Goal: Task Accomplishment & Management: Manage account settings

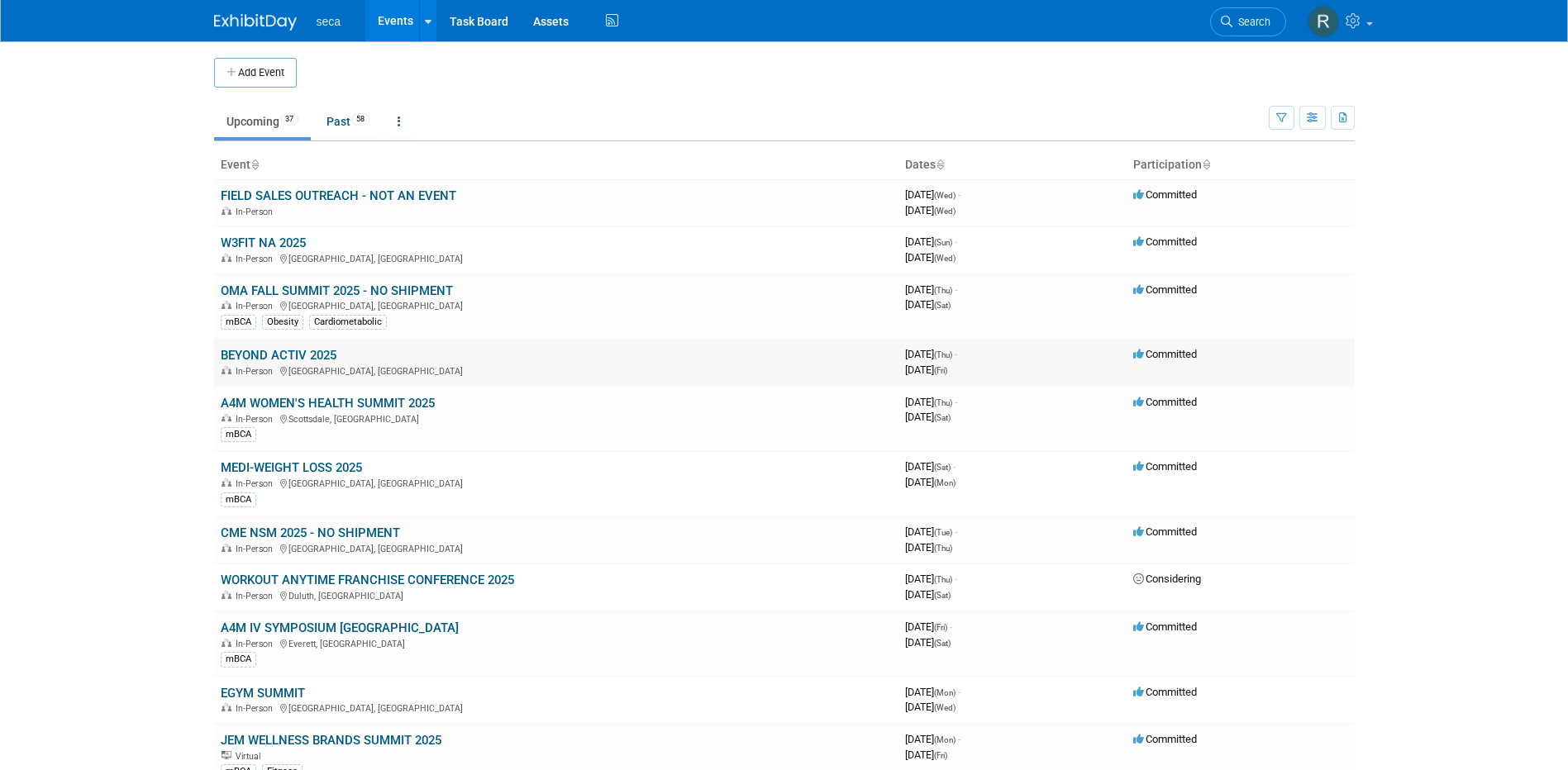
click at [323, 360] on link "BEYOND ACTIV 2025" at bounding box center [278, 355] width 115 height 15
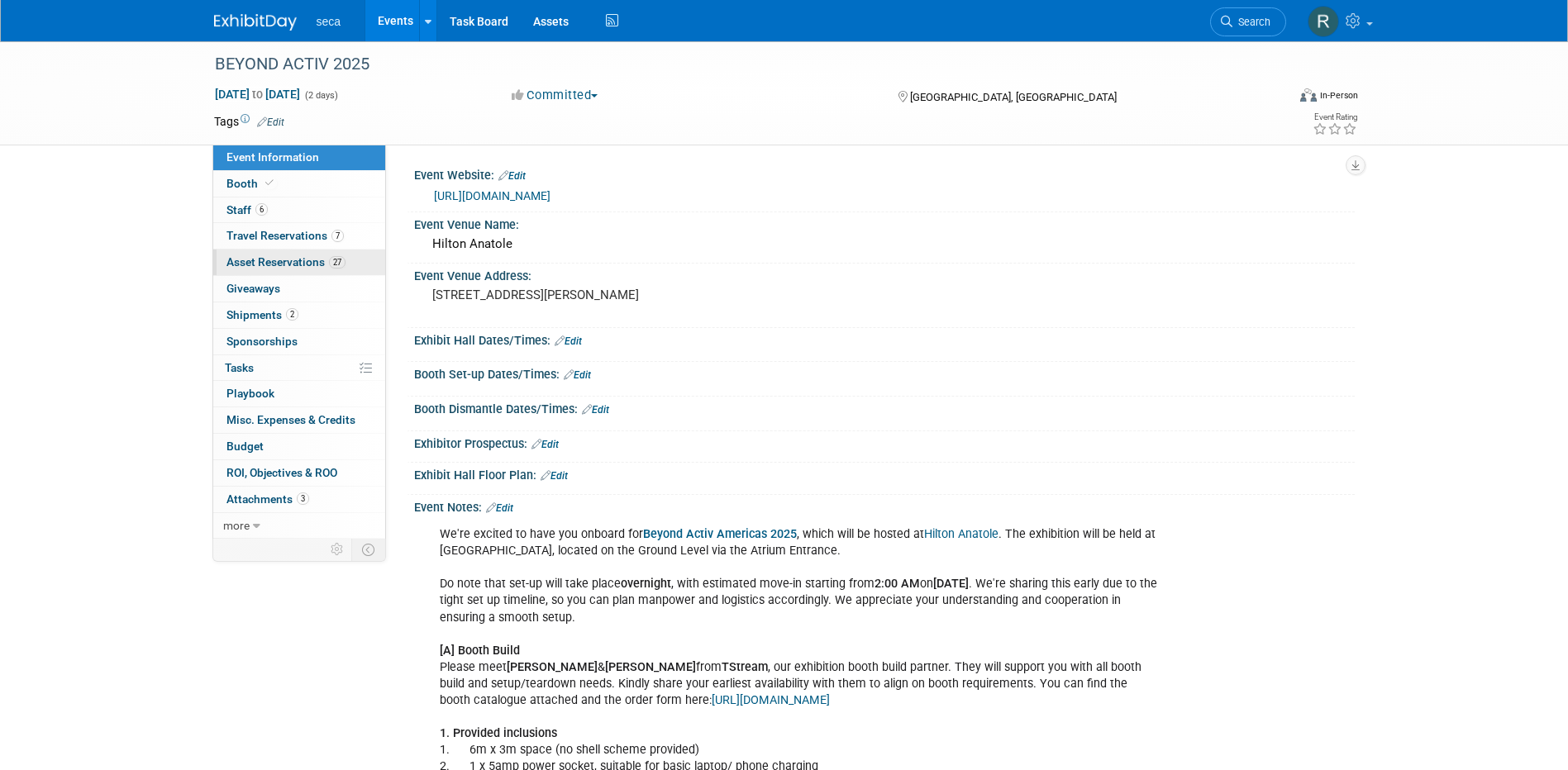
click at [284, 261] on span "Asset Reservations 27" at bounding box center [285, 262] width 119 height 13
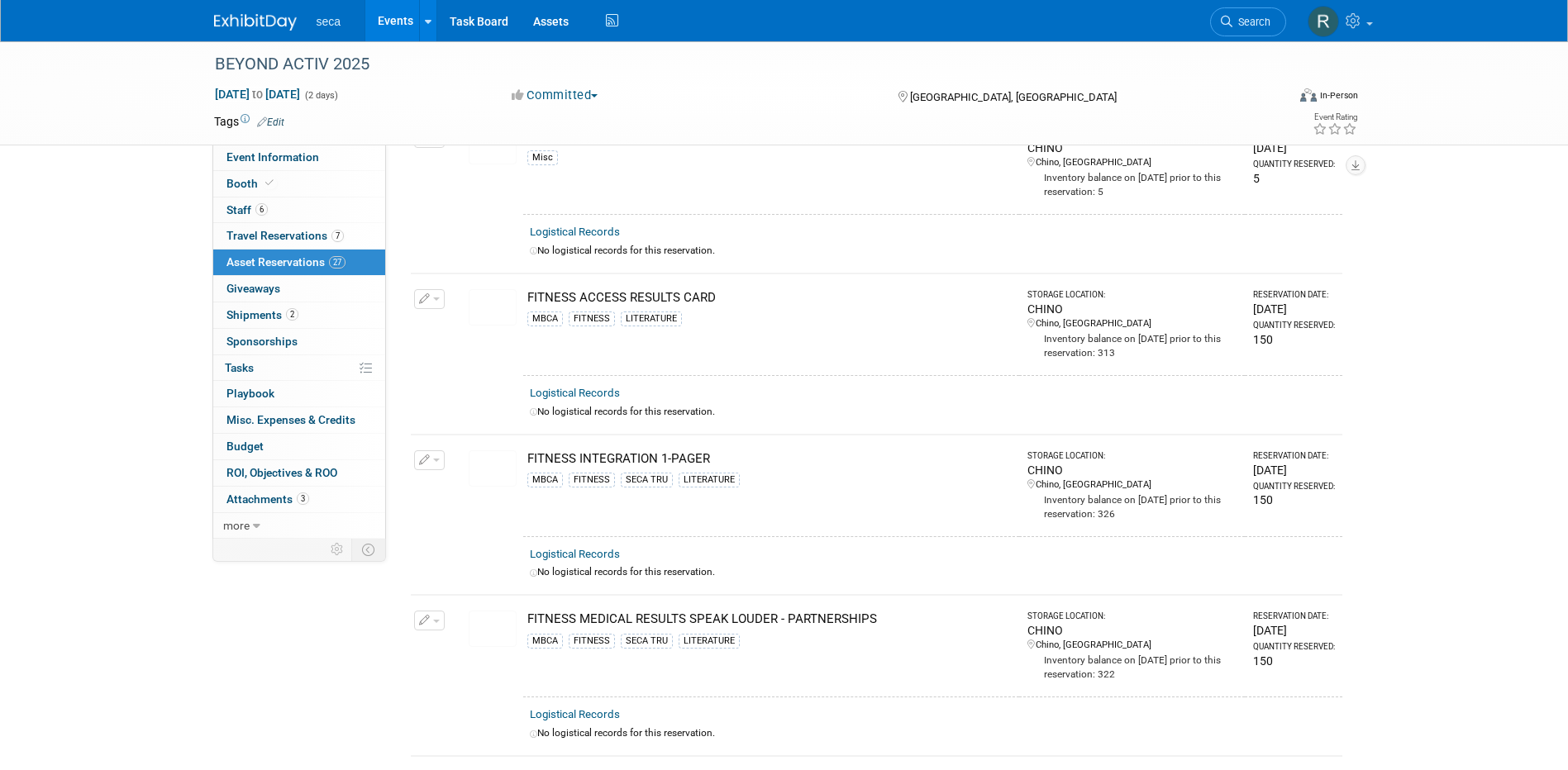
scroll to position [1570, 0]
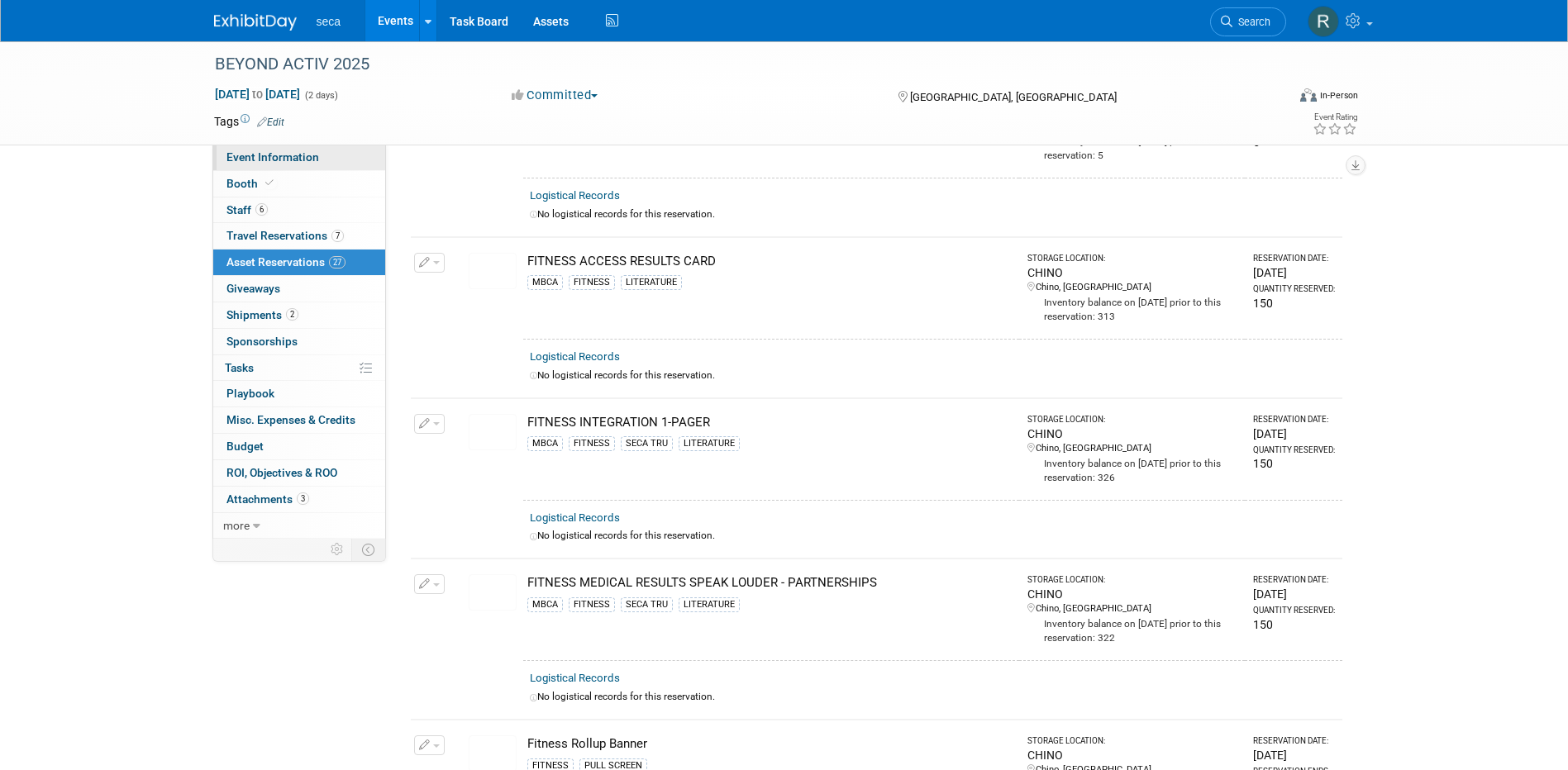
click at [278, 151] on span "Event Information" at bounding box center [272, 156] width 93 height 13
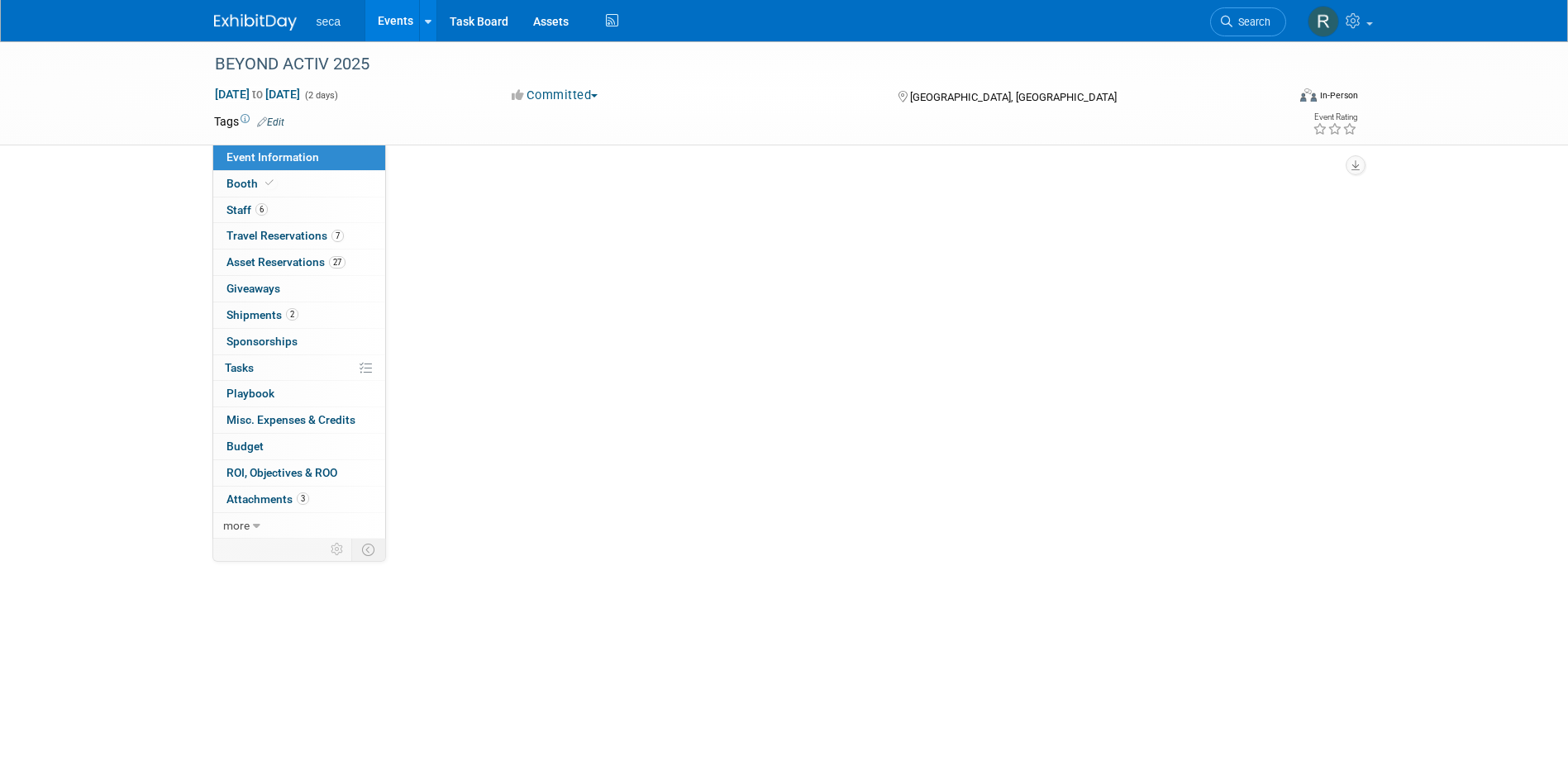
scroll to position [0, 0]
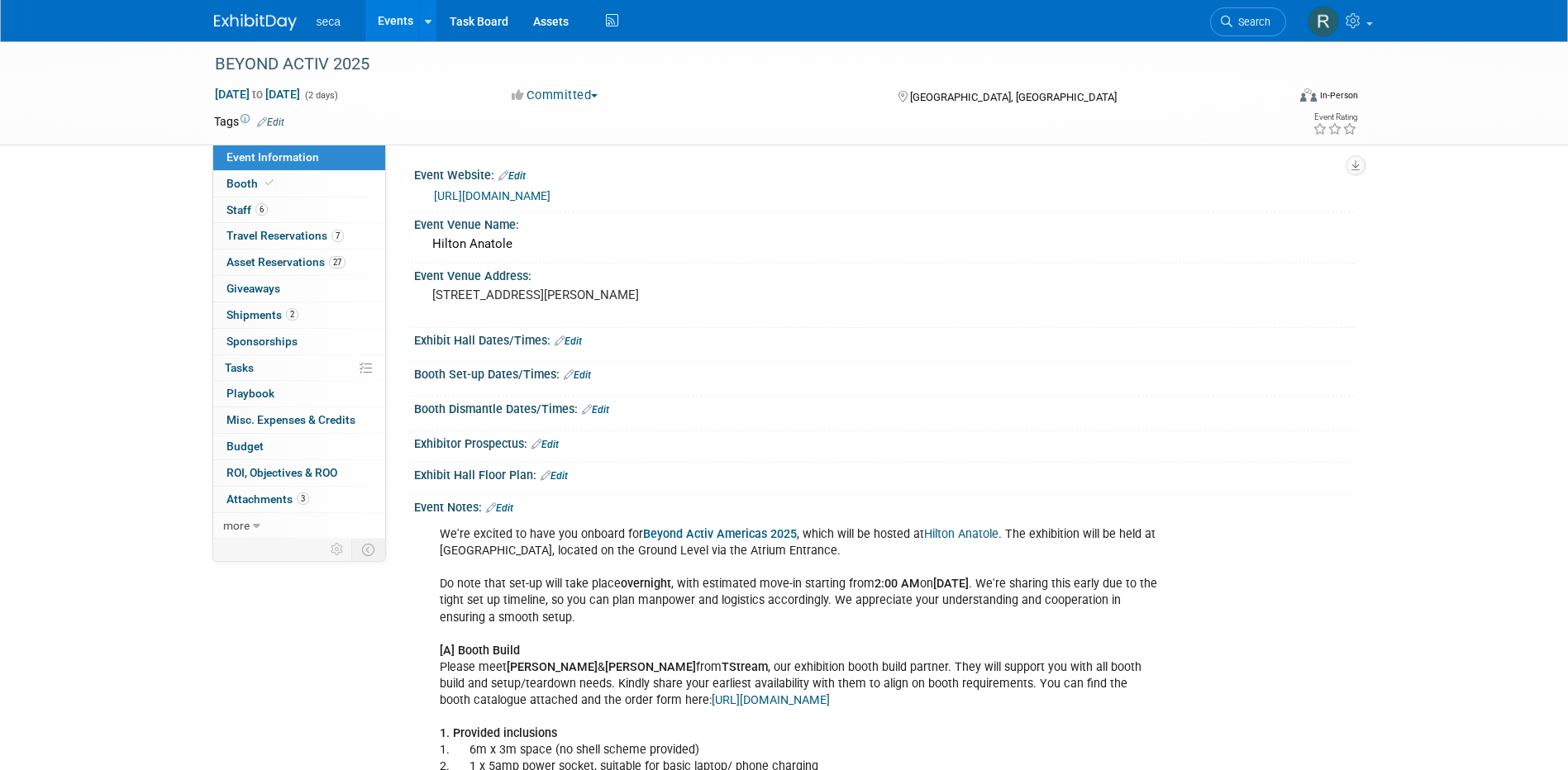
click at [387, 19] on link "Events" at bounding box center [395, 21] width 61 height 42
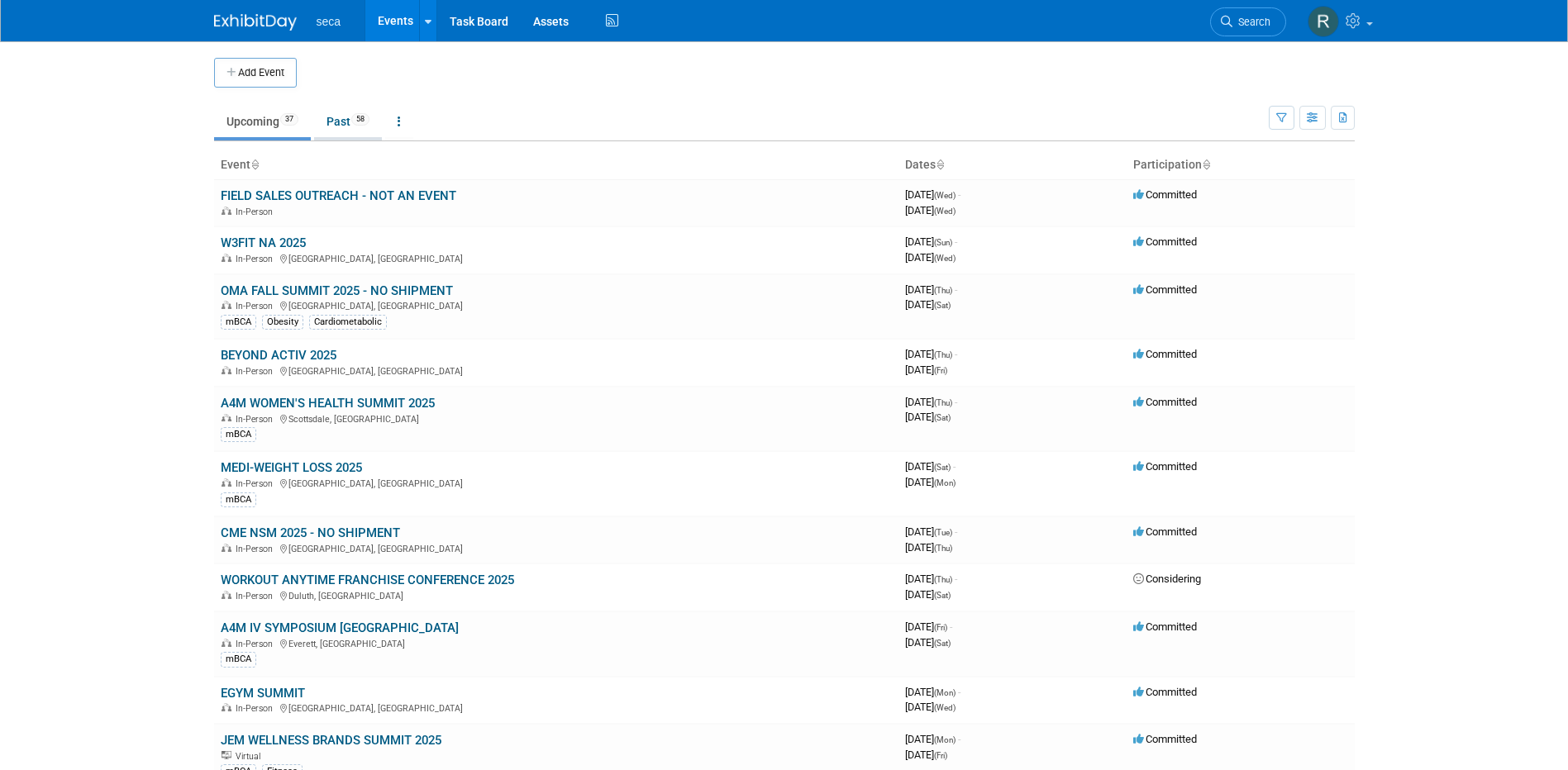
click at [337, 121] on link "Past 58" at bounding box center [348, 121] width 68 height 31
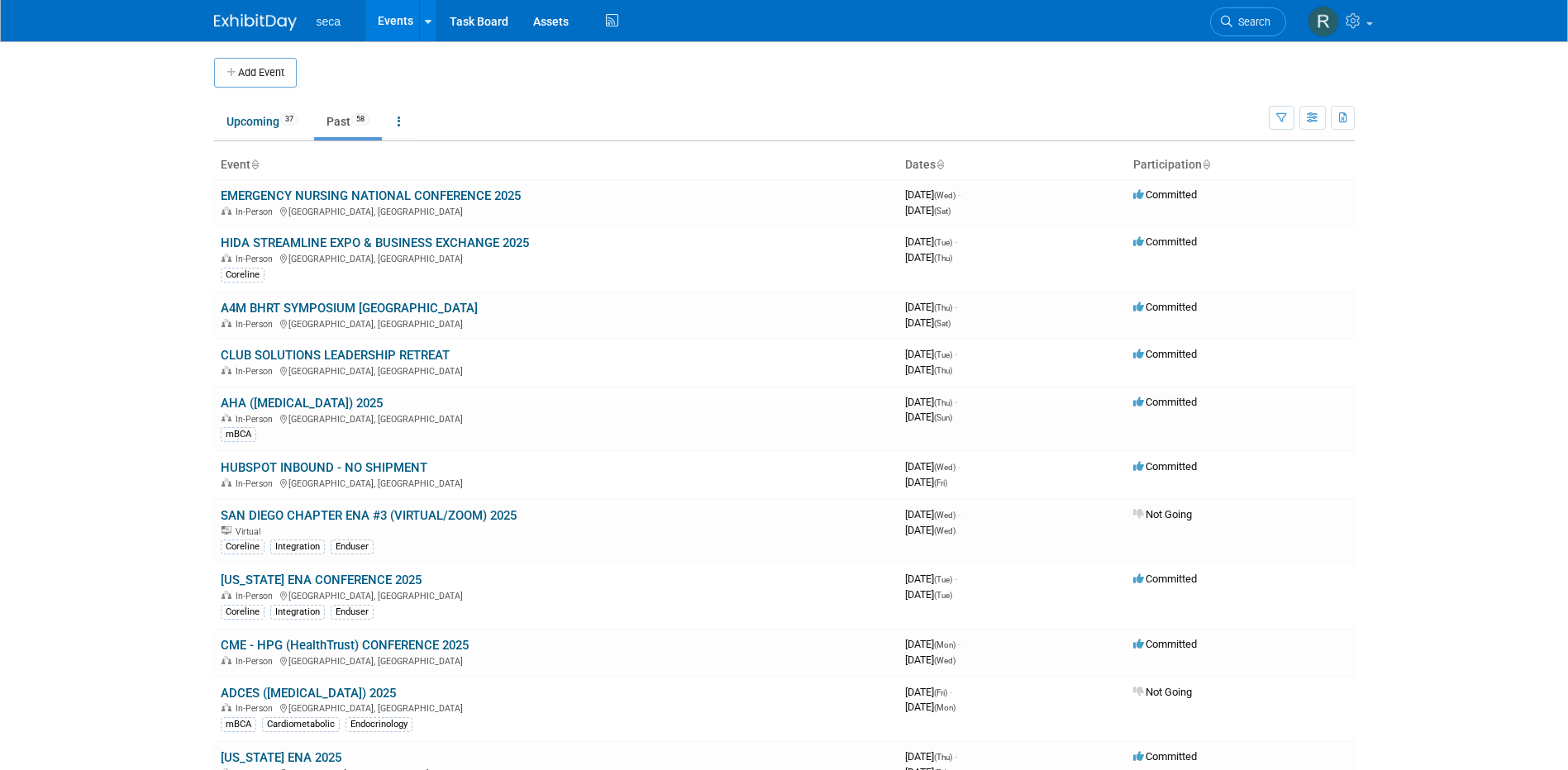
click at [330, 21] on span "seca" at bounding box center [329, 21] width 25 height 13
click at [257, 126] on link "Upcoming 37" at bounding box center [263, 121] width 97 height 31
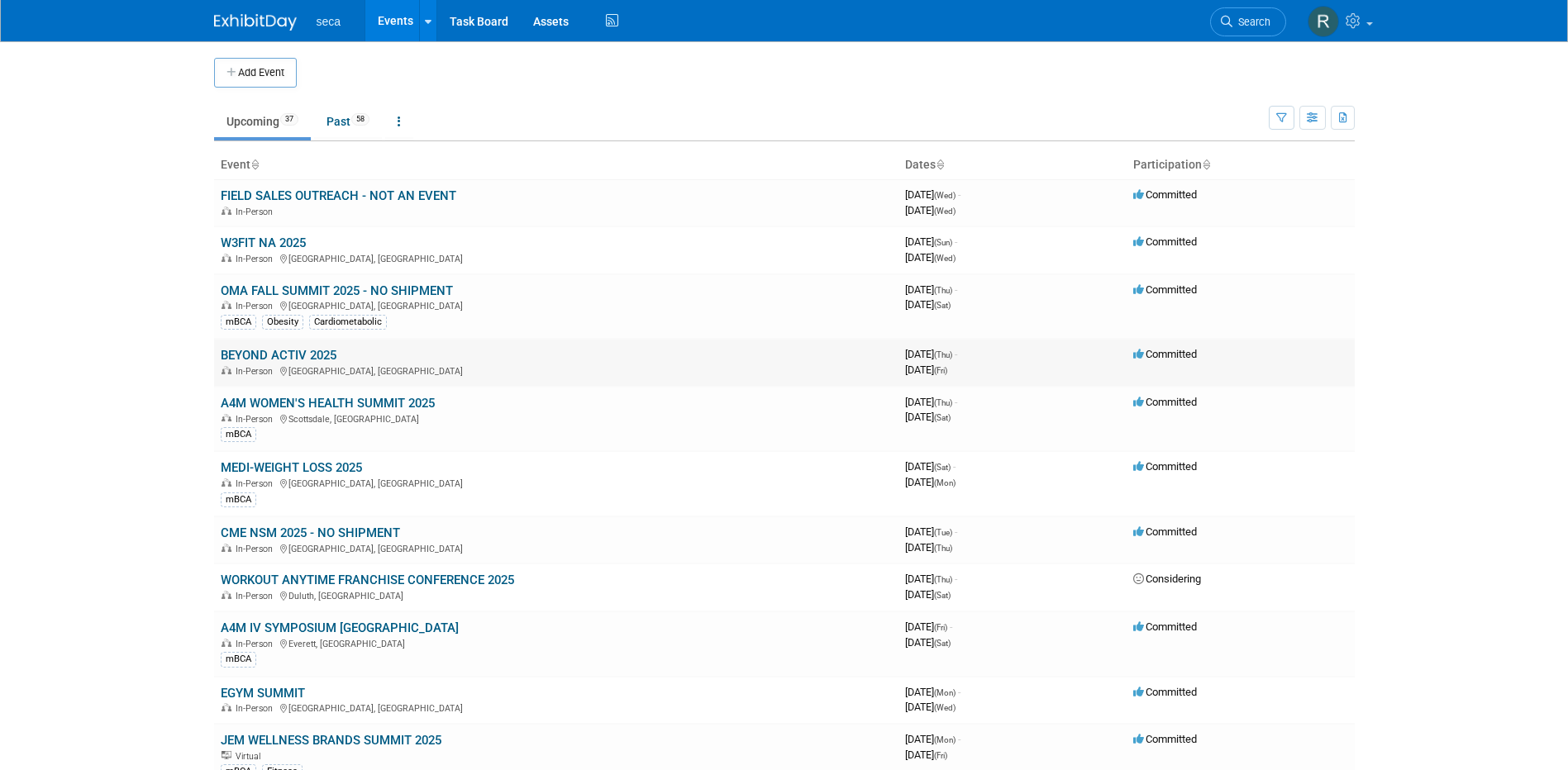
click at [295, 359] on link "BEYOND ACTIV 2025" at bounding box center [278, 355] width 115 height 15
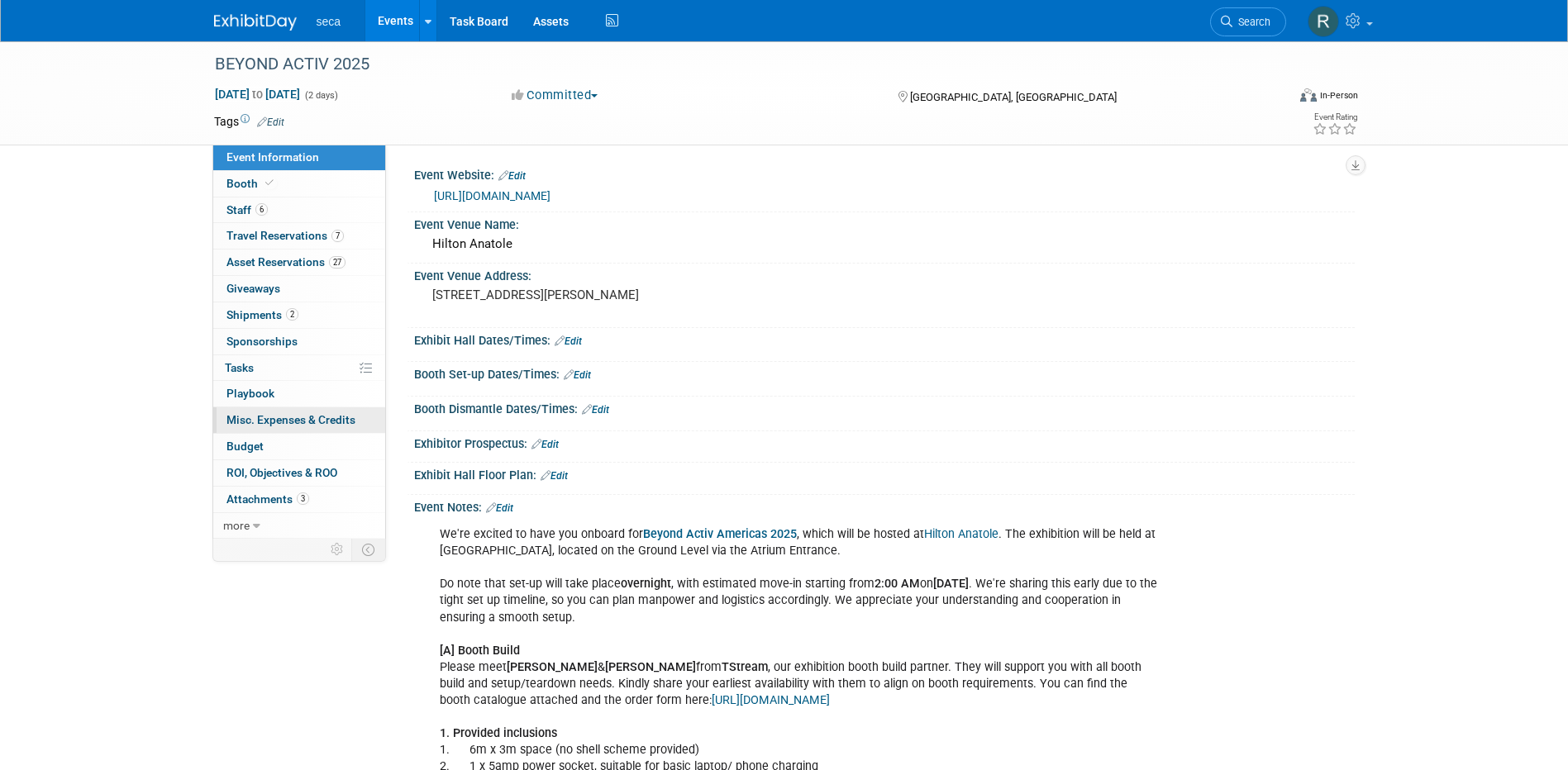
click at [306, 412] on link "0 Misc. Expenses & Credits 0" at bounding box center [299, 421] width 172 height 26
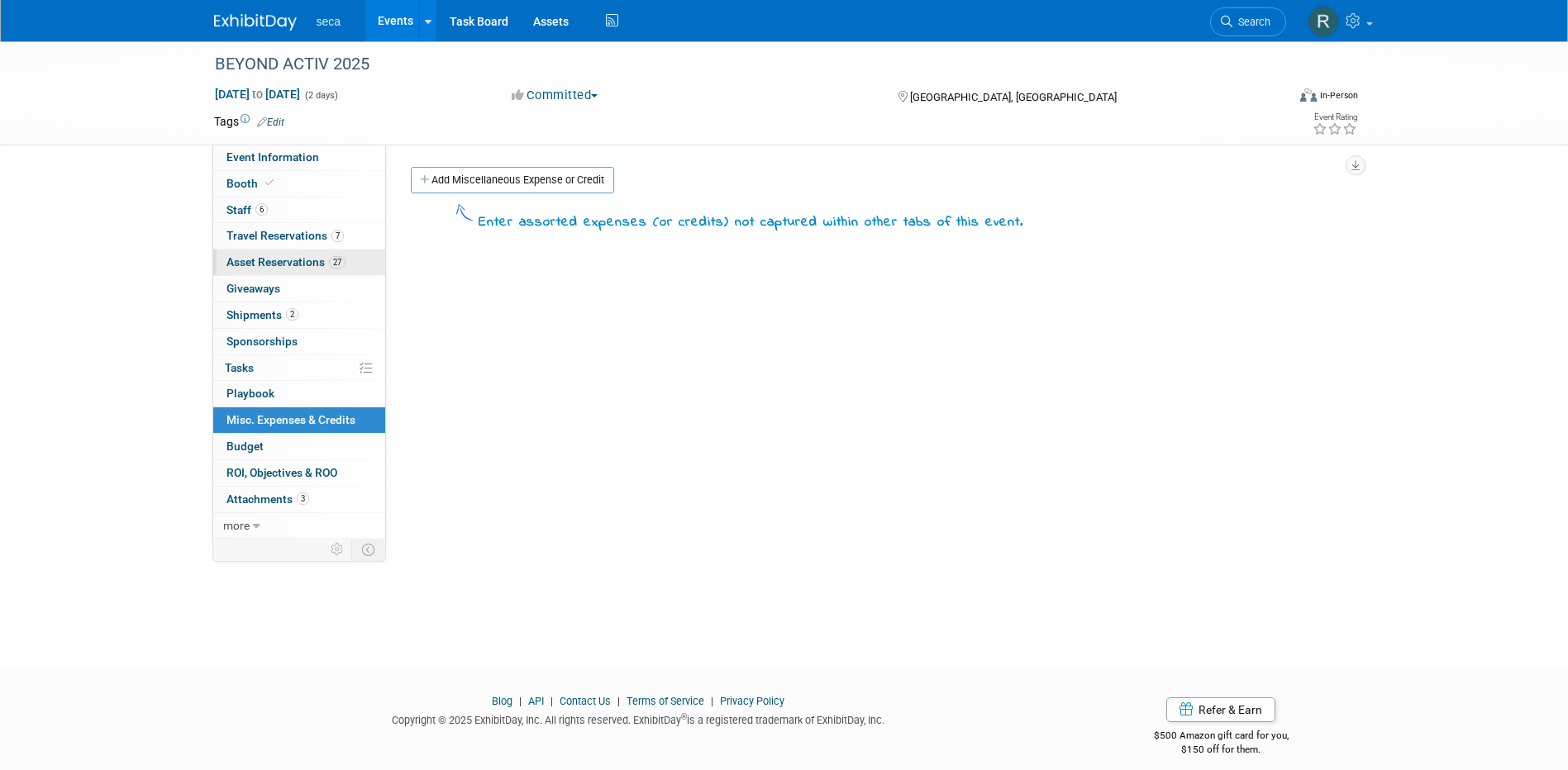
click at [297, 264] on span "Asset Reservations 27" at bounding box center [285, 262] width 119 height 13
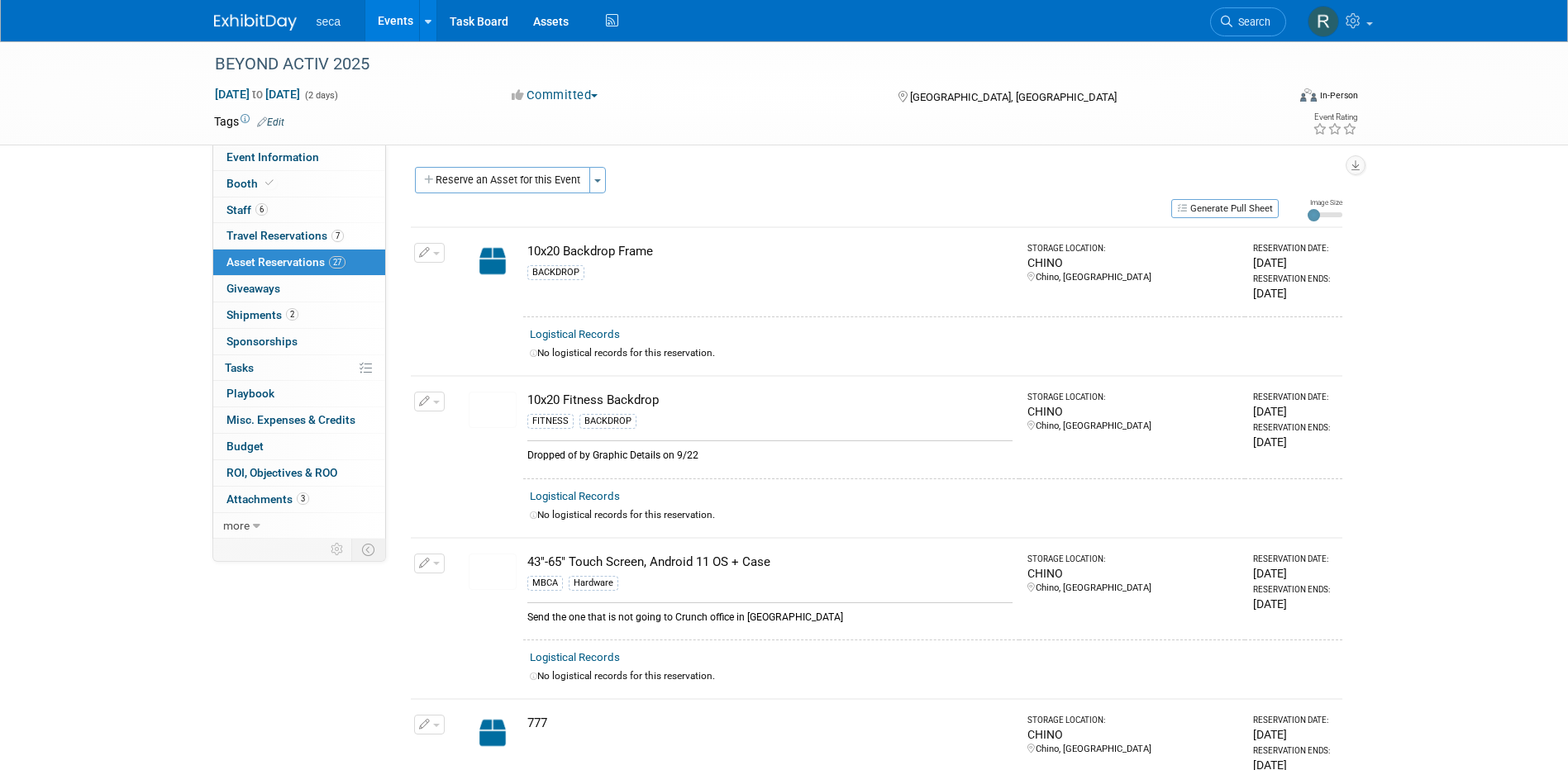
scroll to position [82, 0]
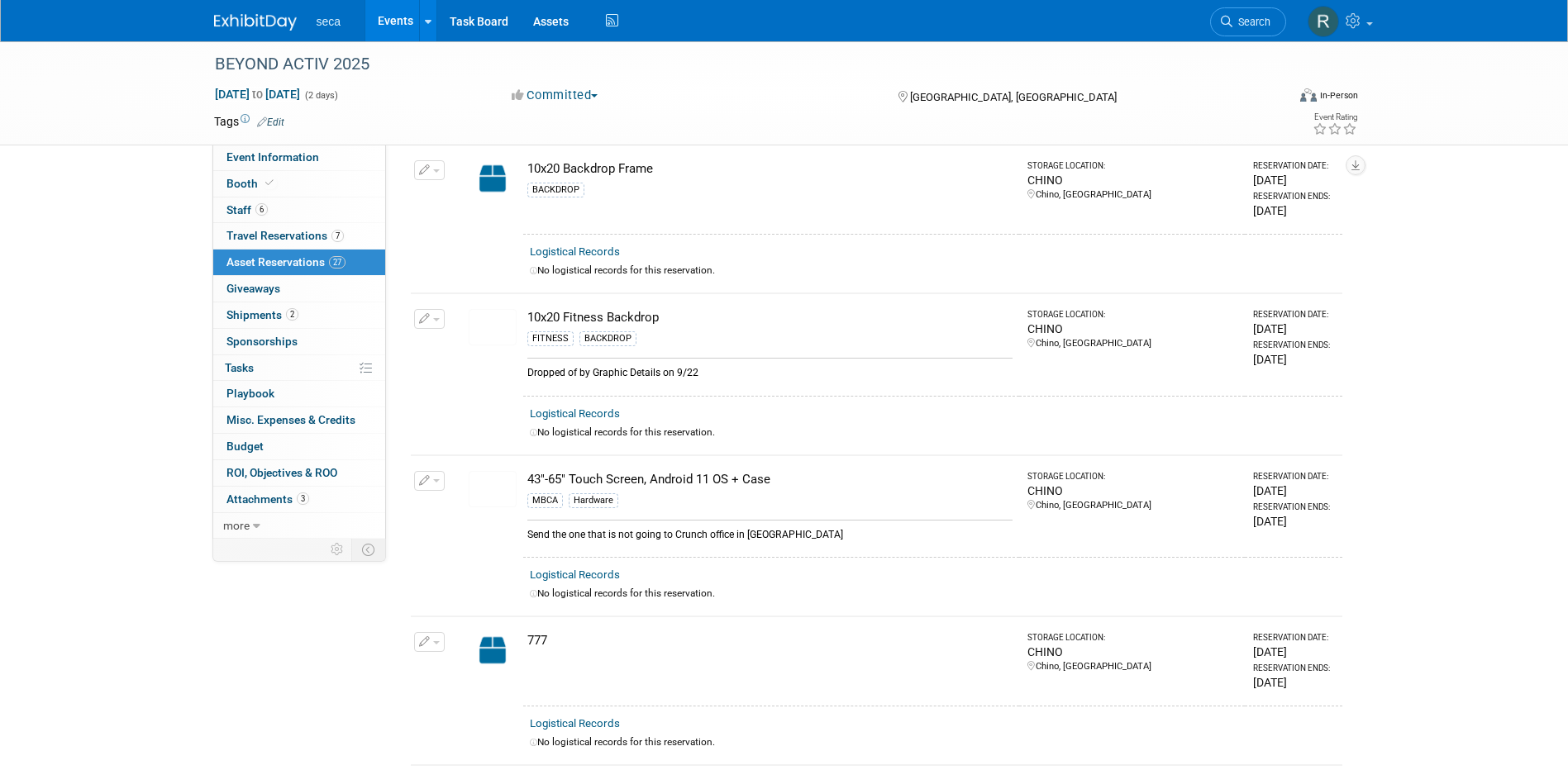
click at [497, 321] on img at bounding box center [492, 327] width 48 height 36
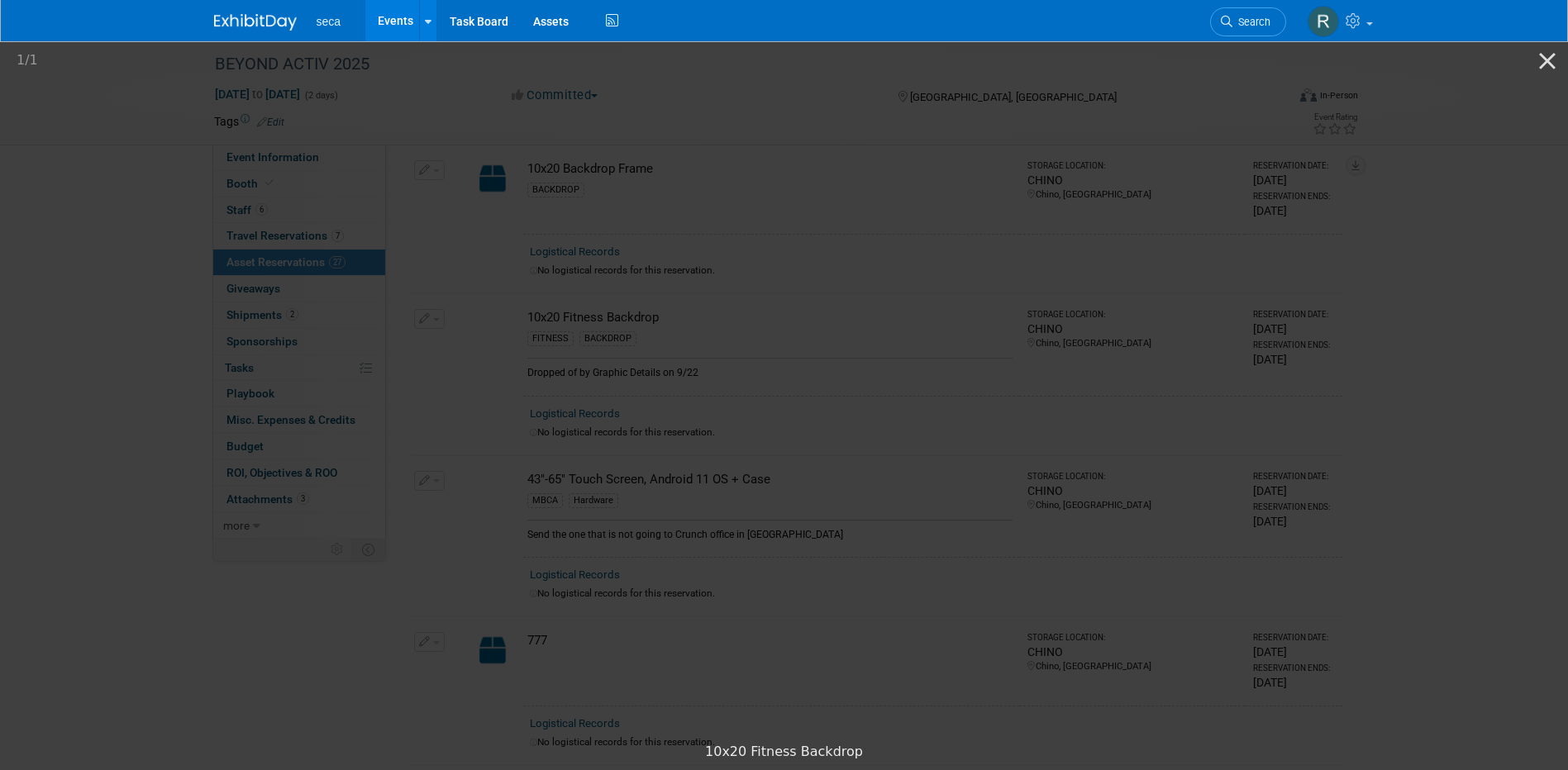
click at [1334, 319] on picture at bounding box center [784, 387] width 1568 height 695
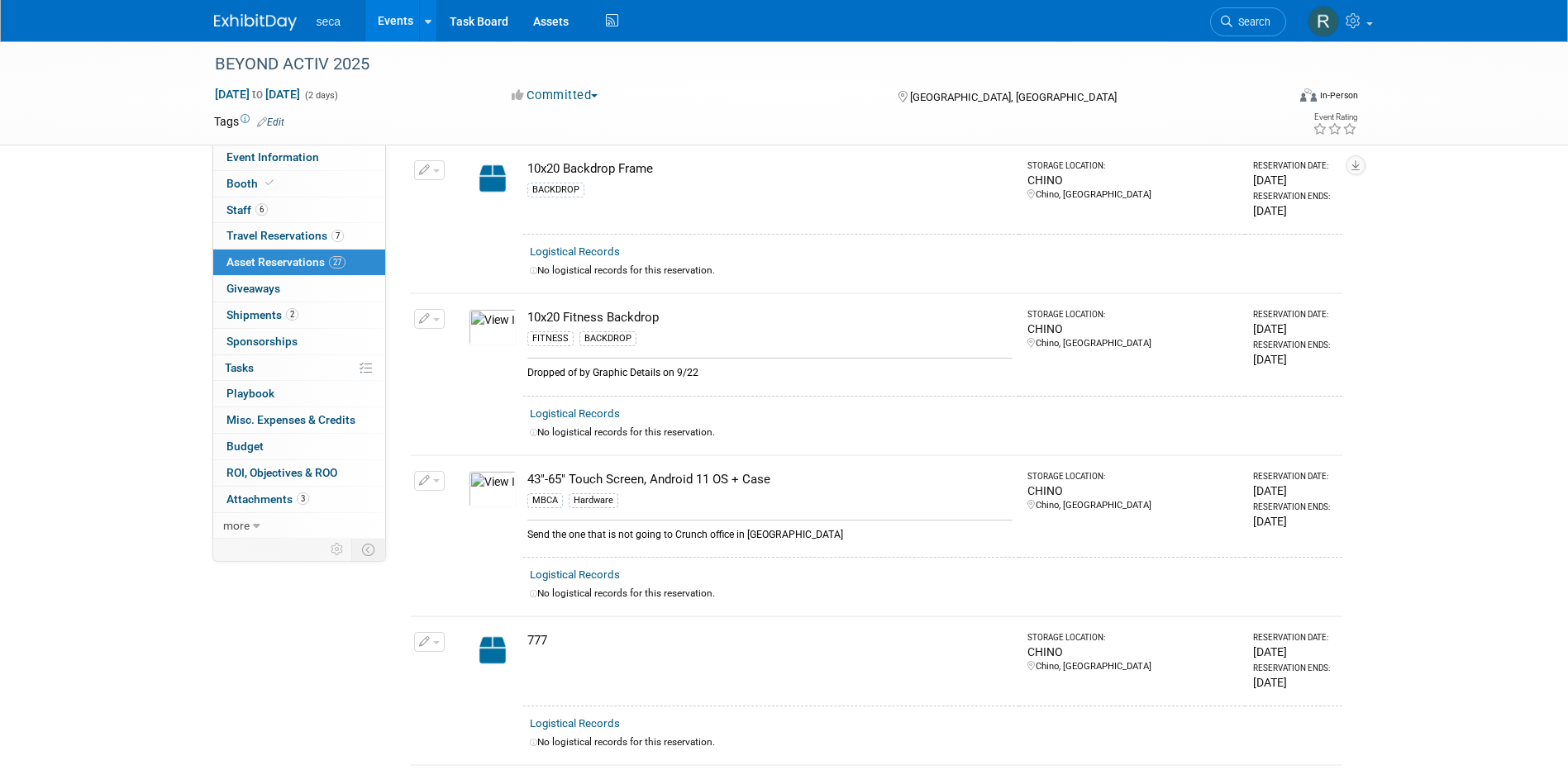
click at [427, 310] on button "button" at bounding box center [428, 318] width 30 height 20
click at [474, 340] on button "Change Reservation" at bounding box center [493, 346] width 140 height 23
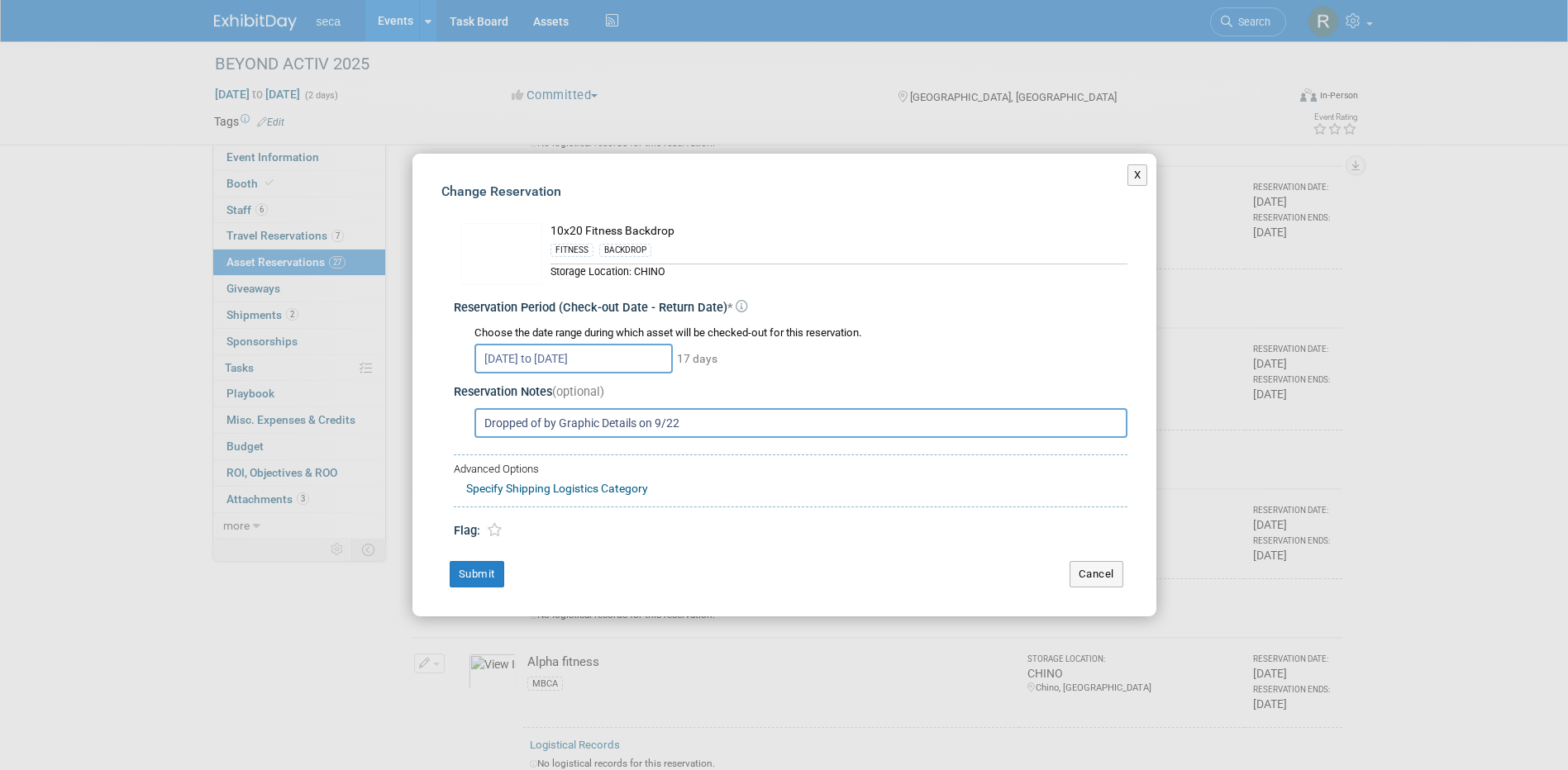
scroll to position [248, 0]
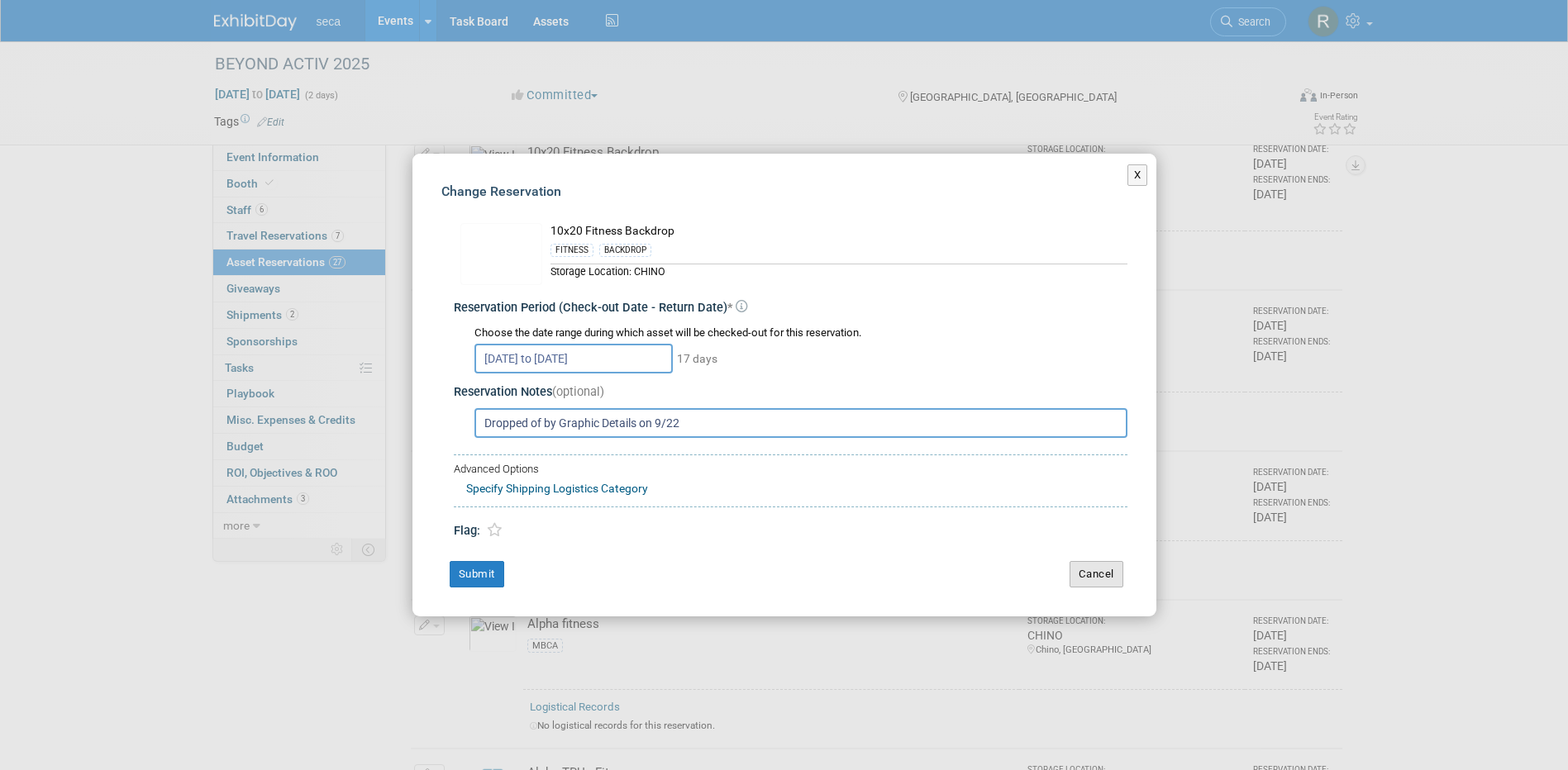
click at [1103, 571] on button "Cancel" at bounding box center [1096, 574] width 54 height 26
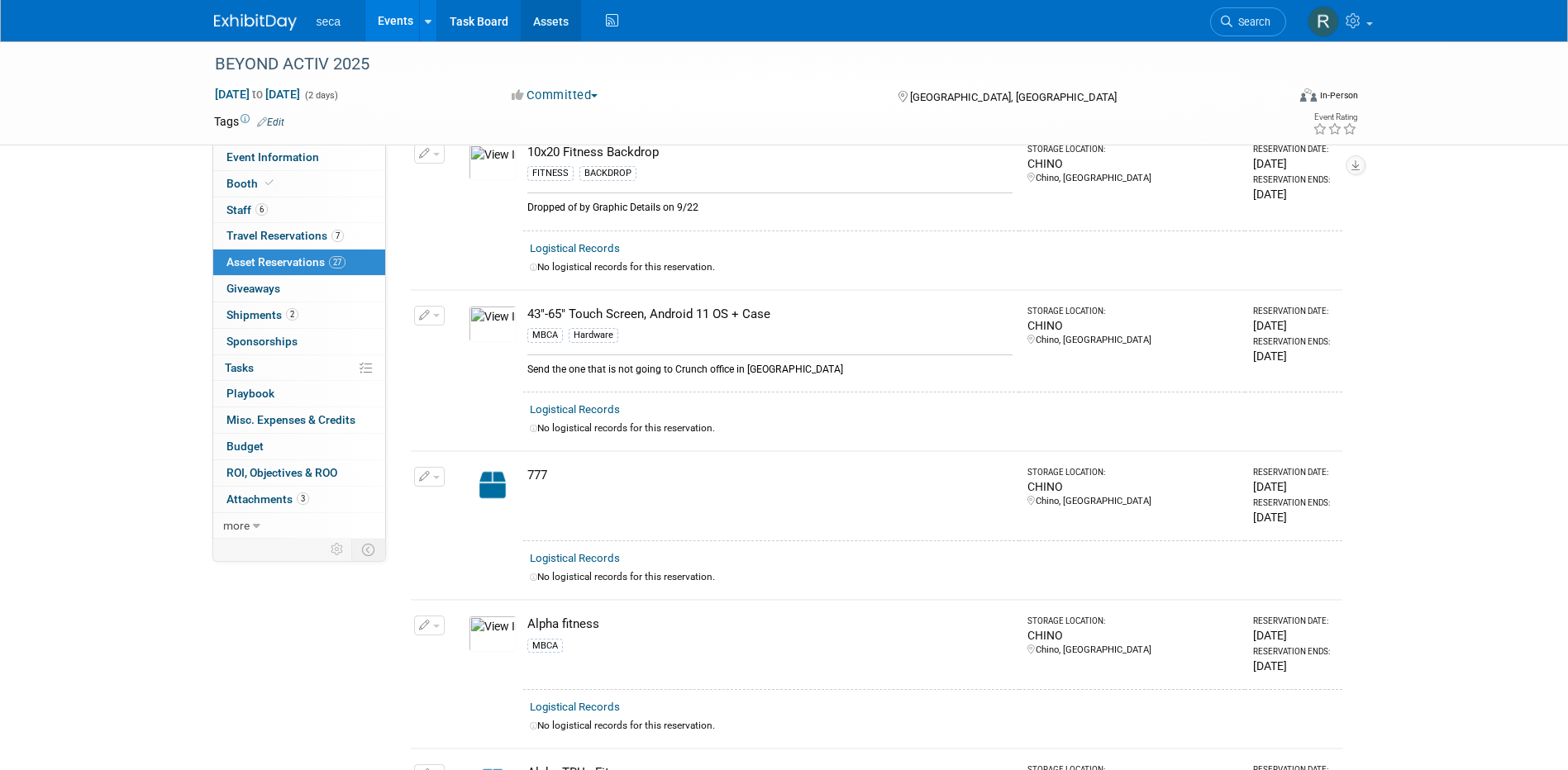
click at [537, 10] on link "Assets" at bounding box center [551, 21] width 61 height 42
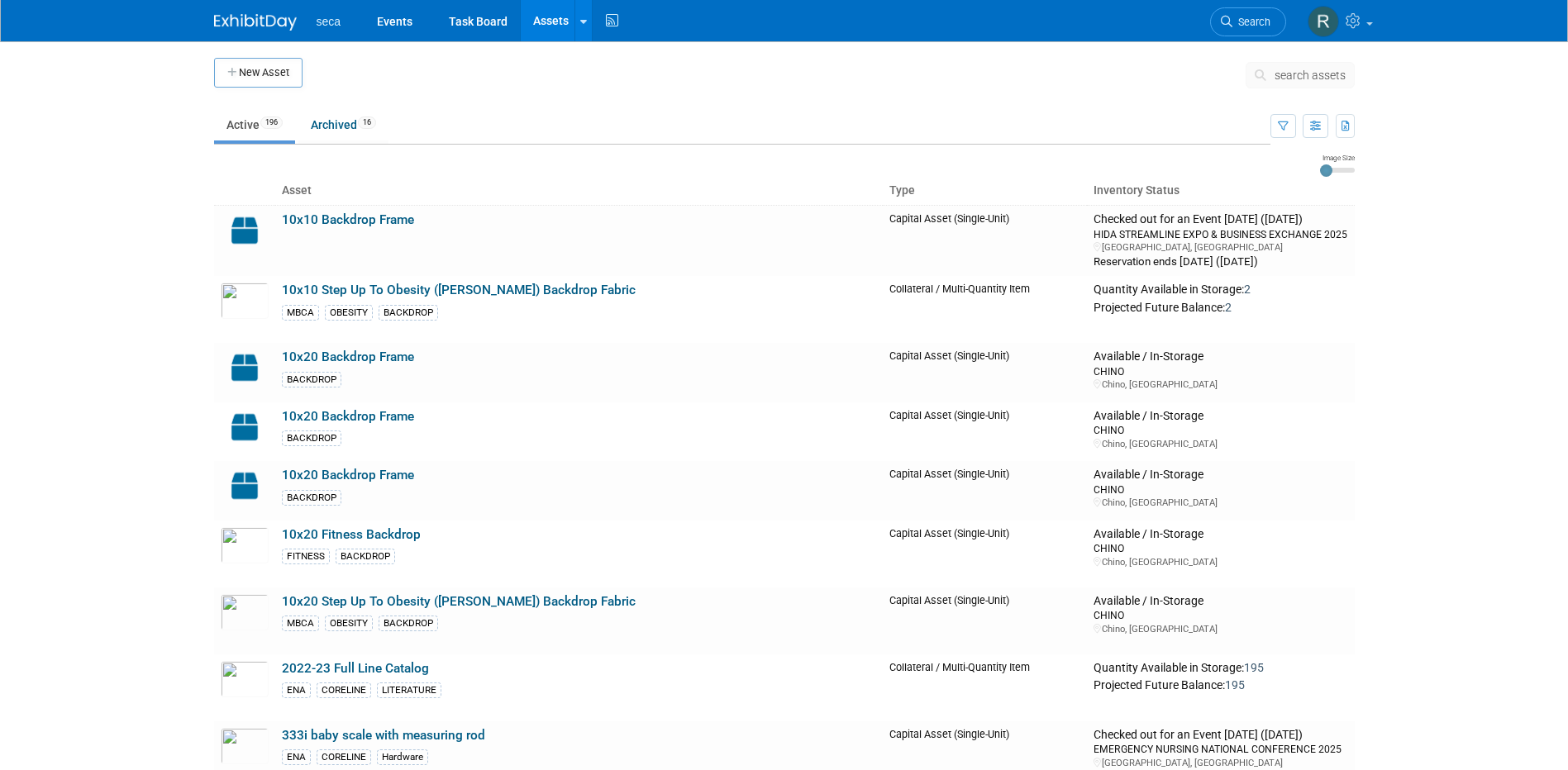
click at [1307, 72] on span "search assets" at bounding box center [1310, 75] width 71 height 13
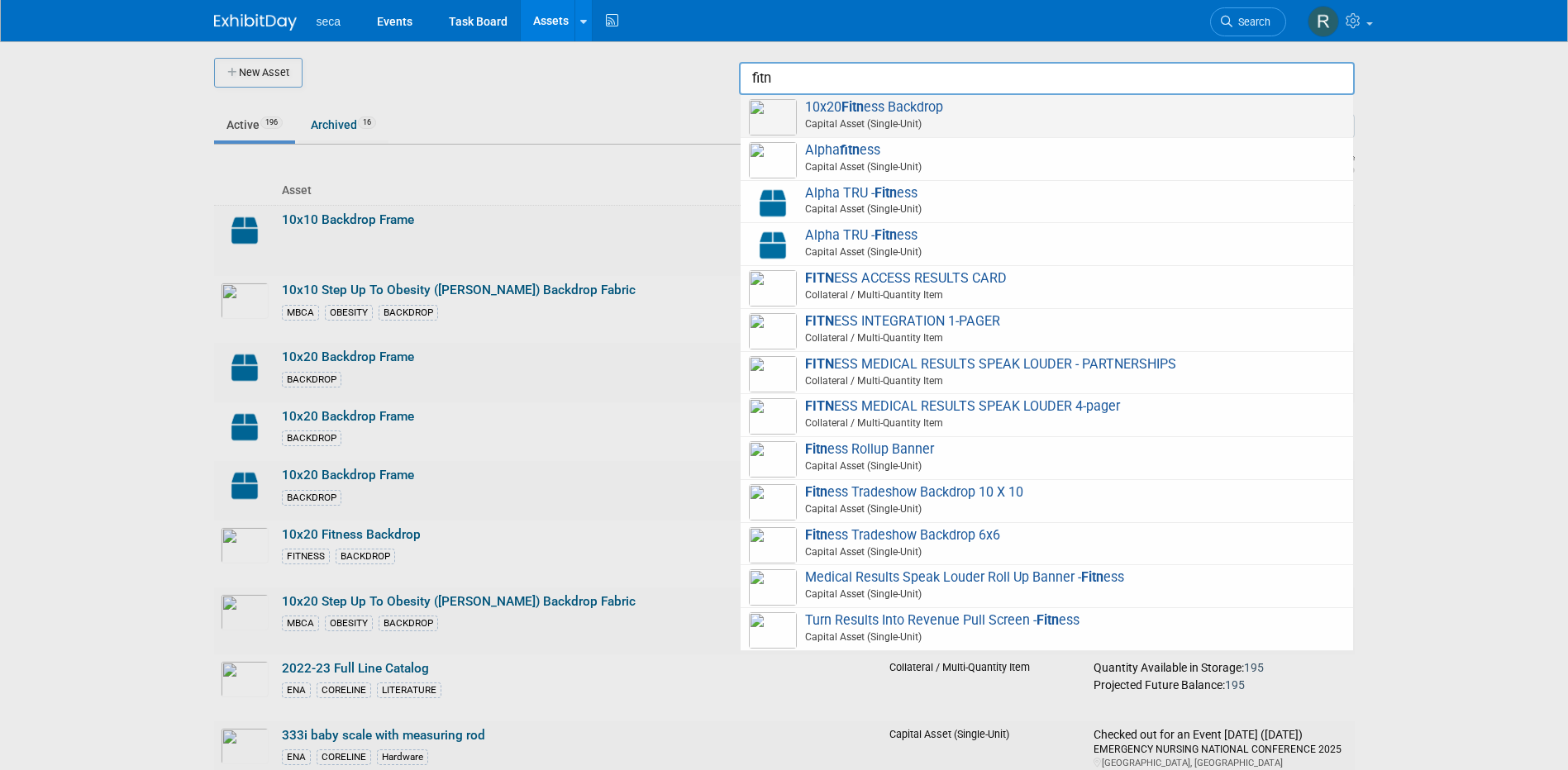
click at [994, 127] on span "Capital Asset (Single-Unit)" at bounding box center [1049, 123] width 591 height 15
type input "10x20 Fitness Backdrop"
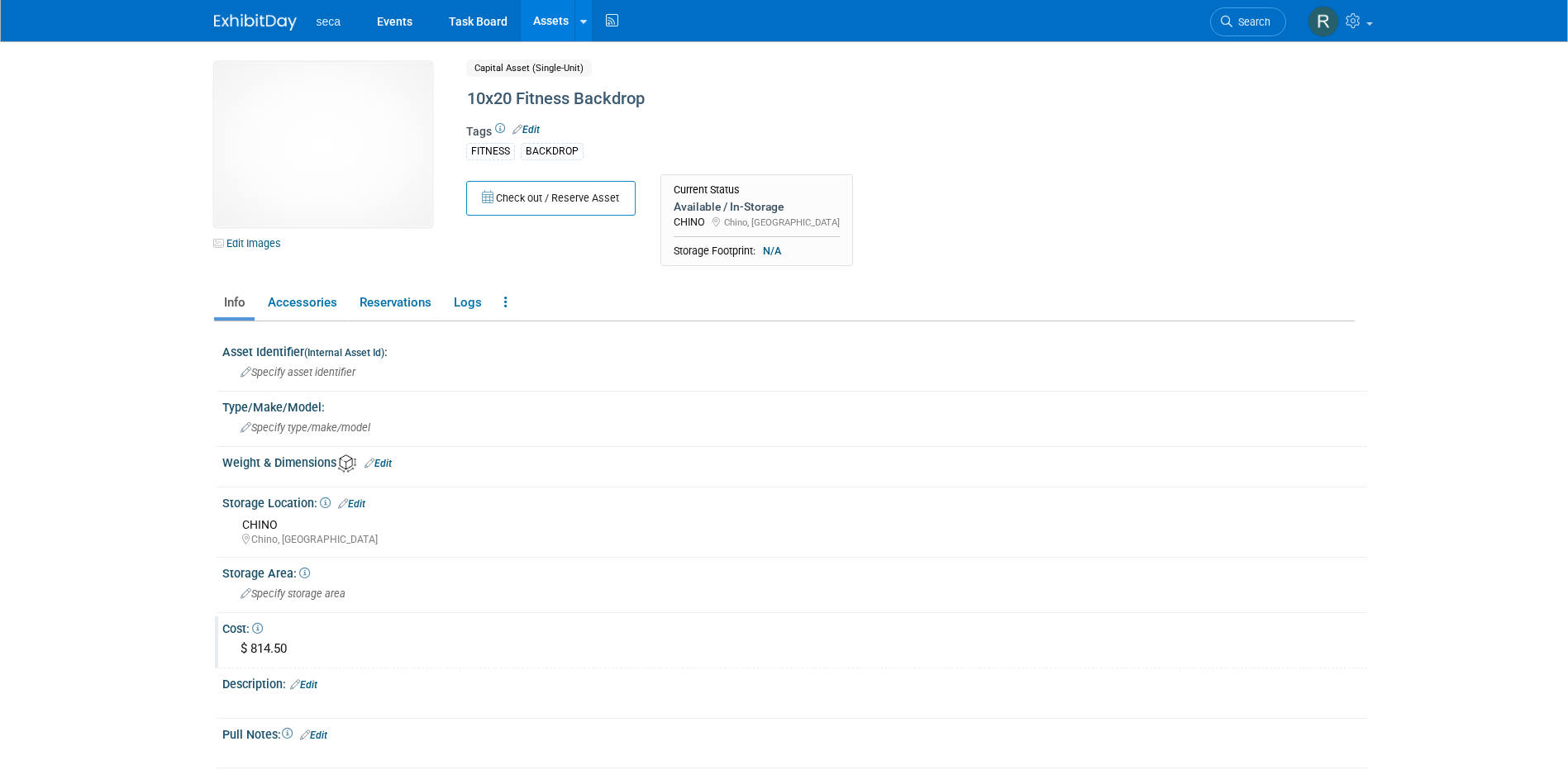
drag, startPoint x: 290, startPoint y: 647, endPoint x: 250, endPoint y: 647, distance: 40.0
click at [250, 647] on div "$ 814.50" at bounding box center [794, 649] width 1120 height 26
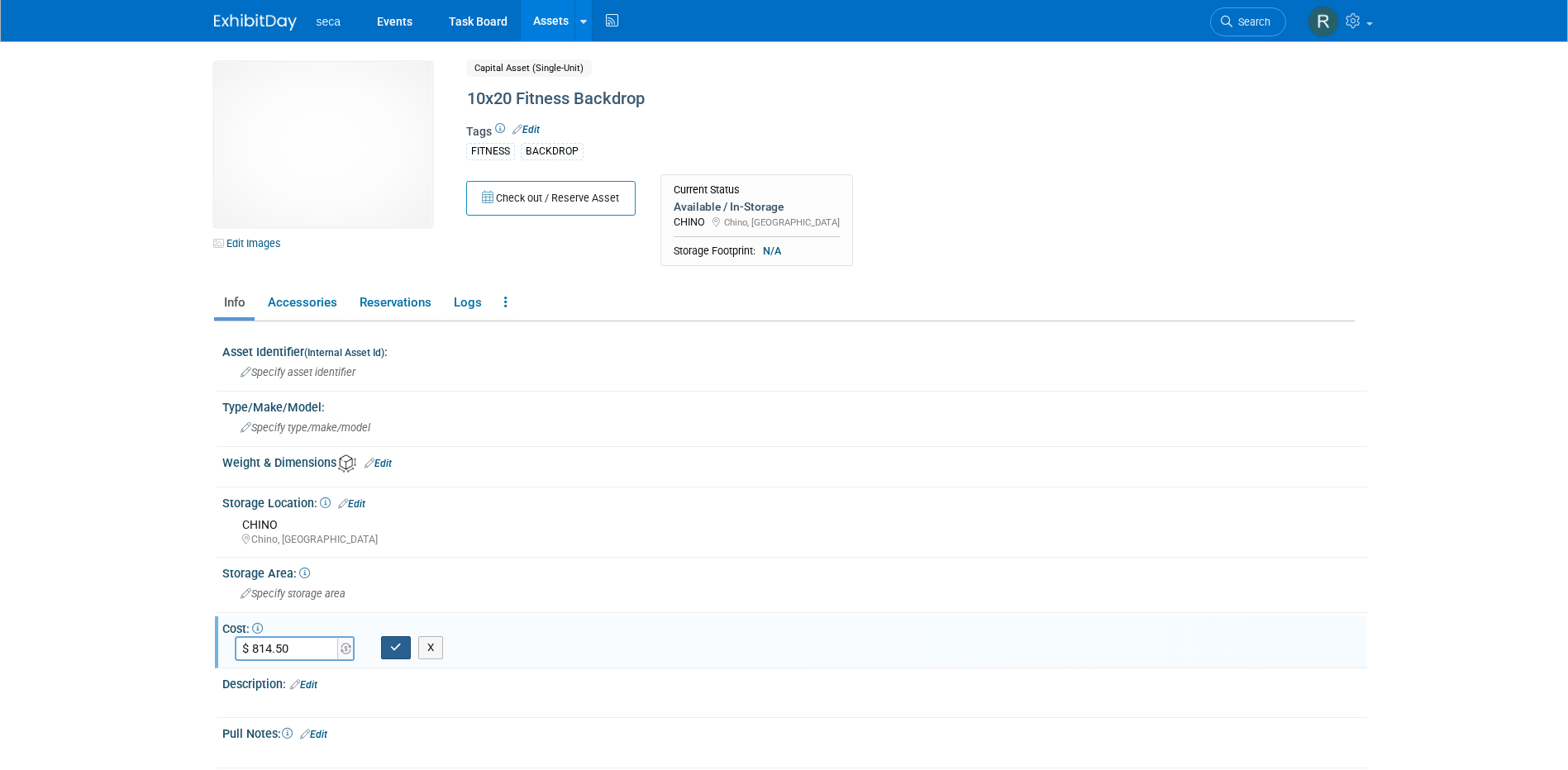
click at [400, 644] on icon "button" at bounding box center [395, 648] width 11 height 10
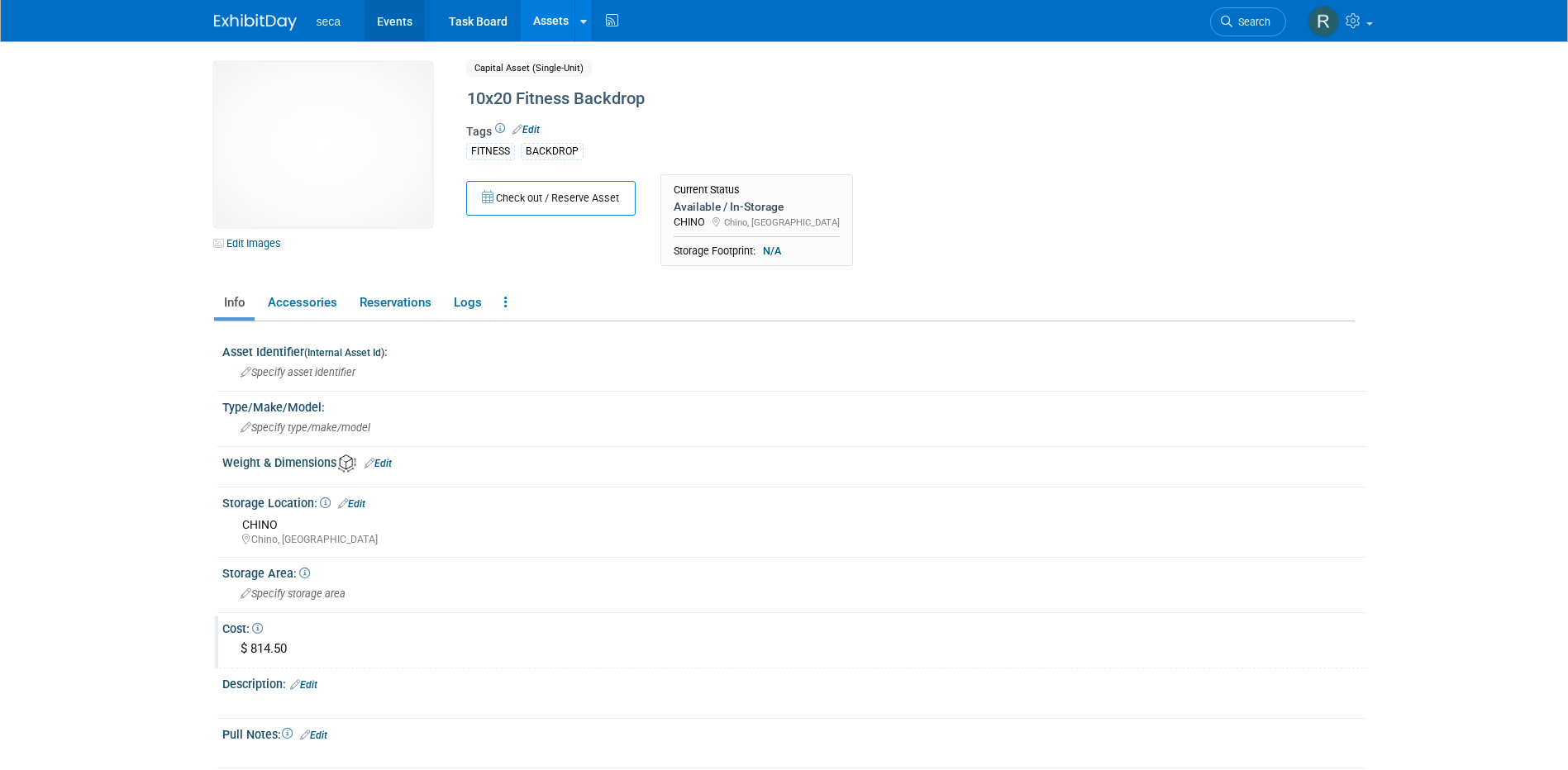
click at [402, 21] on link "Events" at bounding box center [395, 21] width 61 height 42
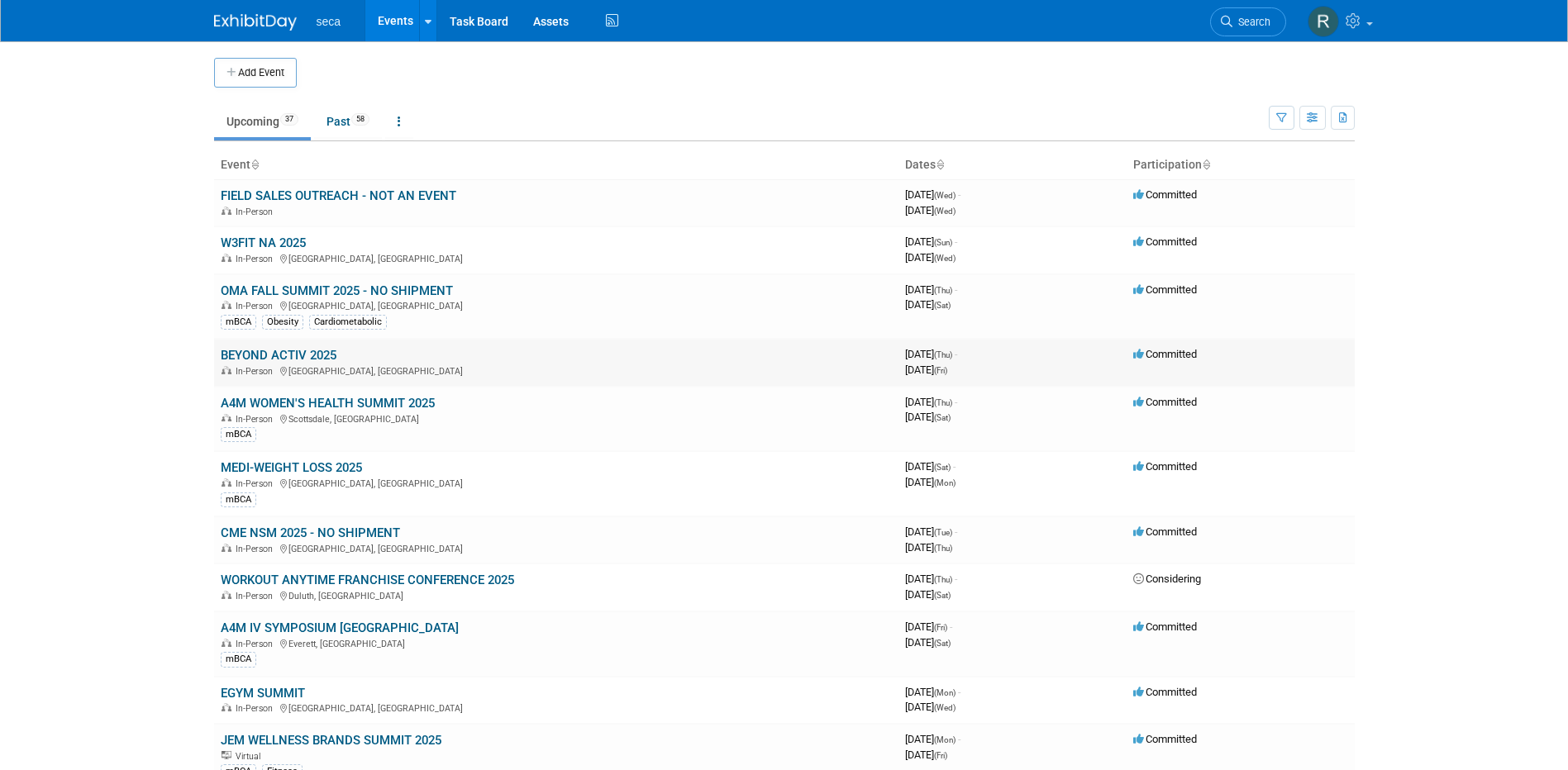
click at [280, 354] on link "BEYOND ACTIV 2025" at bounding box center [278, 355] width 115 height 15
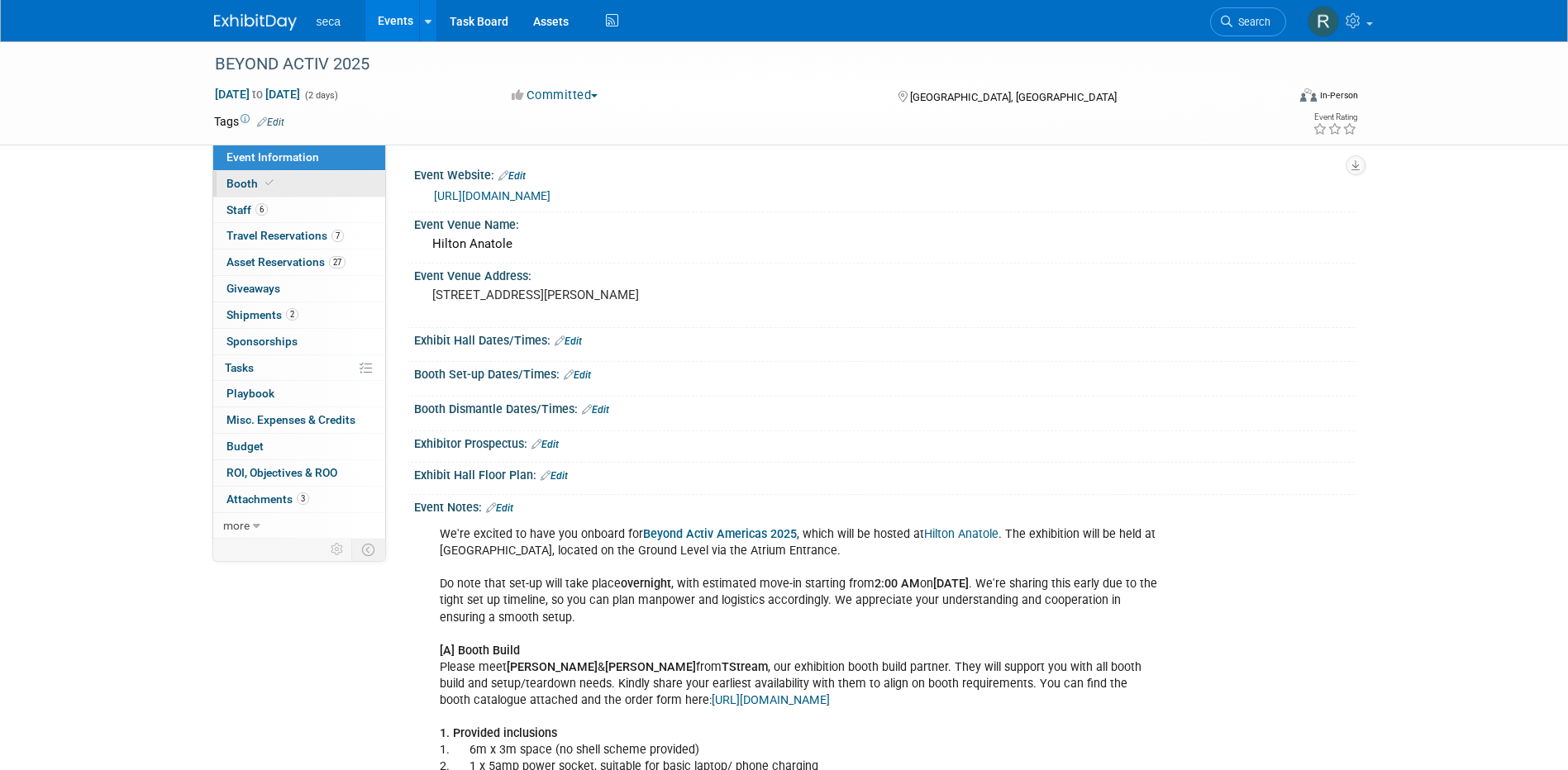
click at [265, 185] on icon at bounding box center [270, 183] width 9 height 9
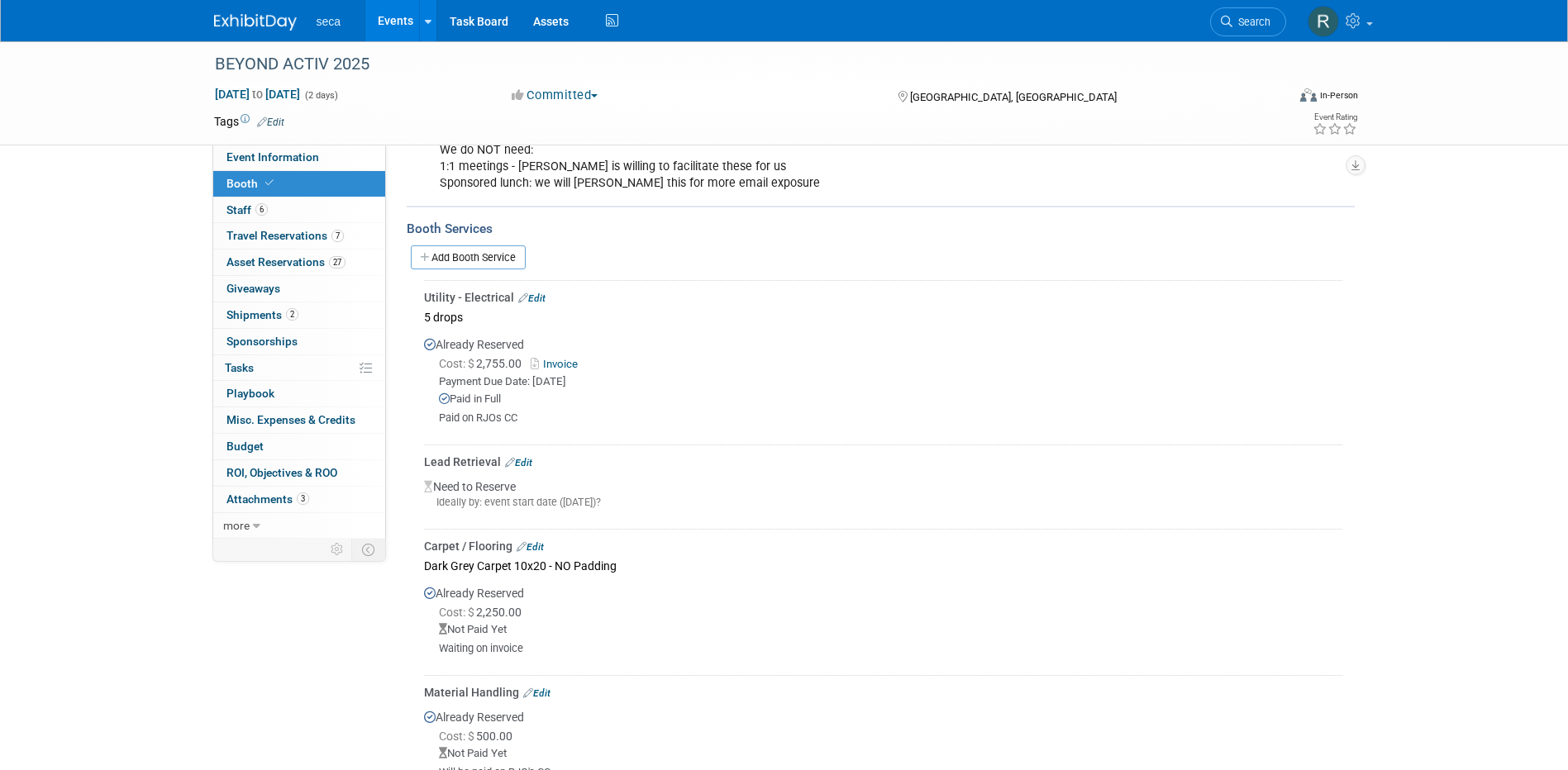
scroll to position [330, 0]
click at [479, 259] on link "Add Booth Service" at bounding box center [468, 257] width 114 height 24
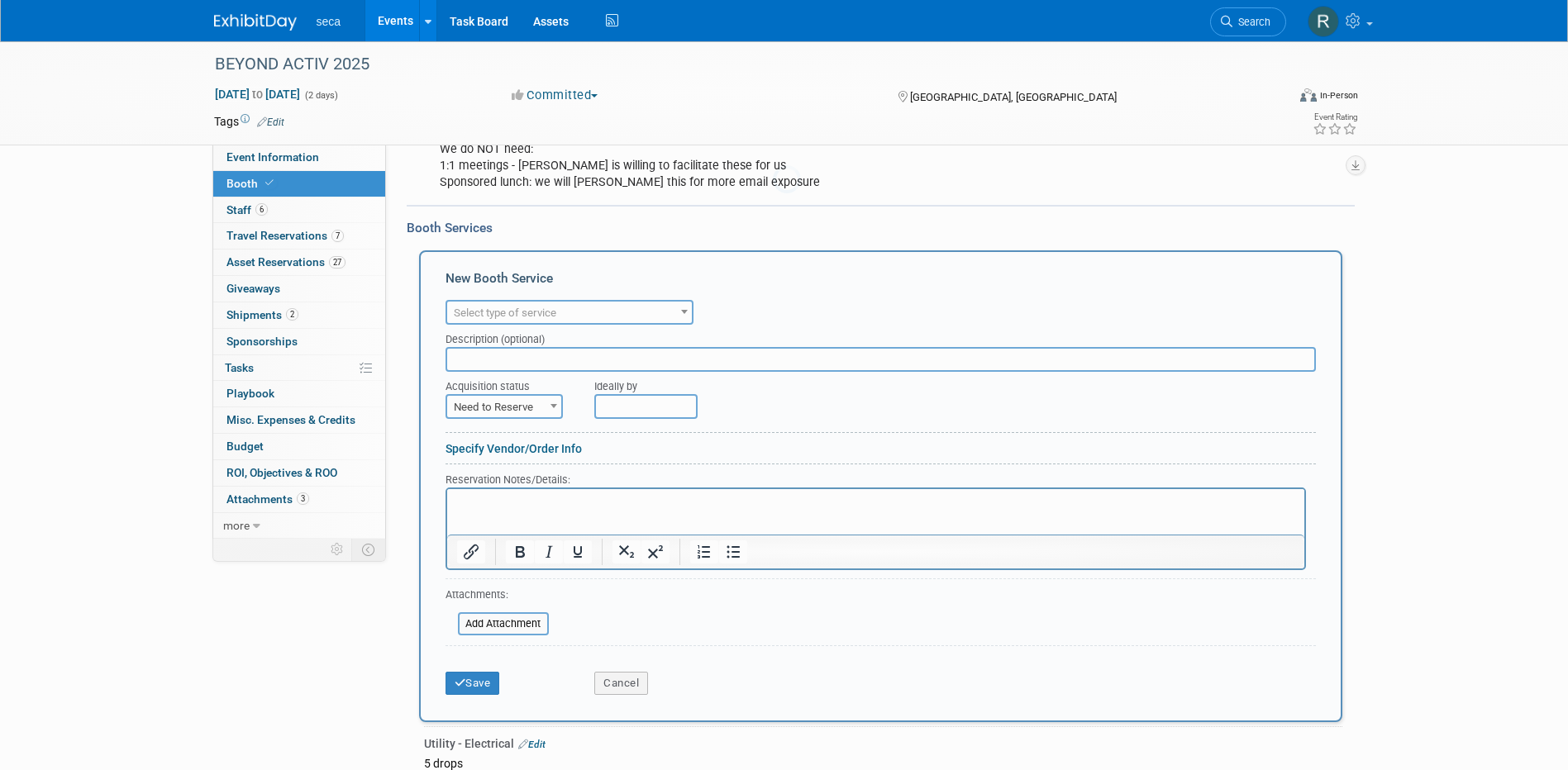
scroll to position [0, 0]
click at [521, 312] on span "Select type of service" at bounding box center [505, 313] width 102 height 12
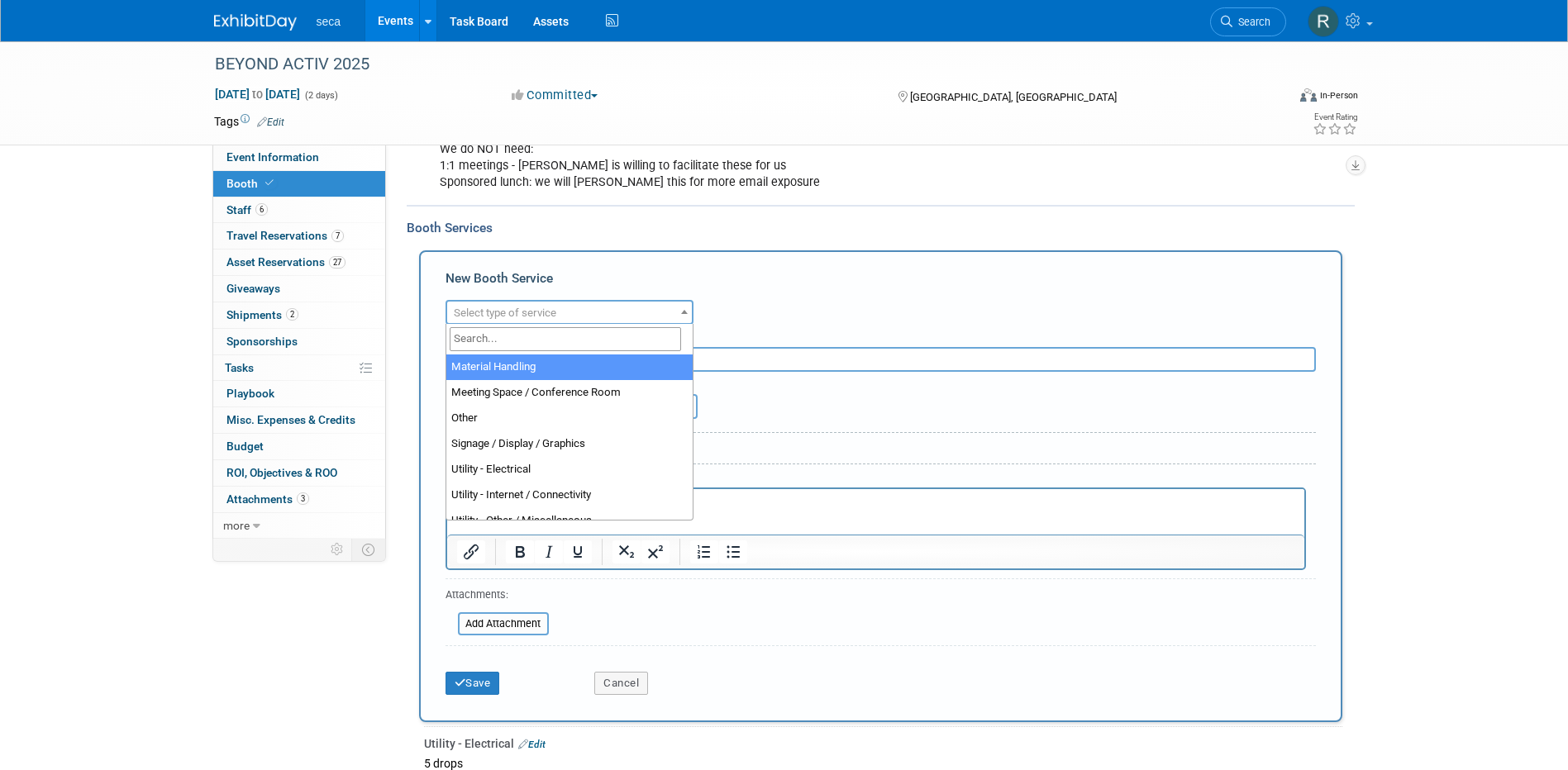
scroll to position [414, 0]
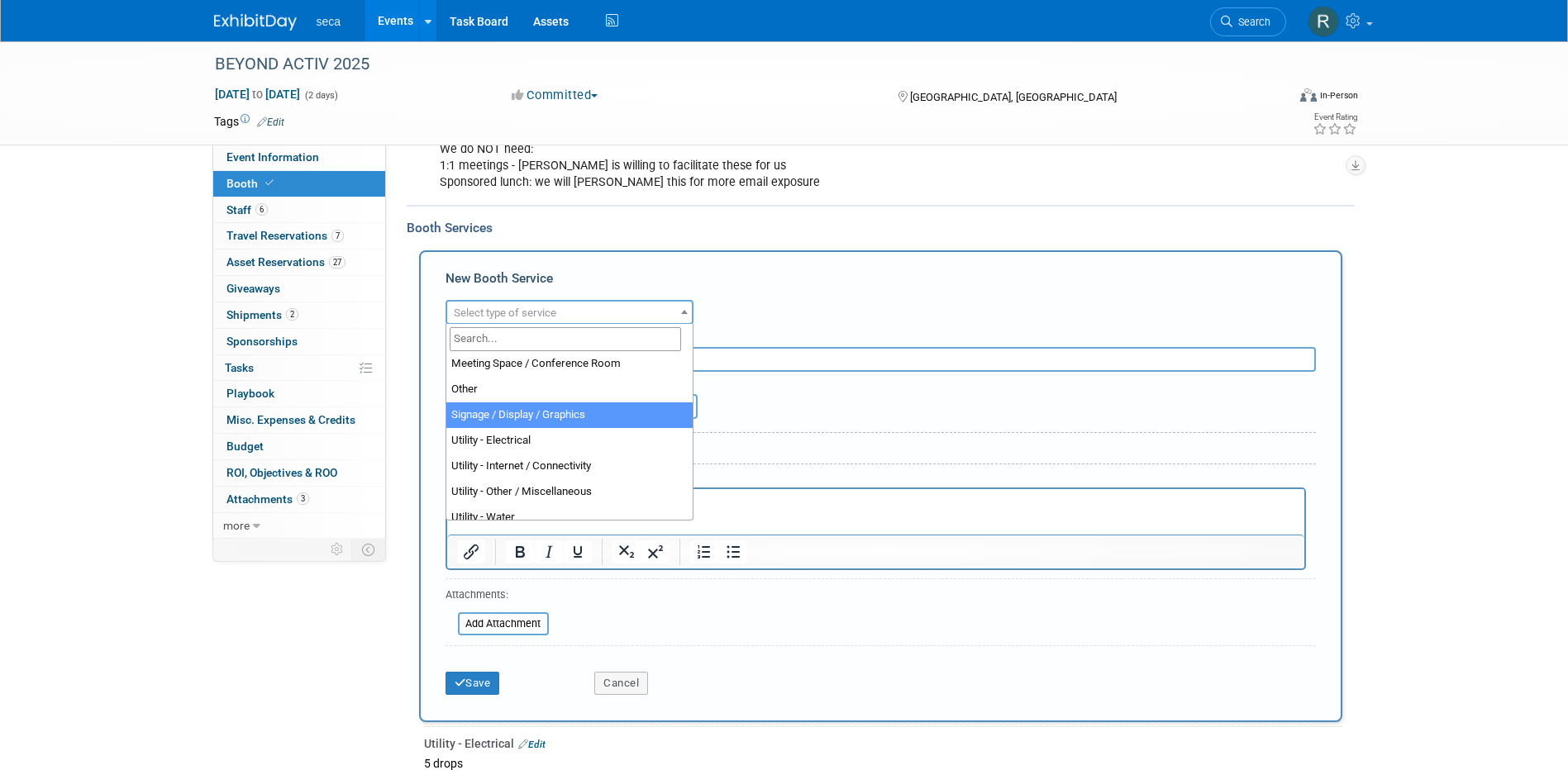
select select "3"
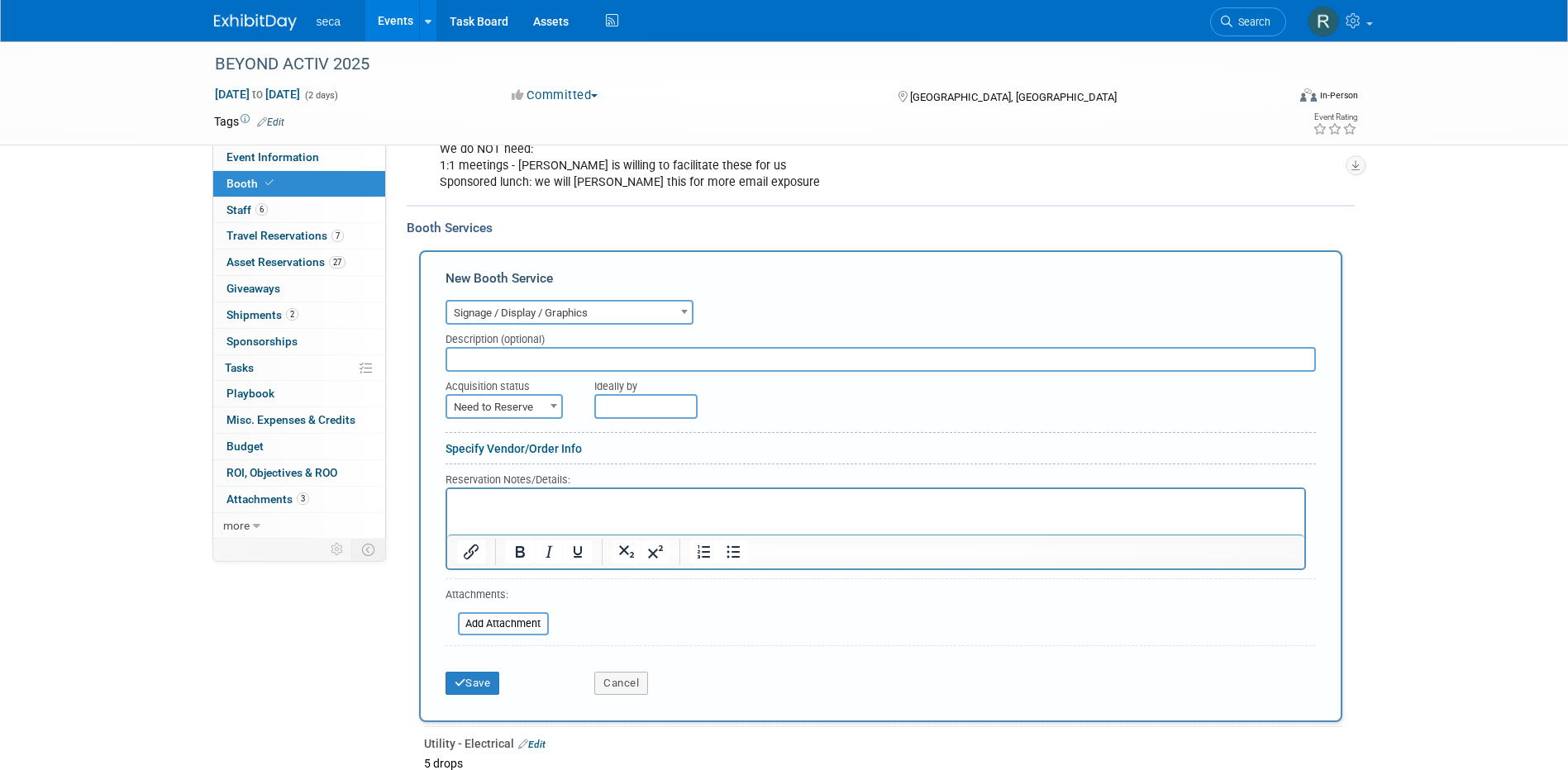
click at [539, 359] on input "text" at bounding box center [881, 359] width 871 height 25
type input "Fitness Rollup Banner"
click at [519, 403] on span "Need to Reserve" at bounding box center [505, 408] width 114 height 23
select select "2"
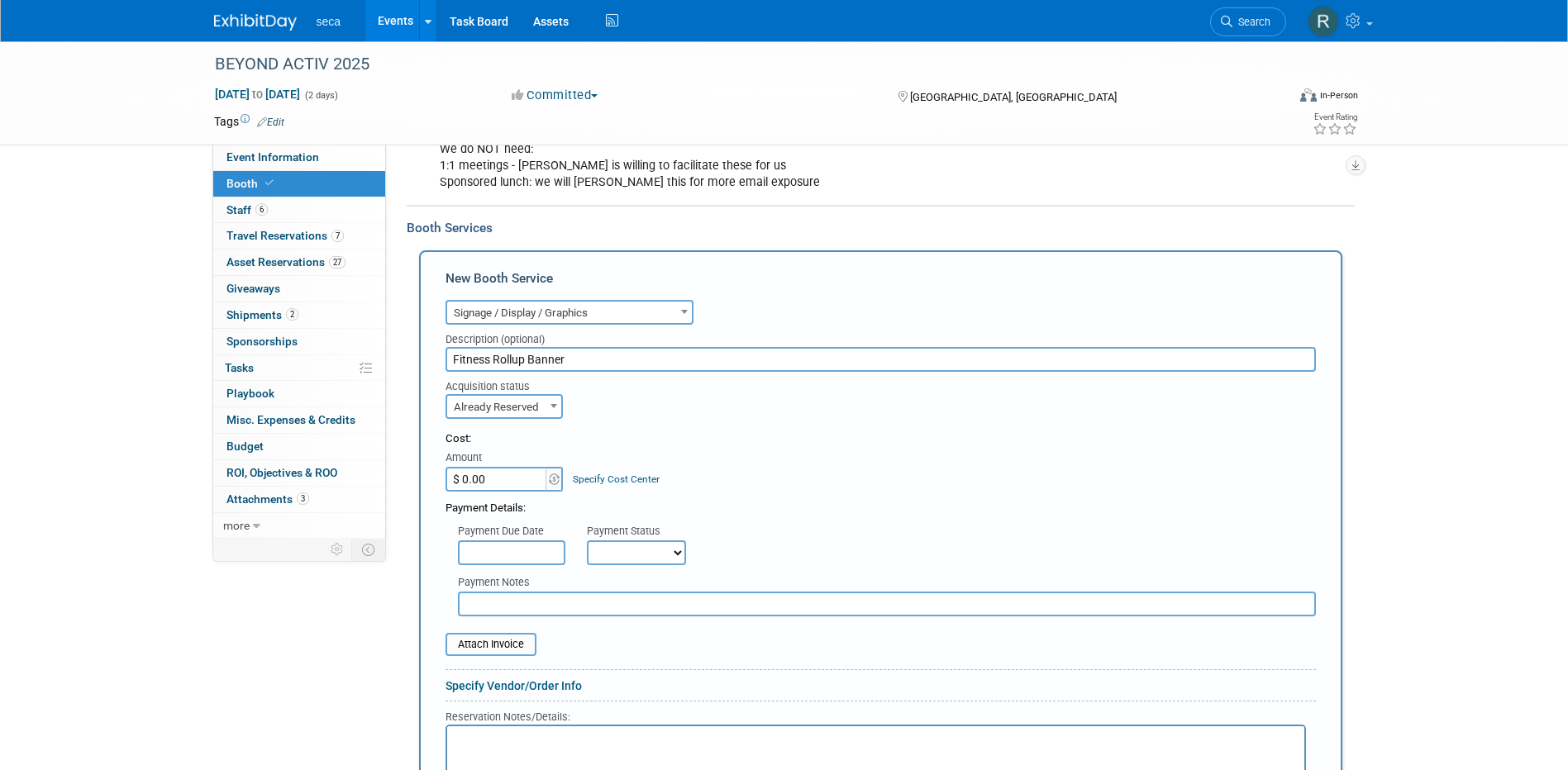
click at [517, 480] on input "$ 0.00" at bounding box center [497, 479] width 103 height 25
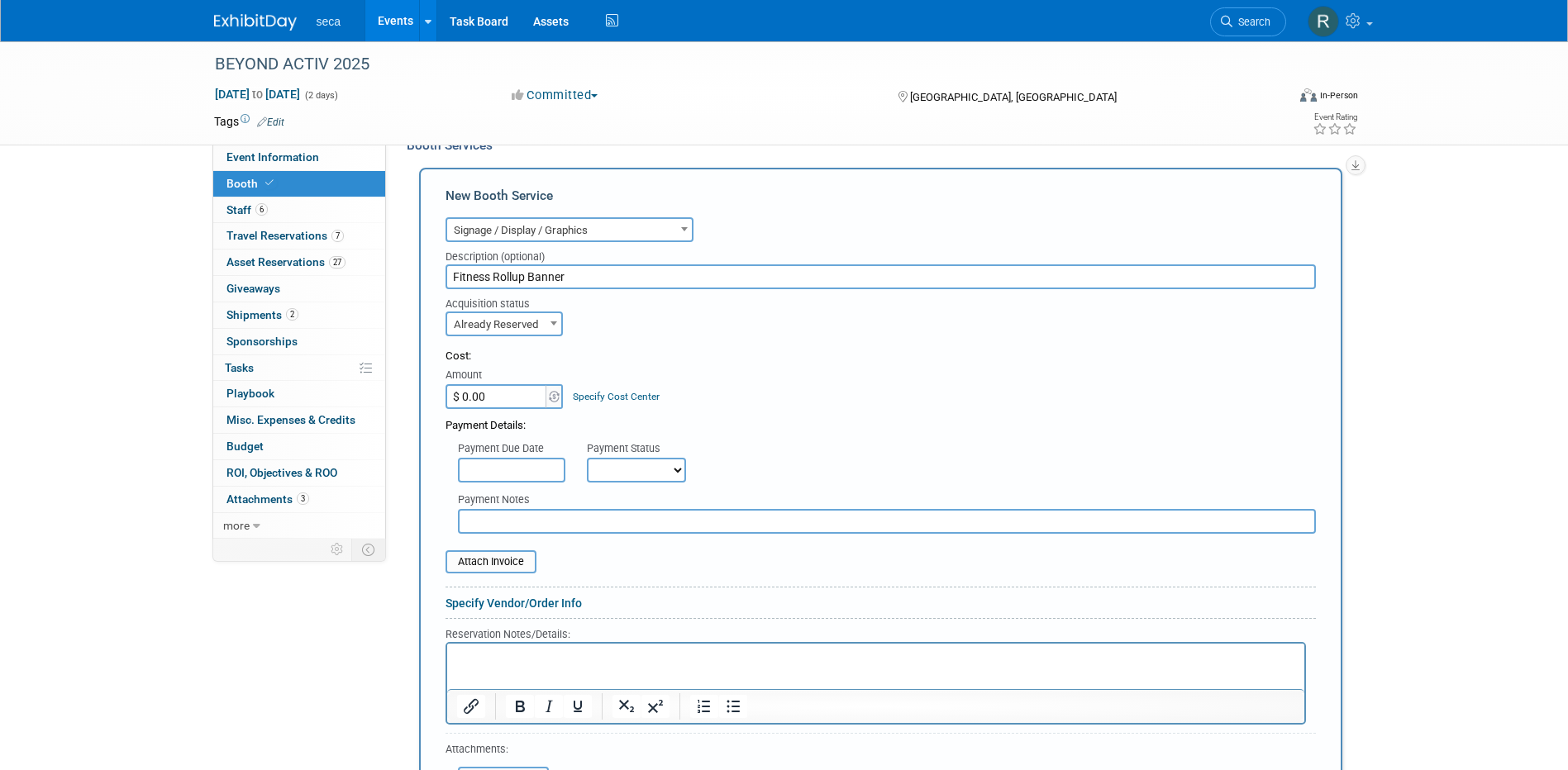
drag, startPoint x: 584, startPoint y: 270, endPoint x: 610, endPoint y: 255, distance: 30.0
click at [610, 255] on div "Description (optional) Fitness Rollup Banner" at bounding box center [880, 265] width 895 height 47
type input "Fitness Rollup Banner (NEW)"
click at [616, 469] on select "Not Paid Yet Partially Paid Paid in Full" at bounding box center [637, 470] width 99 height 25
select select "1"
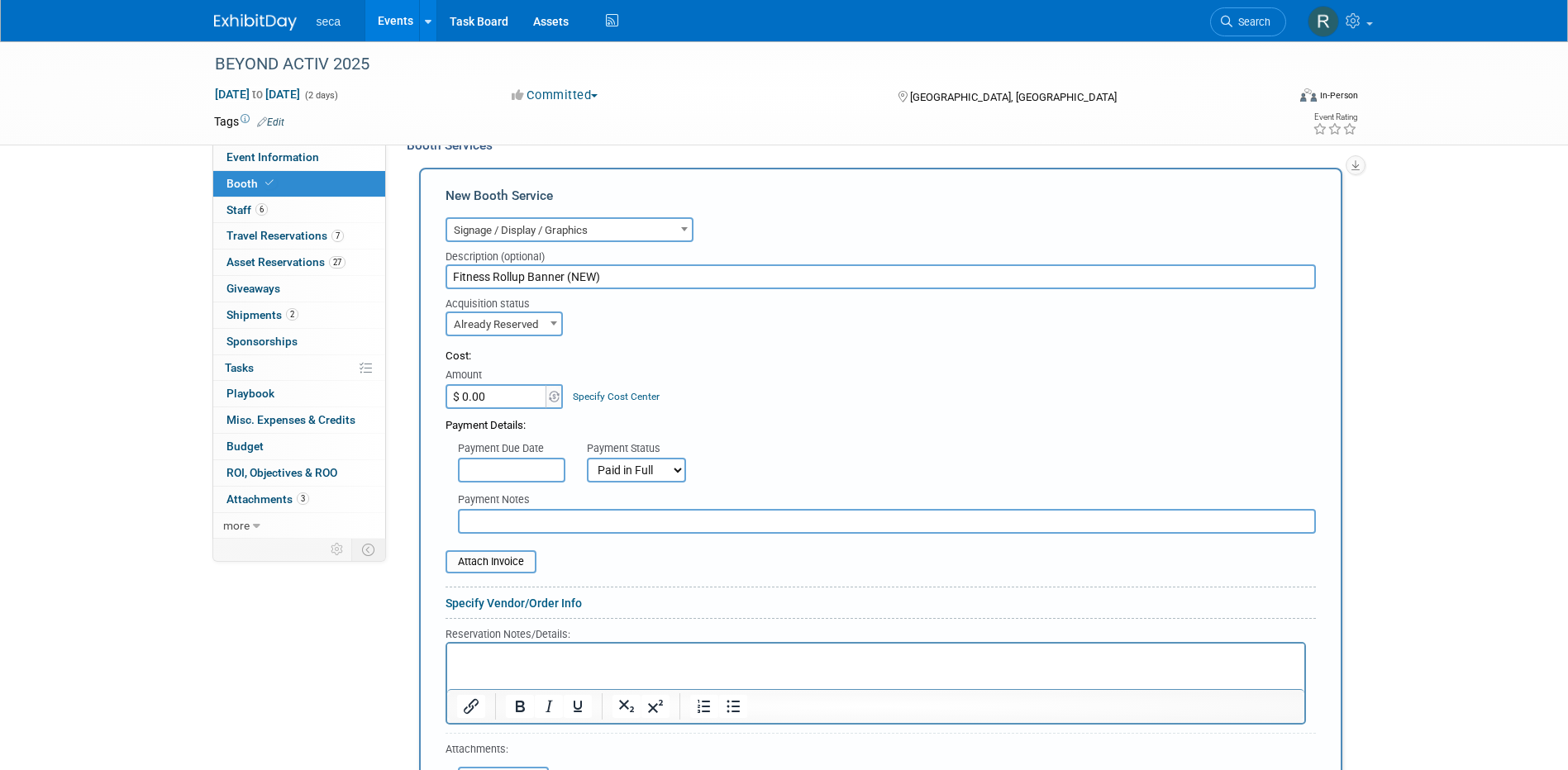
click at [587, 458] on select "Not Paid Yet Partially Paid Paid in Full" at bounding box center [637, 470] width 99 height 25
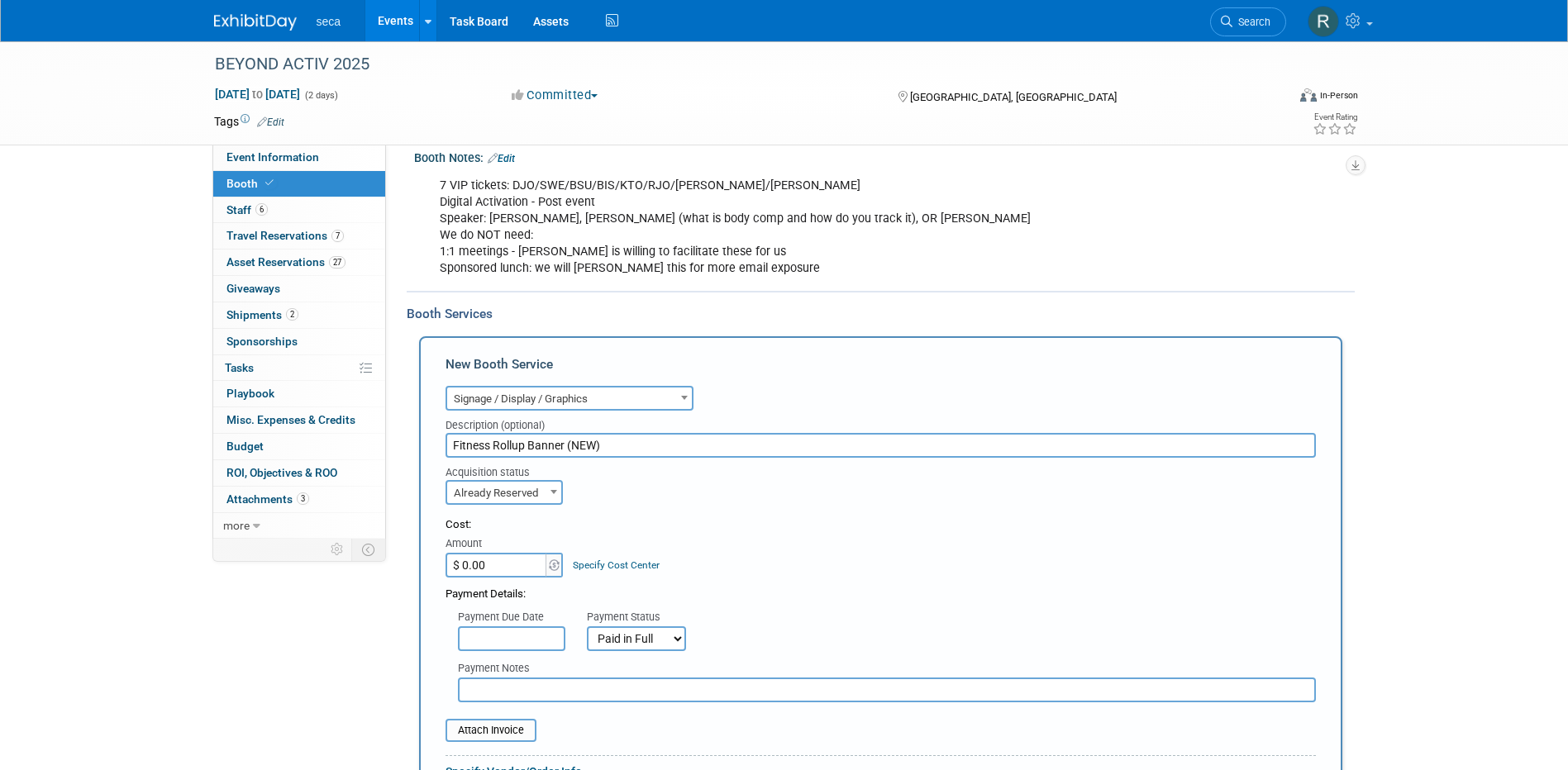
scroll to position [166, 0]
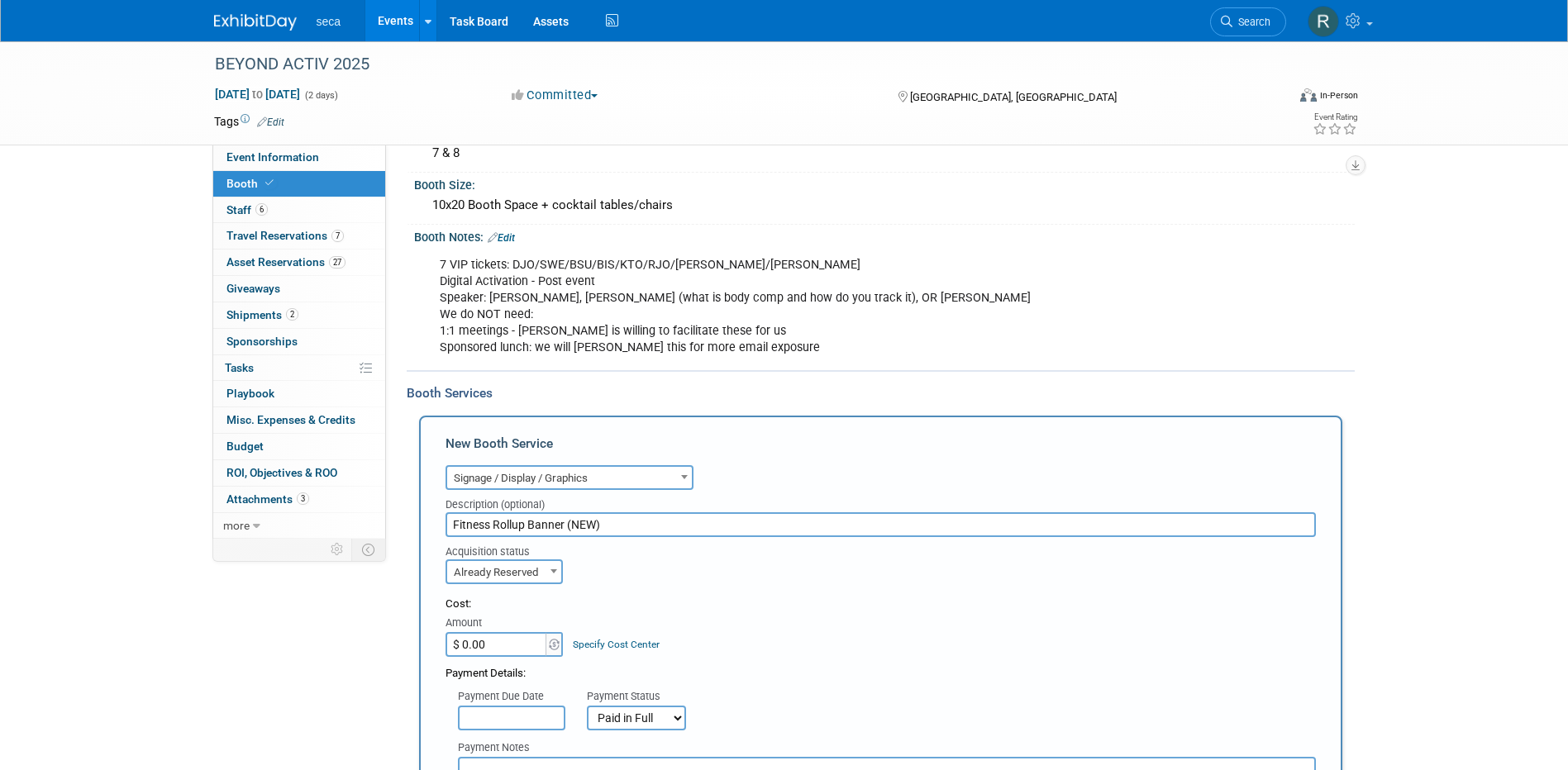
click at [402, 21] on link "Events" at bounding box center [395, 21] width 61 height 42
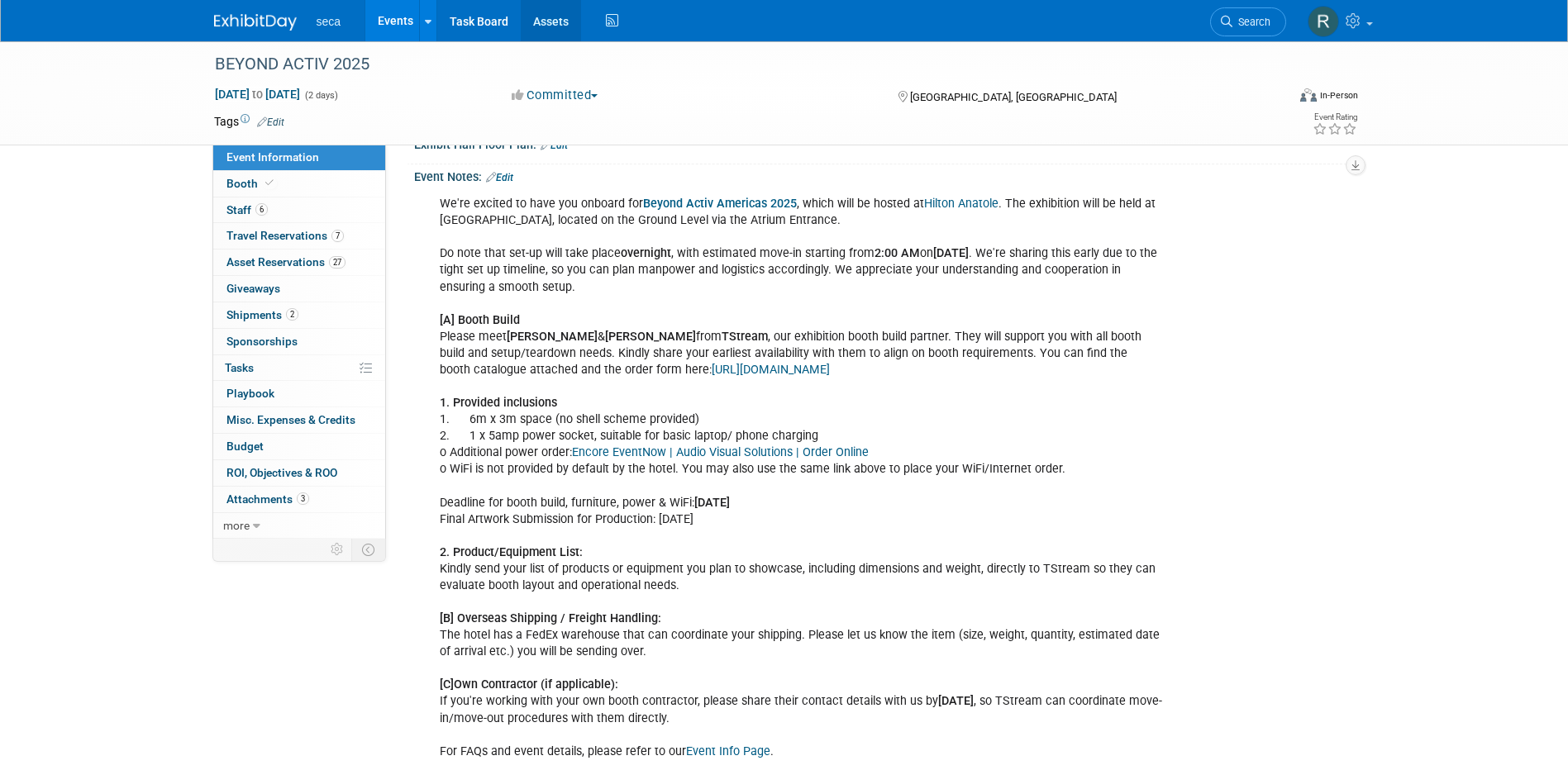
click at [547, 28] on link "Assets" at bounding box center [551, 21] width 61 height 42
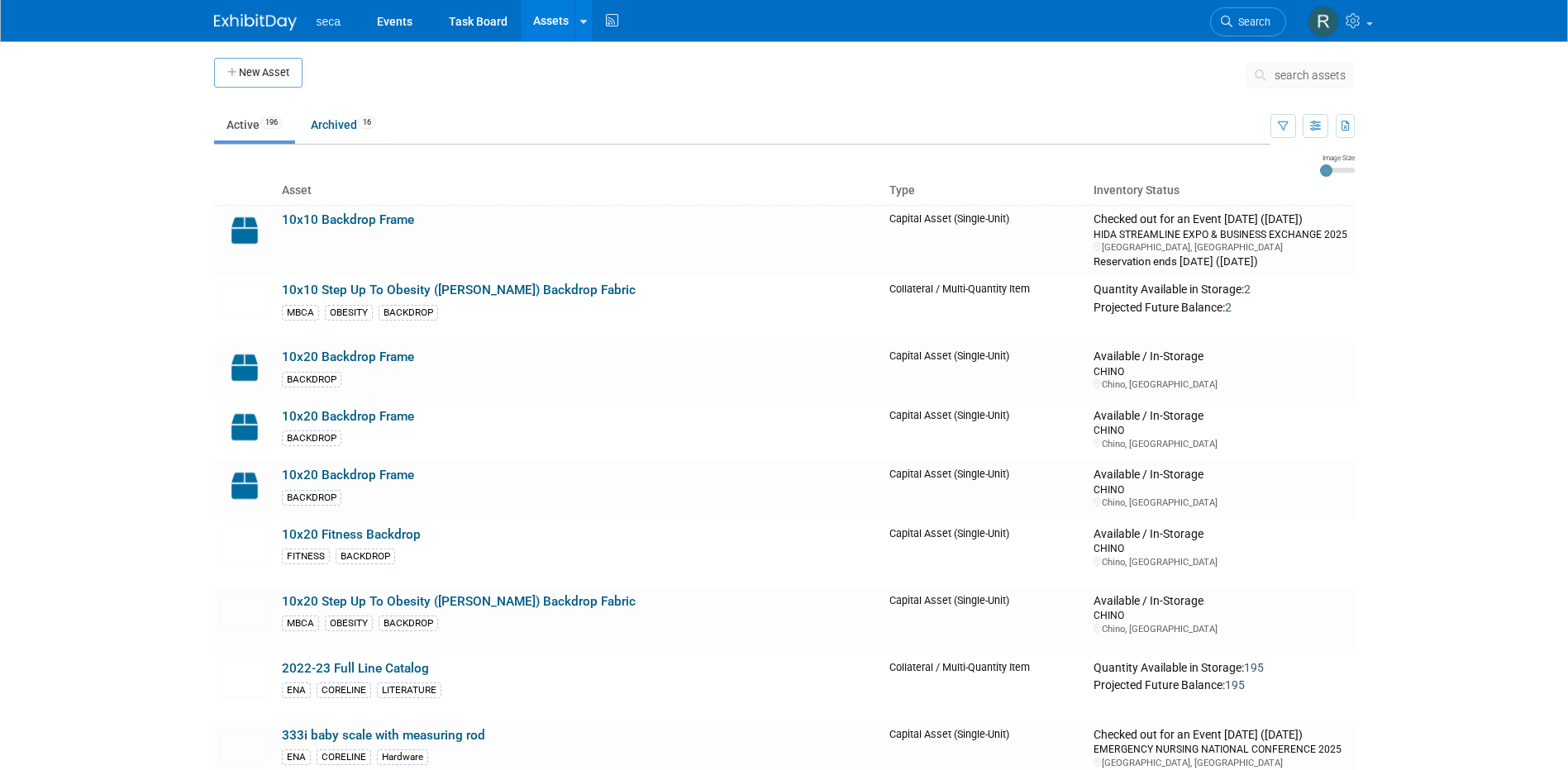
click at [1310, 75] on span "search assets" at bounding box center [1310, 75] width 71 height 13
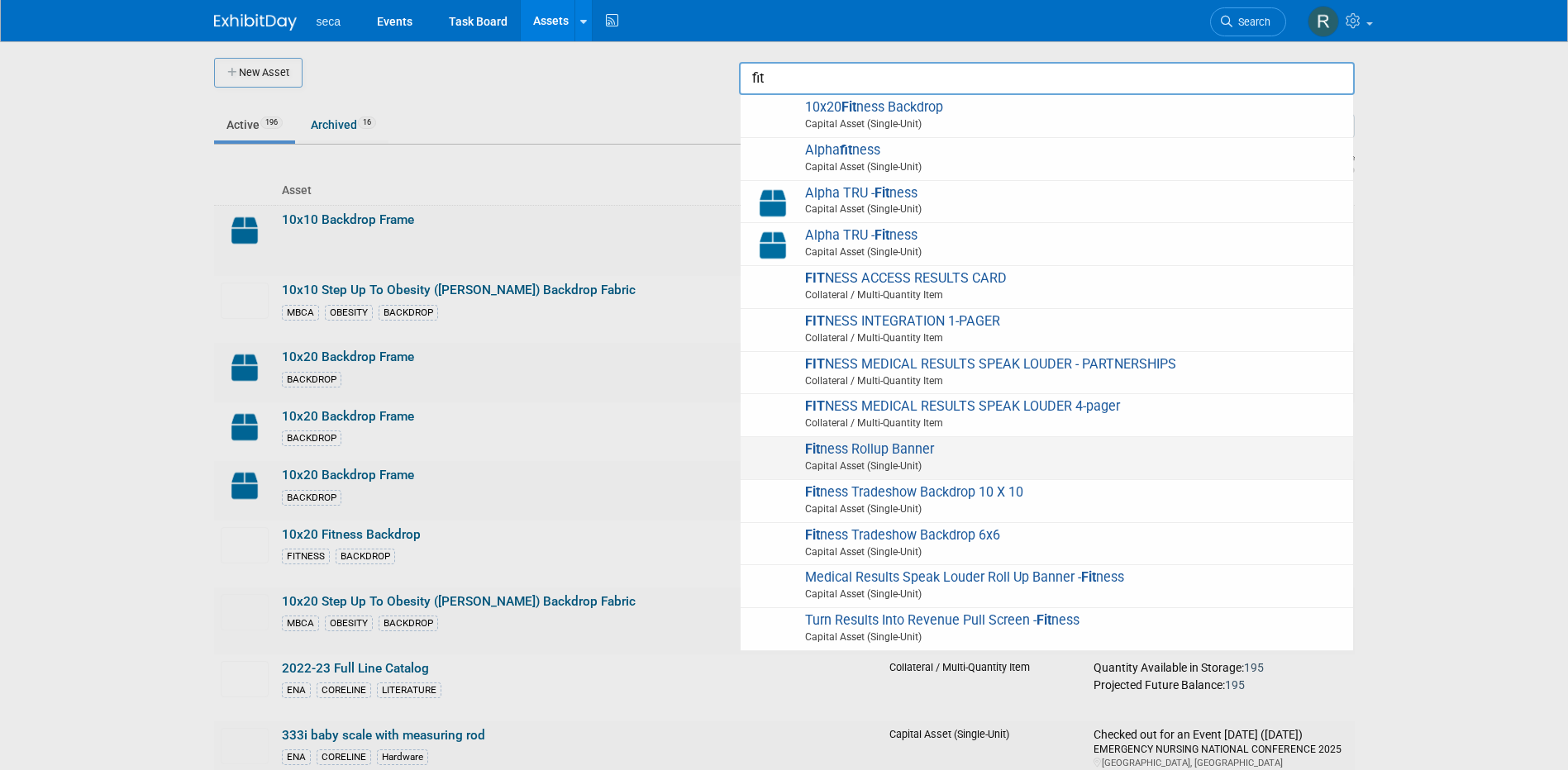
click at [958, 457] on span "Fit ness Rollup Banner Capital Asset (Single-Unit)" at bounding box center [1046, 458] width 596 height 34
type input "Fitness Rollup Banner"
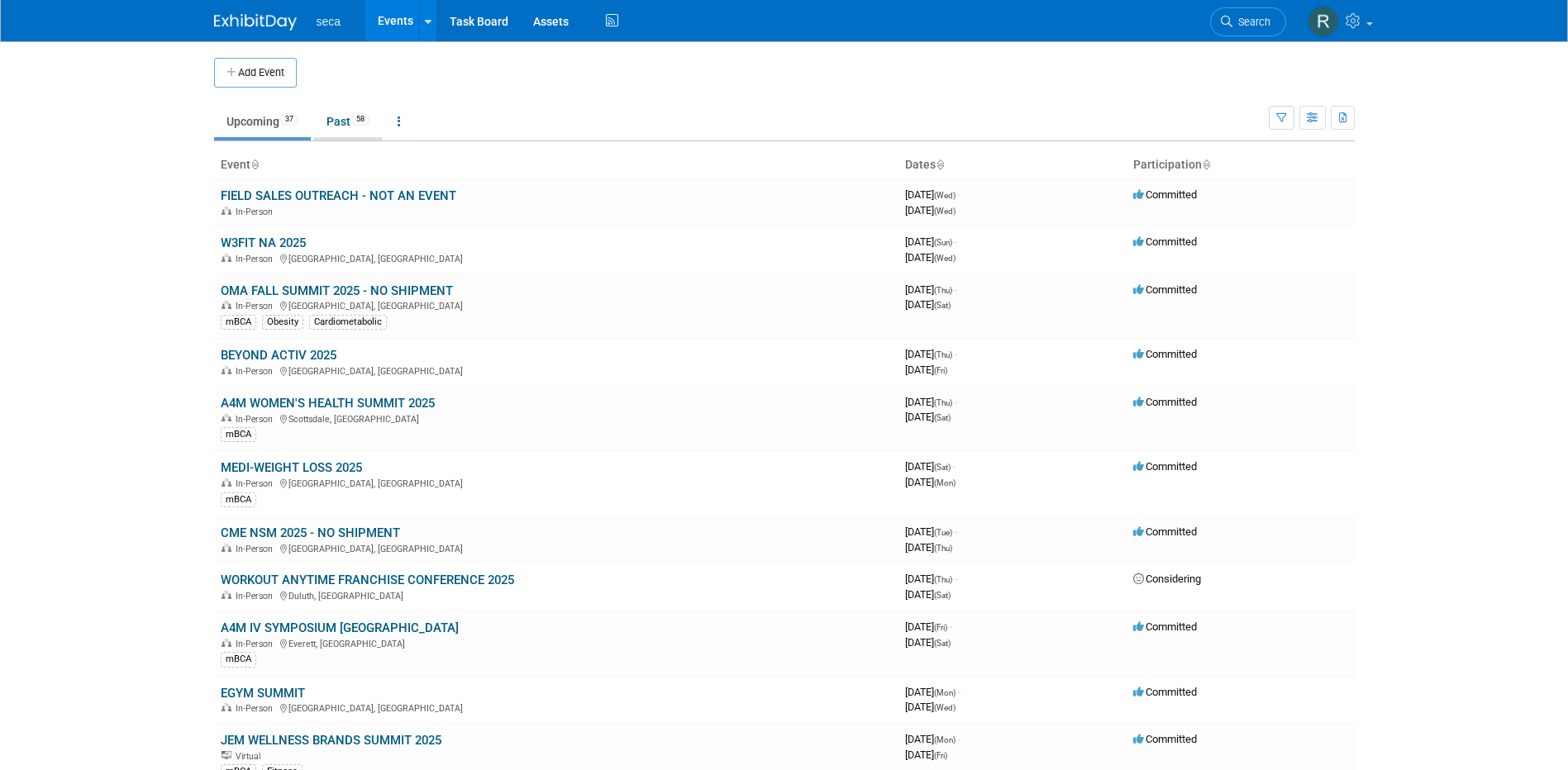
click at [336, 121] on link "Past 58" at bounding box center [348, 121] width 68 height 31
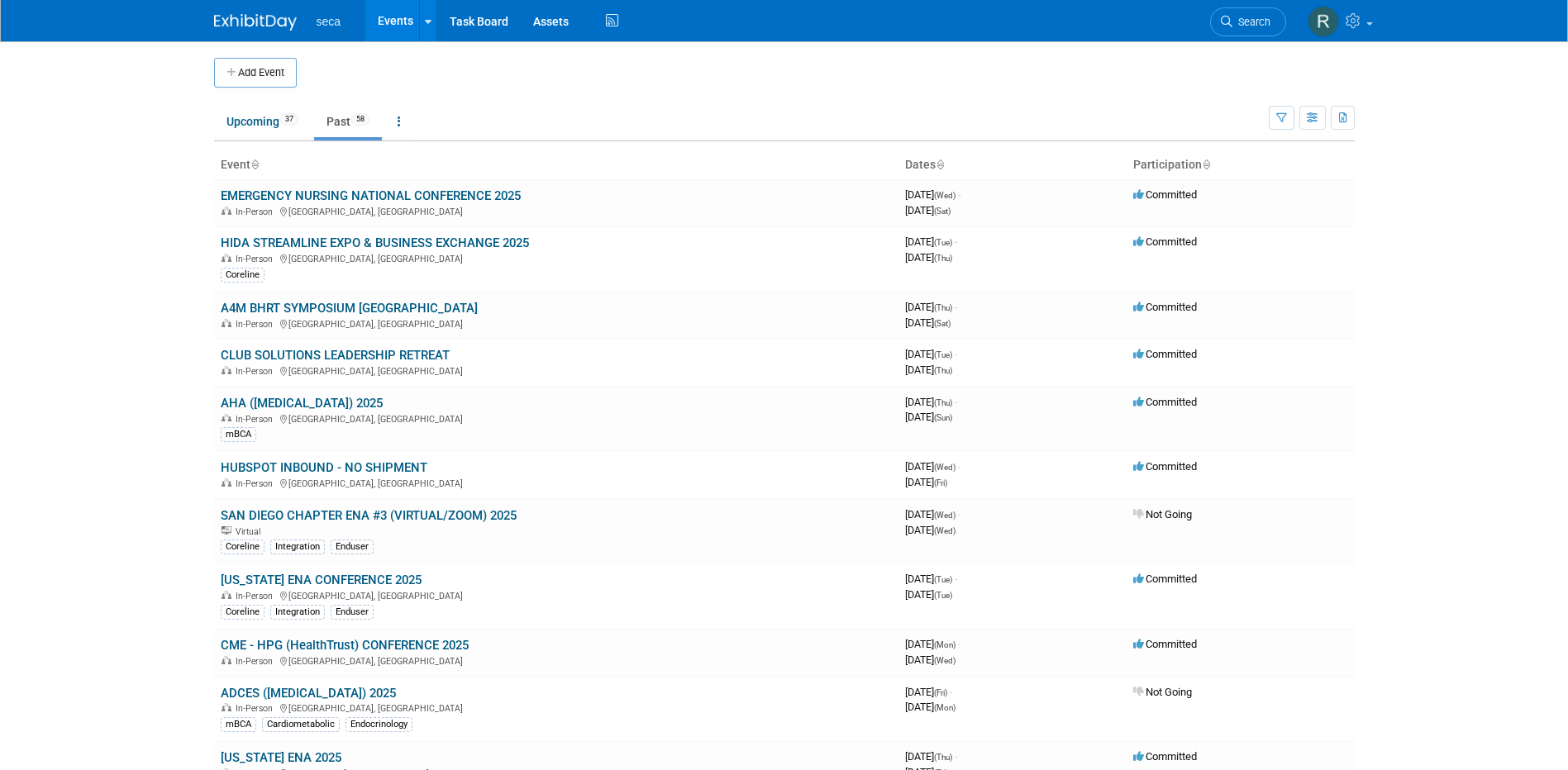
click at [284, 195] on link "EMERGENCY NURSING NATIONAL CONFERENCE 2025" at bounding box center [370, 195] width 300 height 15
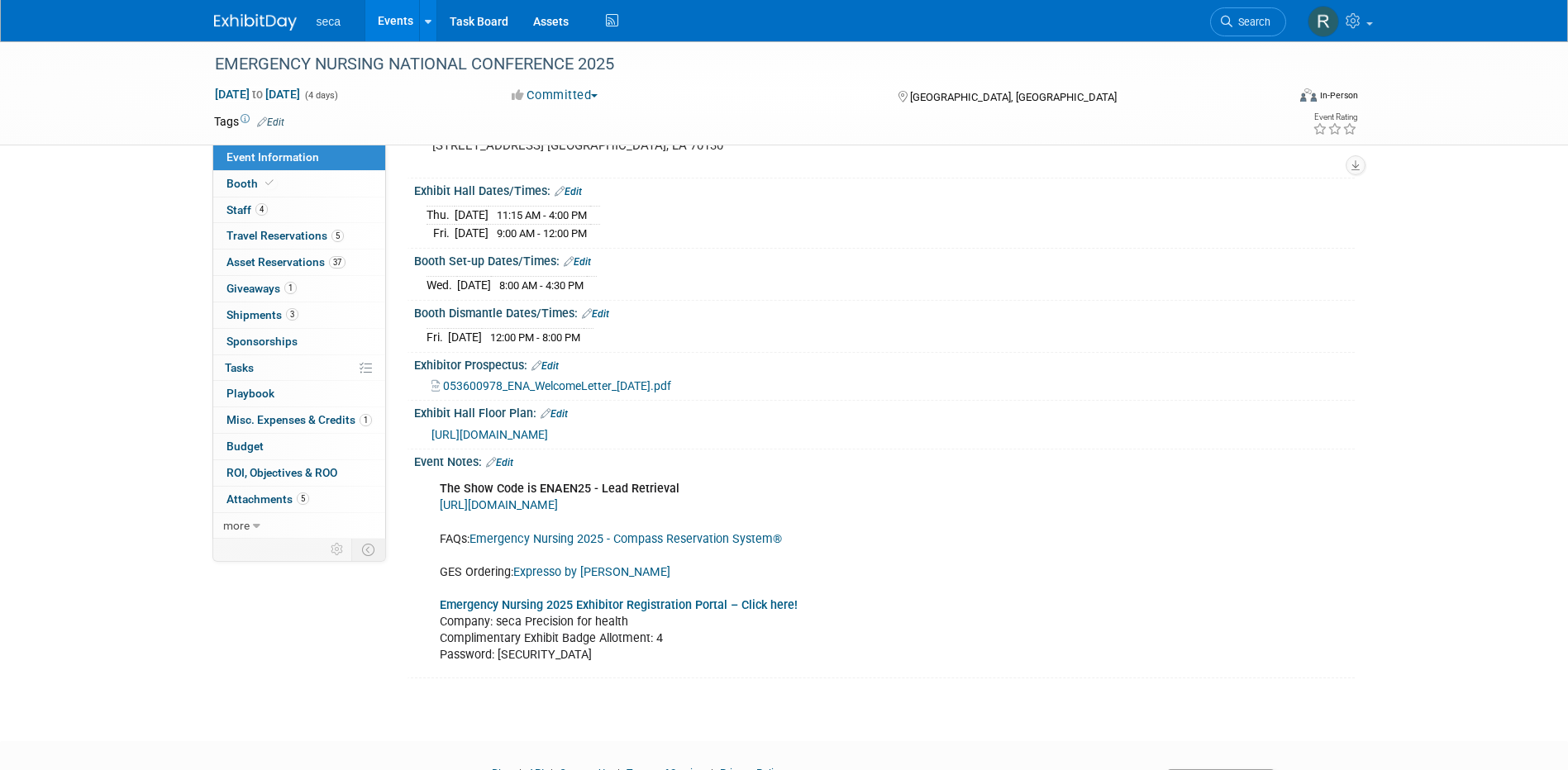
scroll to position [166, 0]
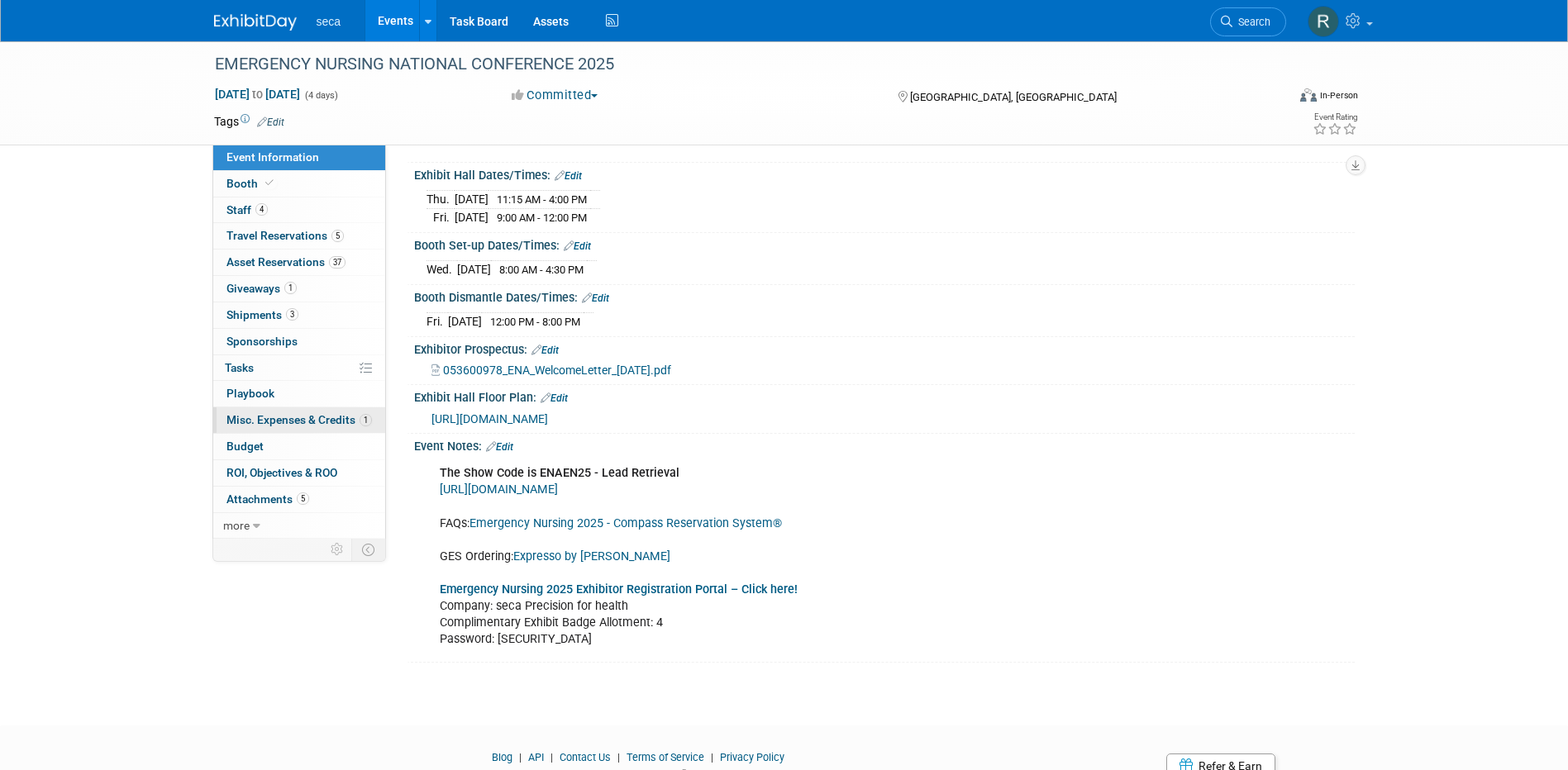
click at [329, 423] on span "Misc. Expenses & Credits 1" at bounding box center [299, 420] width 146 height 13
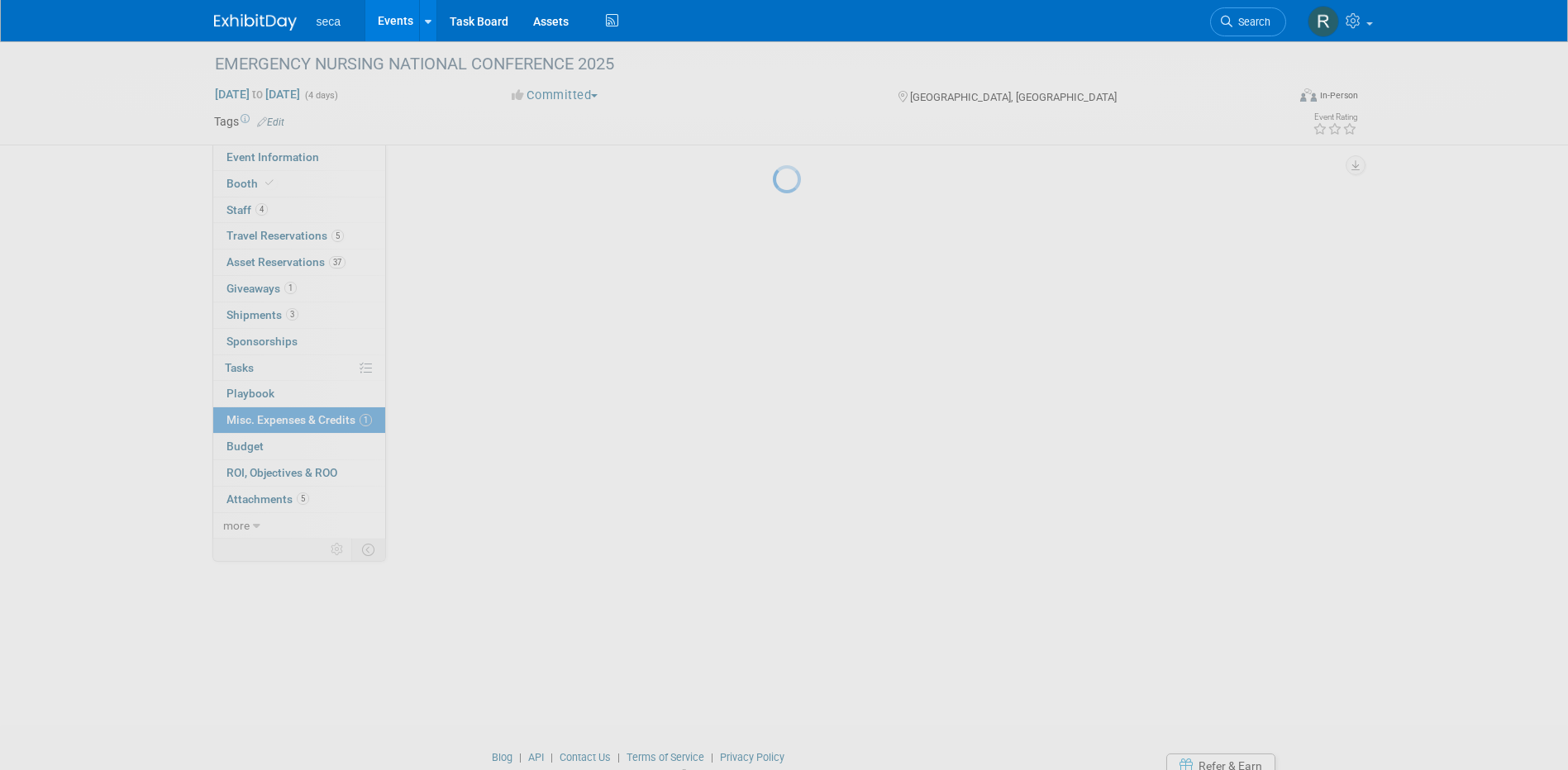
scroll to position [0, 0]
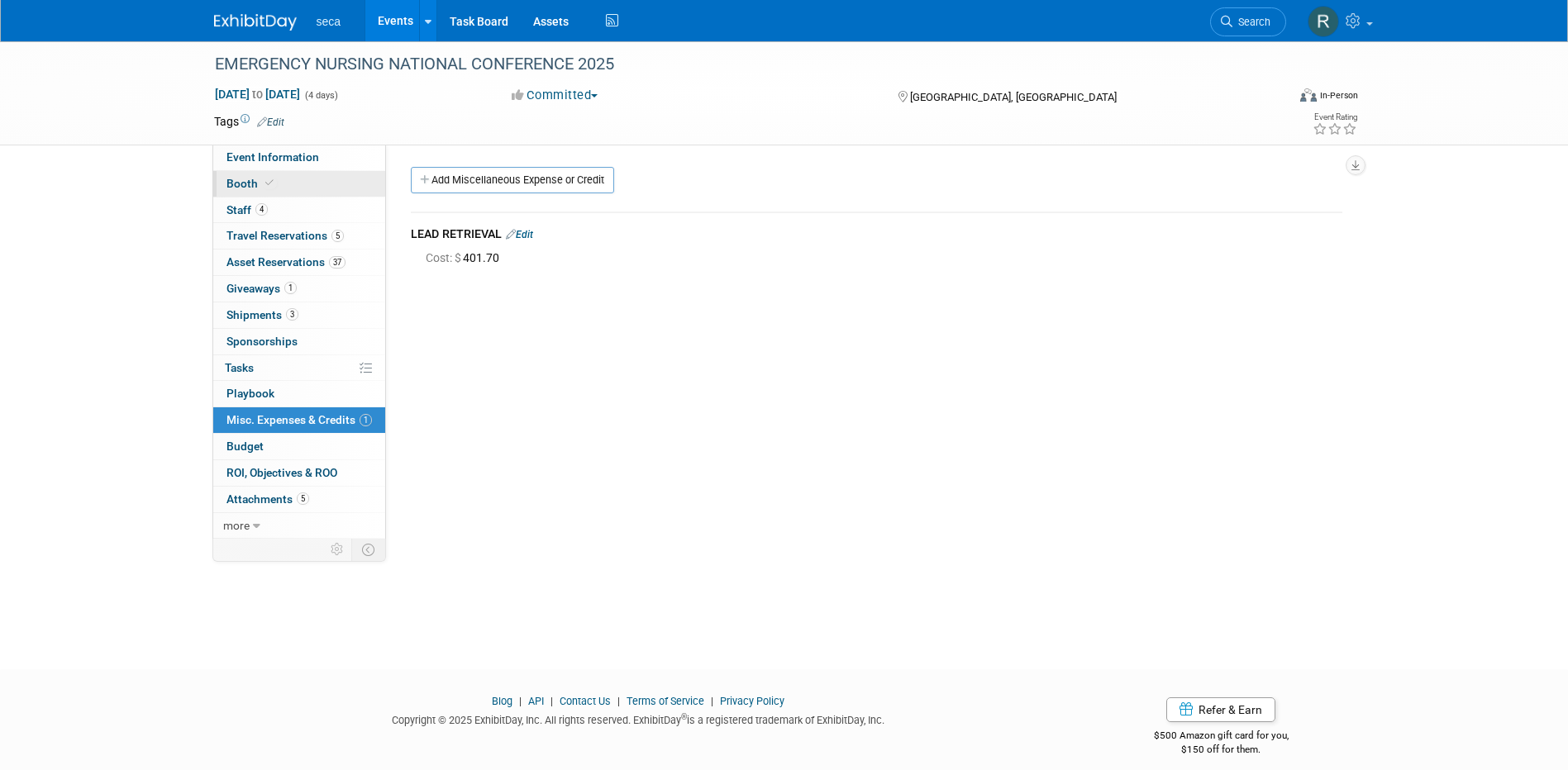
click at [278, 183] on link "Booth" at bounding box center [299, 184] width 172 height 26
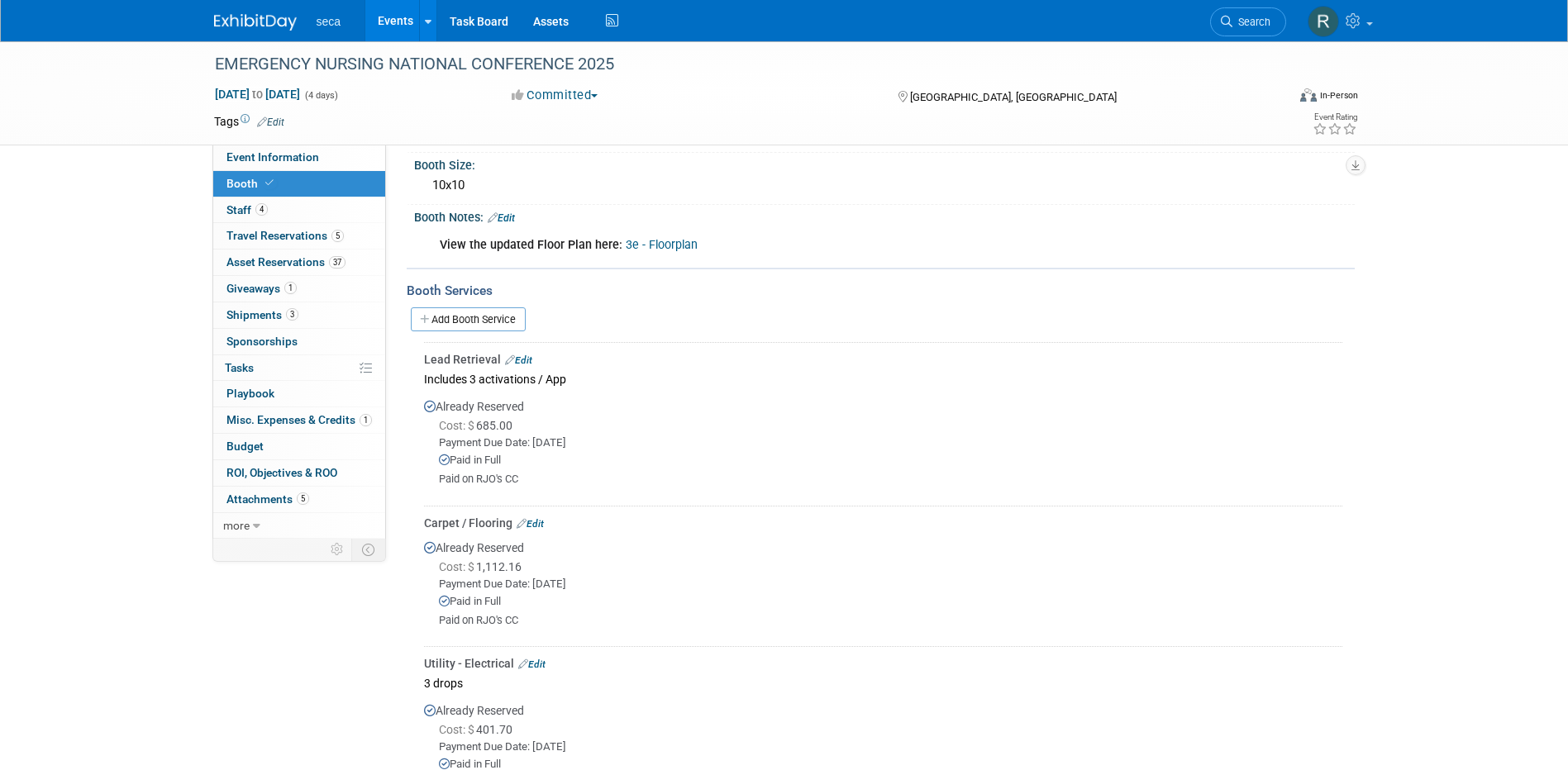
scroll to position [166, 0]
click at [297, 422] on span "Misc. Expenses & Credits 1" at bounding box center [299, 420] width 146 height 13
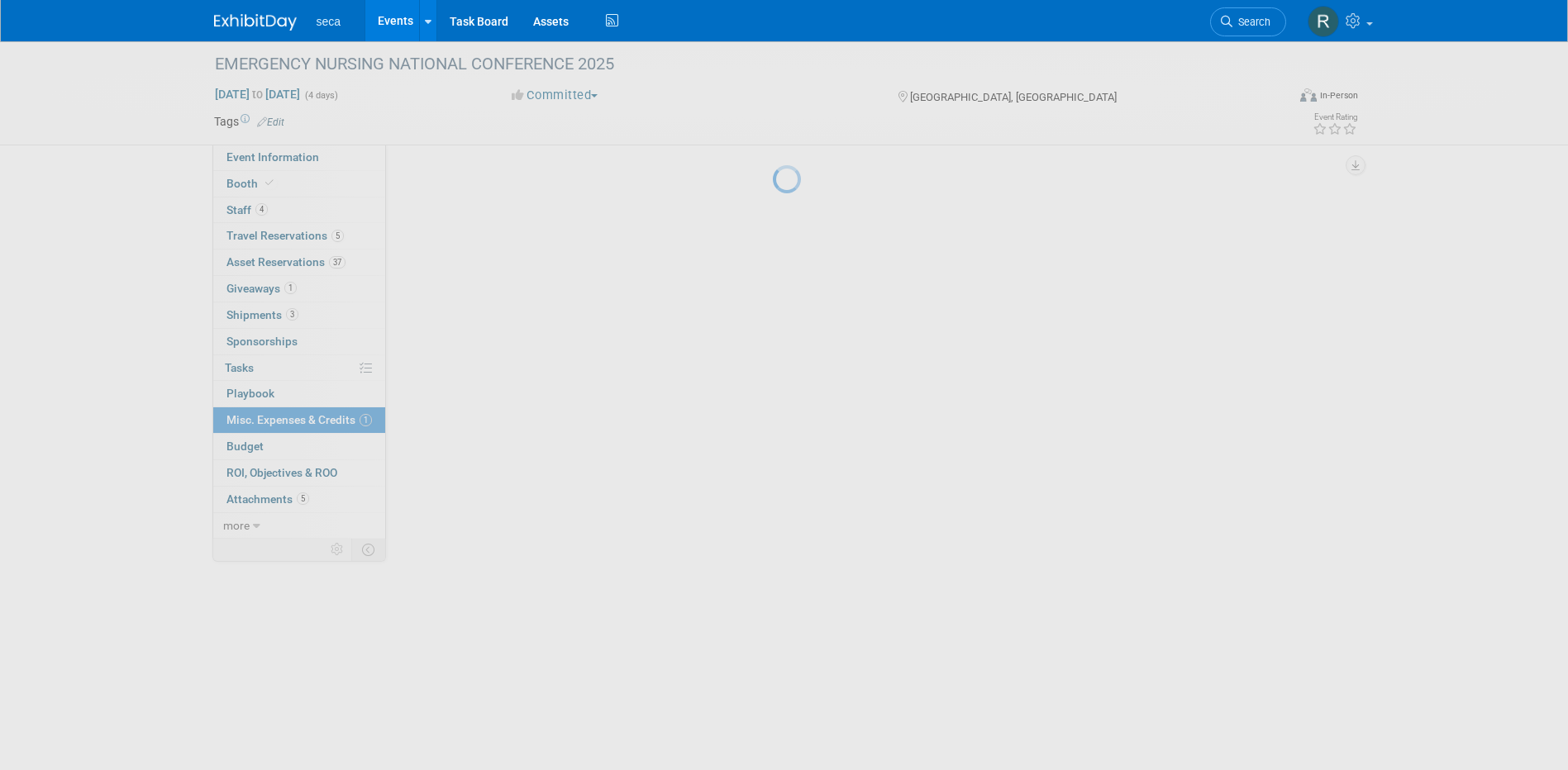
scroll to position [0, 0]
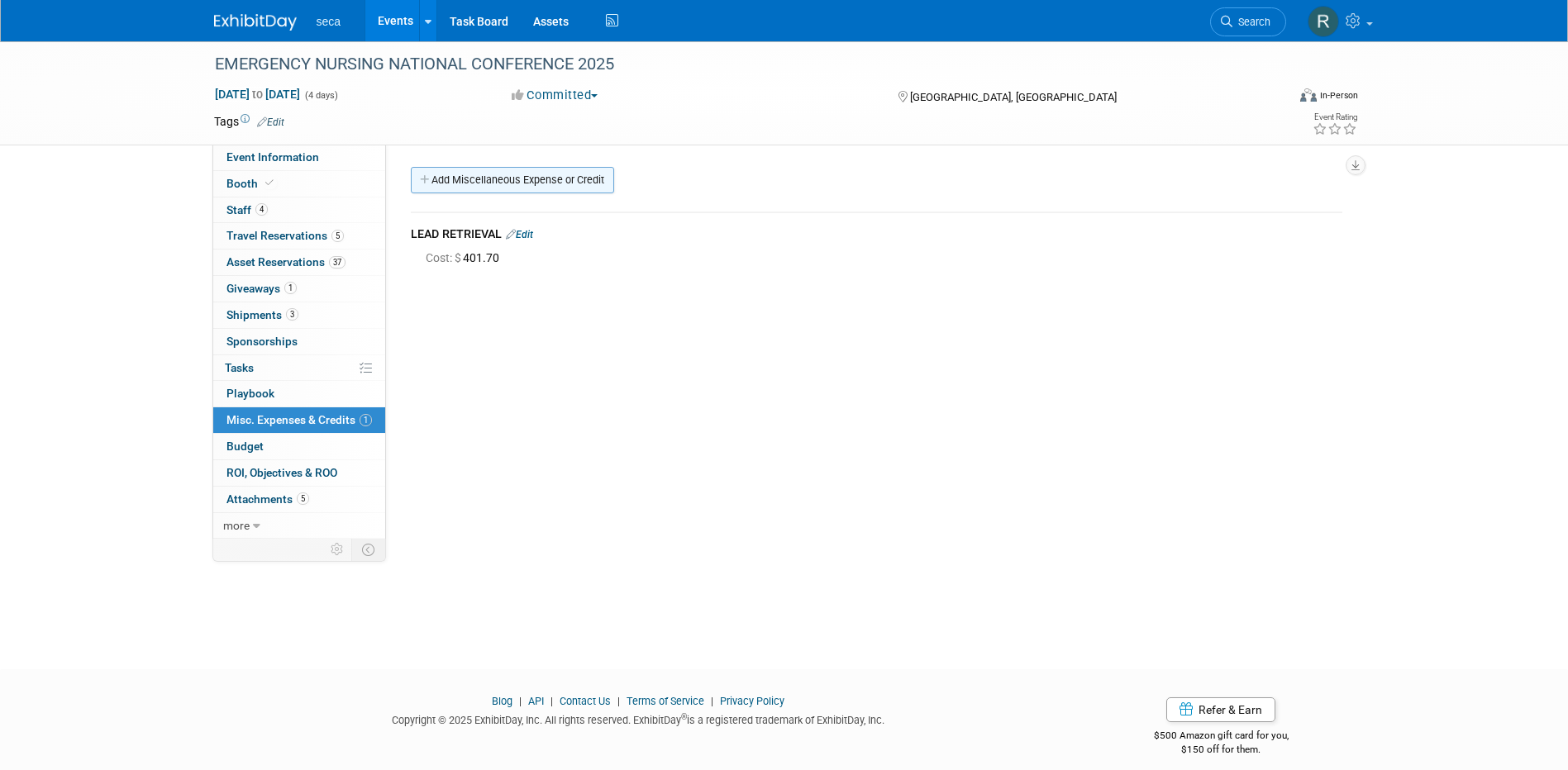
click at [524, 183] on link "Add Miscellaneous Expense or Credit" at bounding box center [513, 180] width 203 height 26
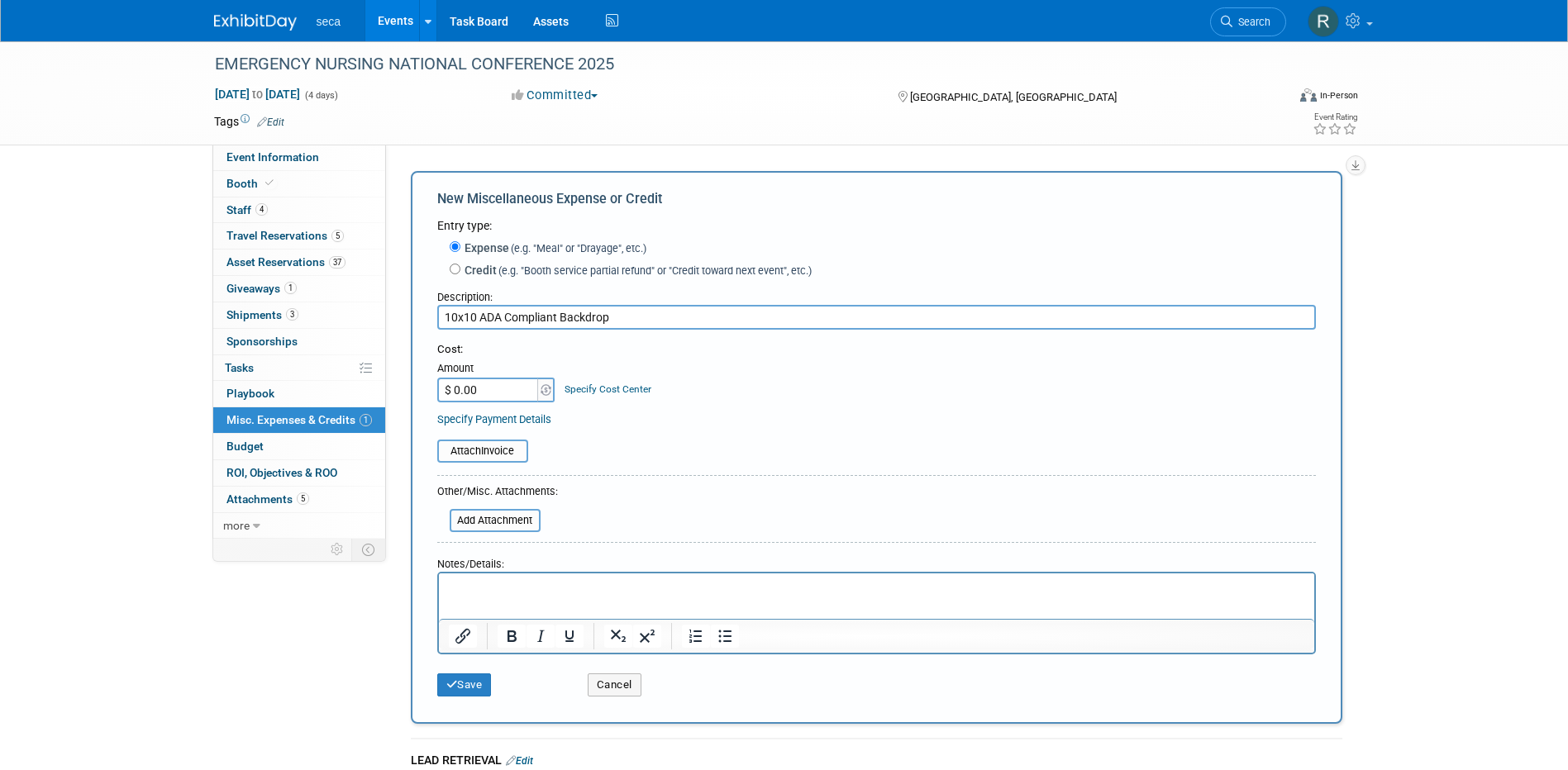
type input "10x10 ADA Compliant Backdrop"
click at [492, 392] on input "$ 0.00" at bounding box center [488, 390] width 103 height 25
click at [526, 395] on input "$ 0.00" at bounding box center [488, 390] width 103 height 25
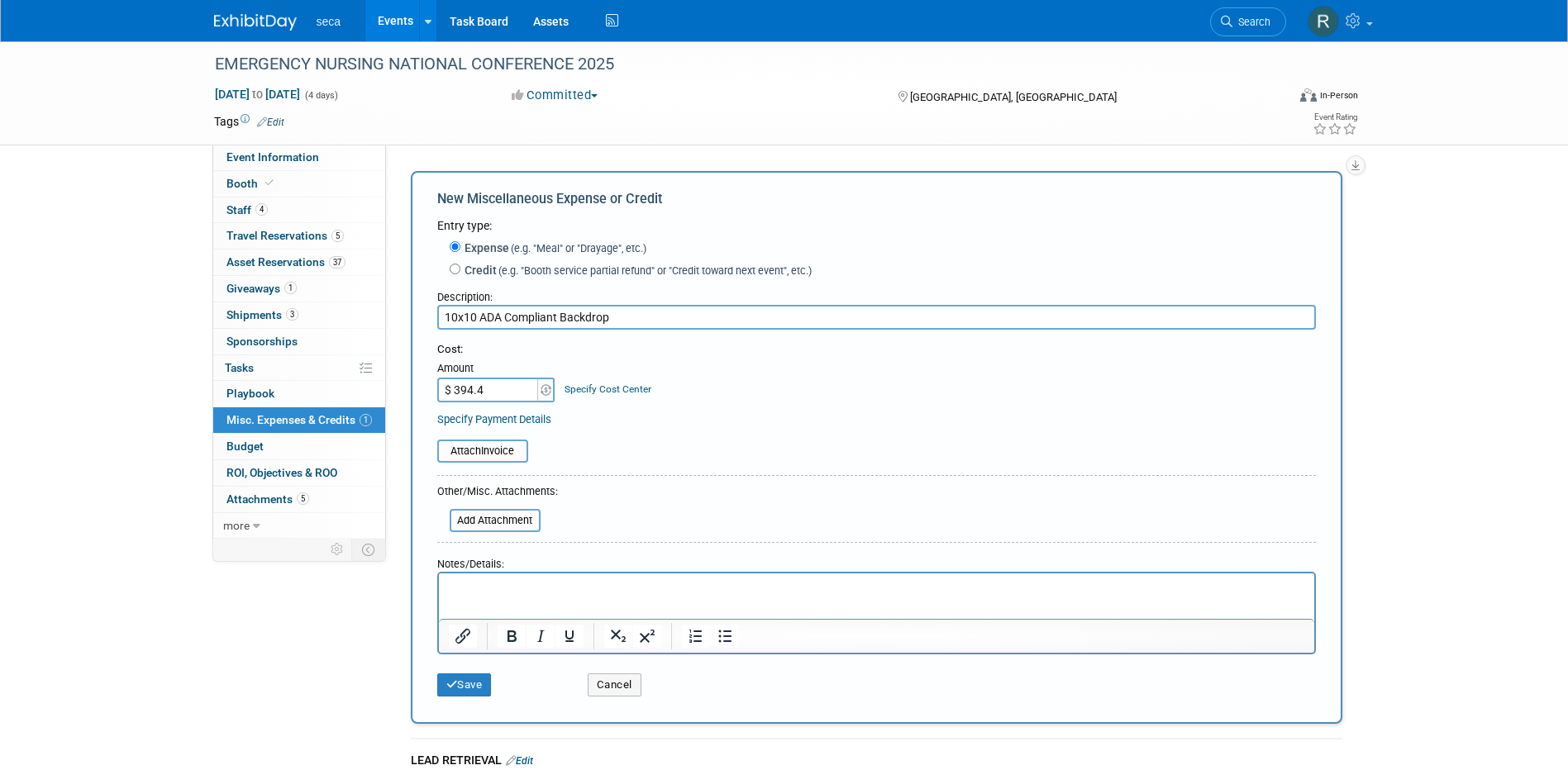
type input "$ 394.48"
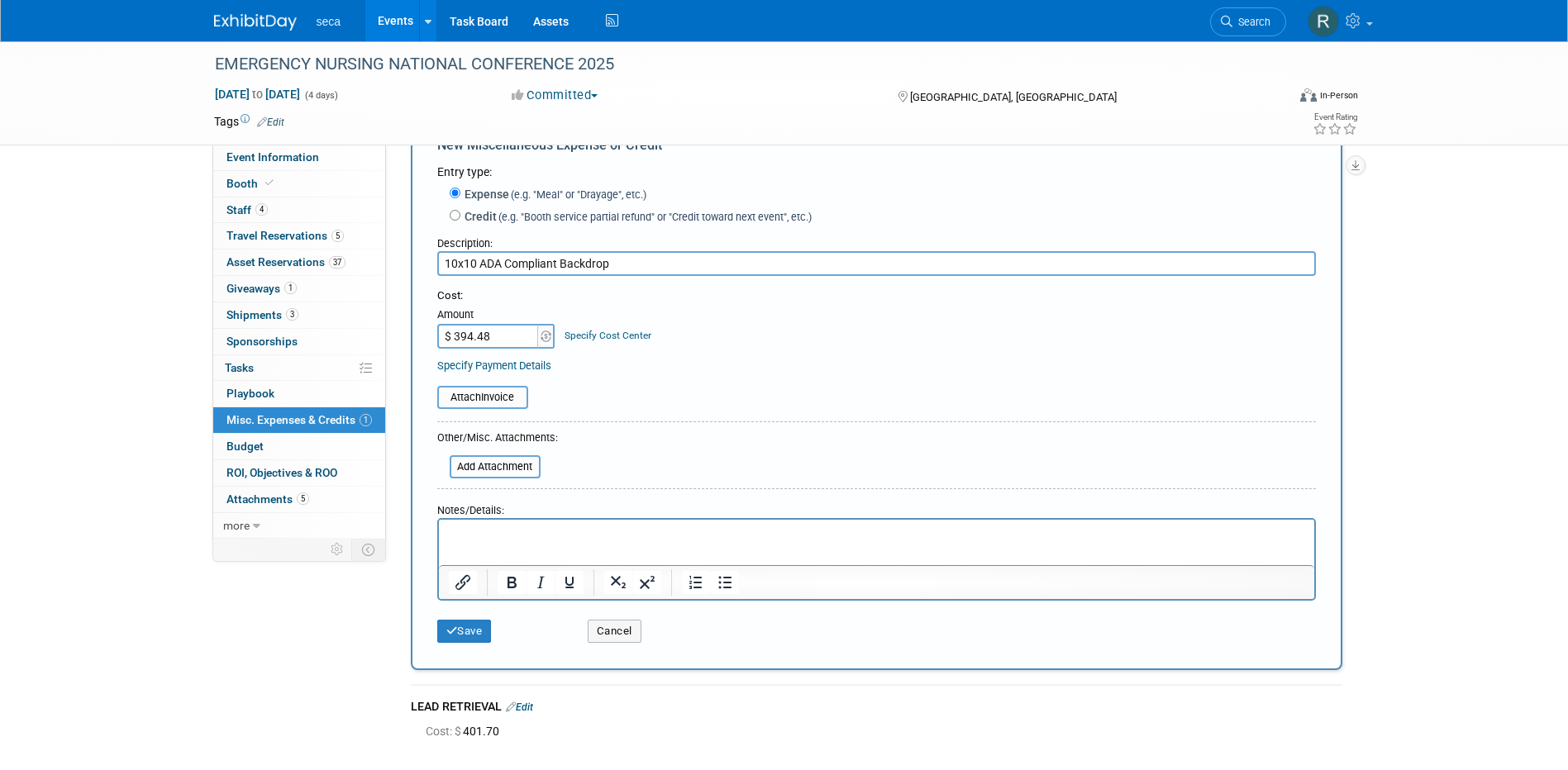
scroll to position [82, 0]
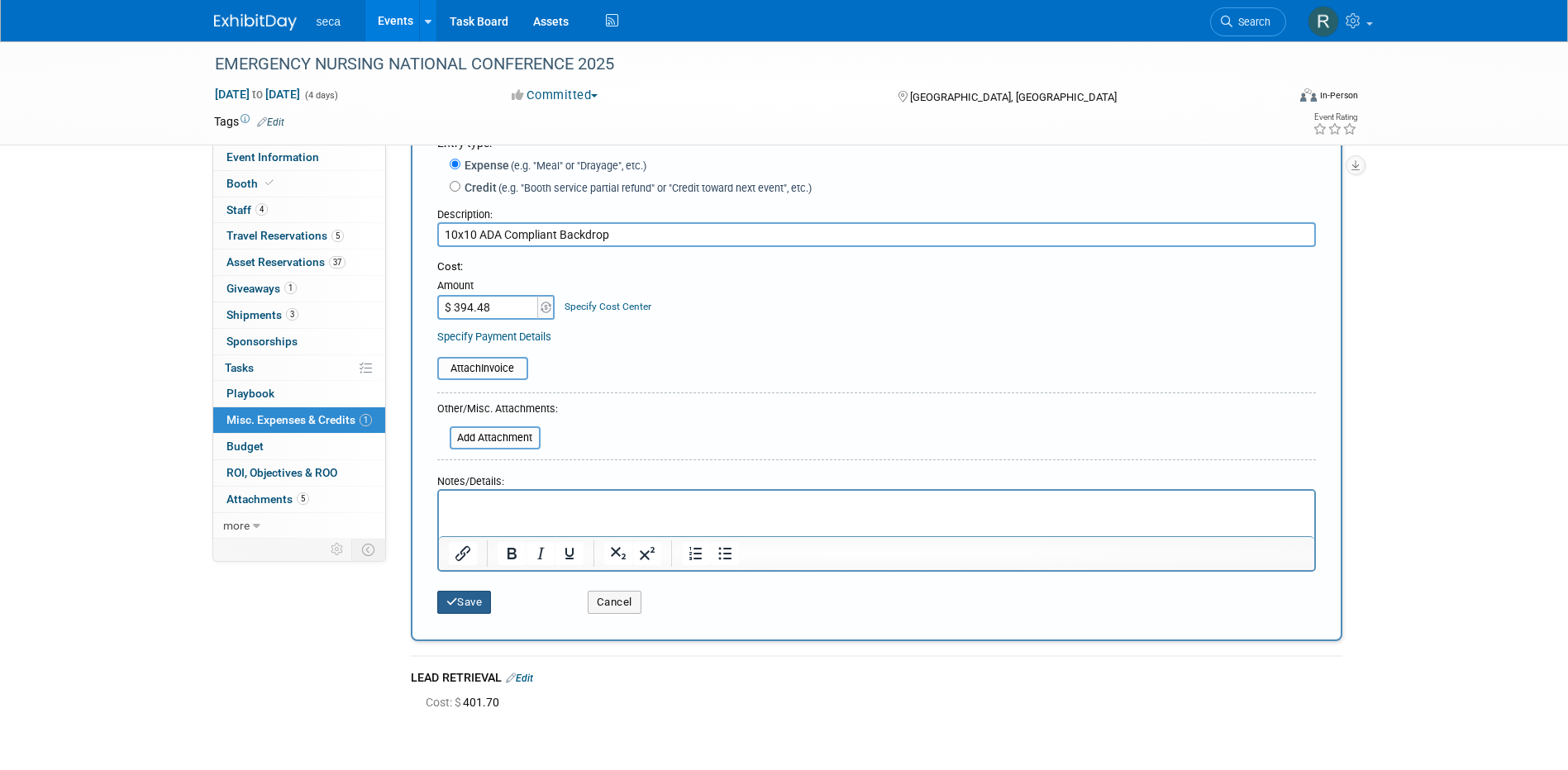
click at [476, 601] on button "Save" at bounding box center [464, 602] width 55 height 23
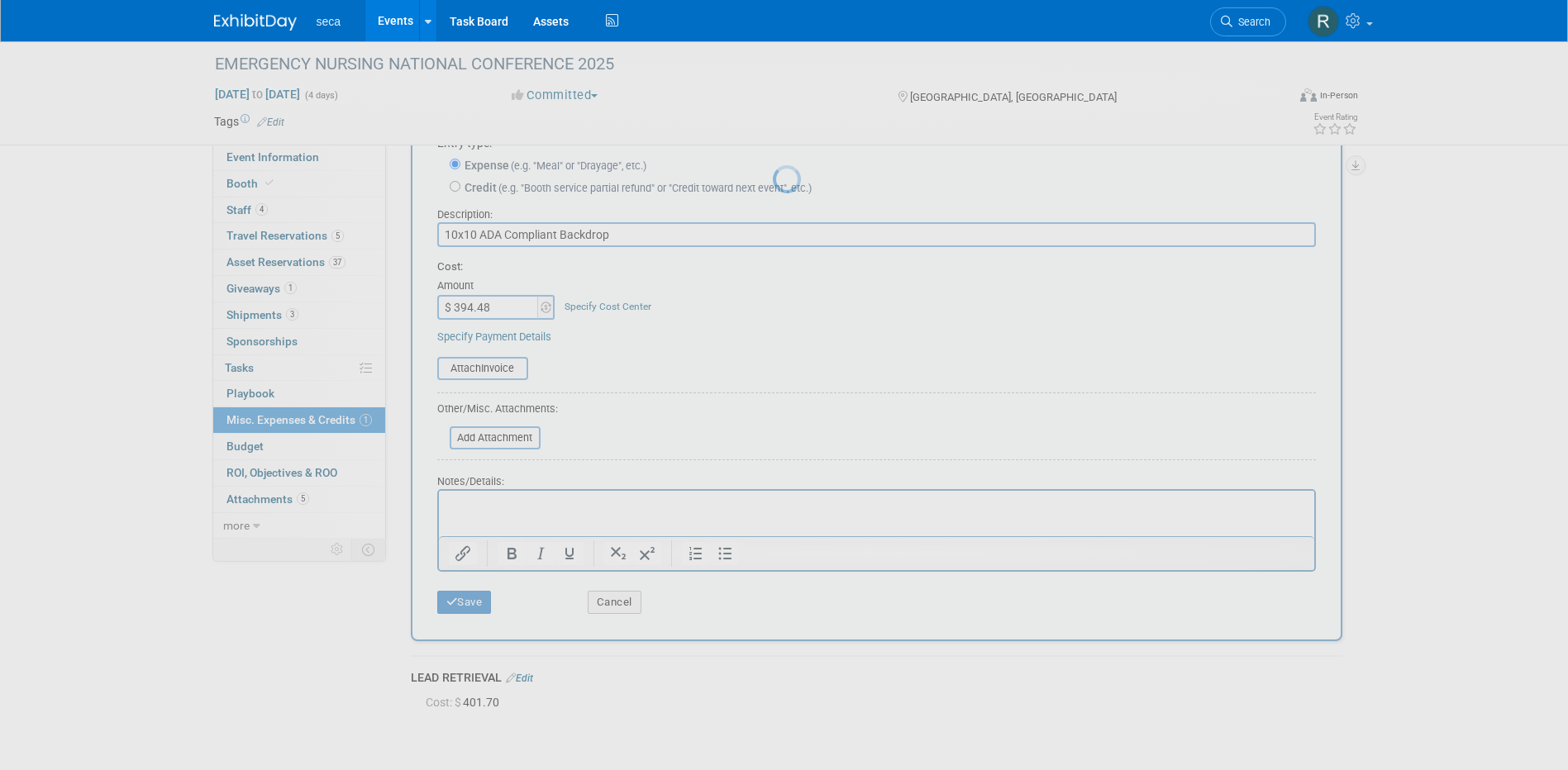
scroll to position [15, 0]
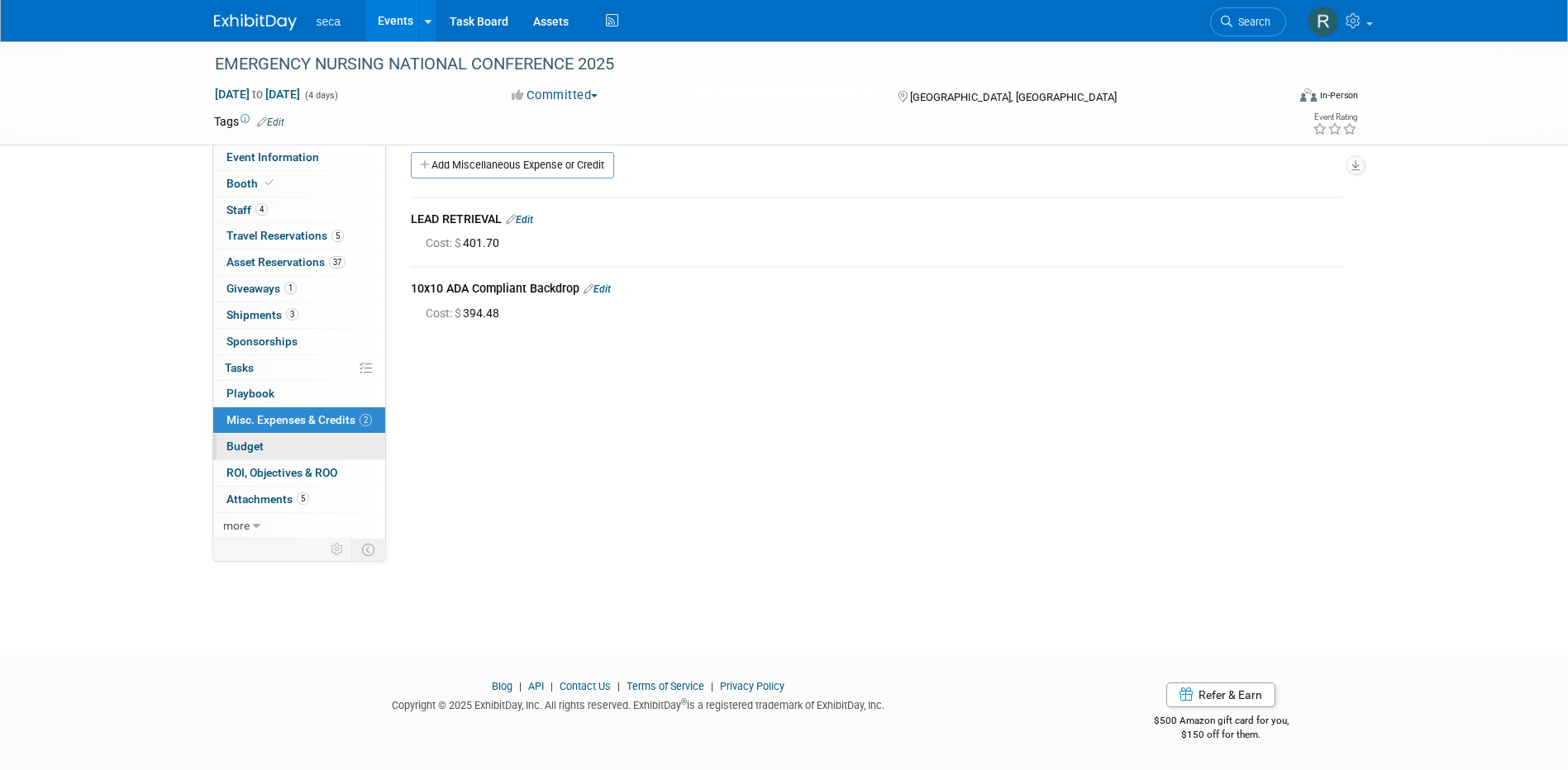
click at [267, 443] on link "Budget" at bounding box center [299, 447] width 172 height 26
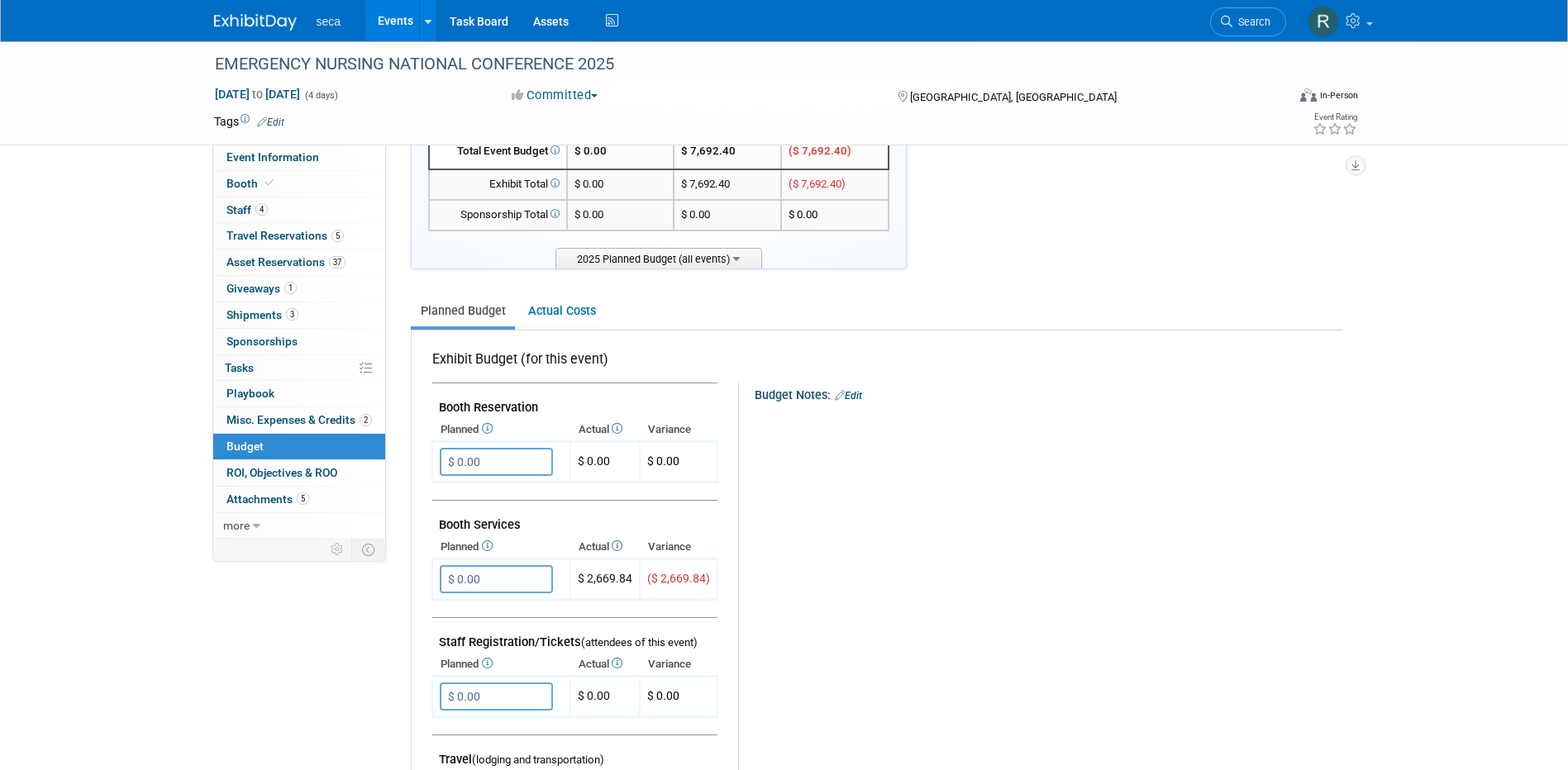
scroll to position [0, 0]
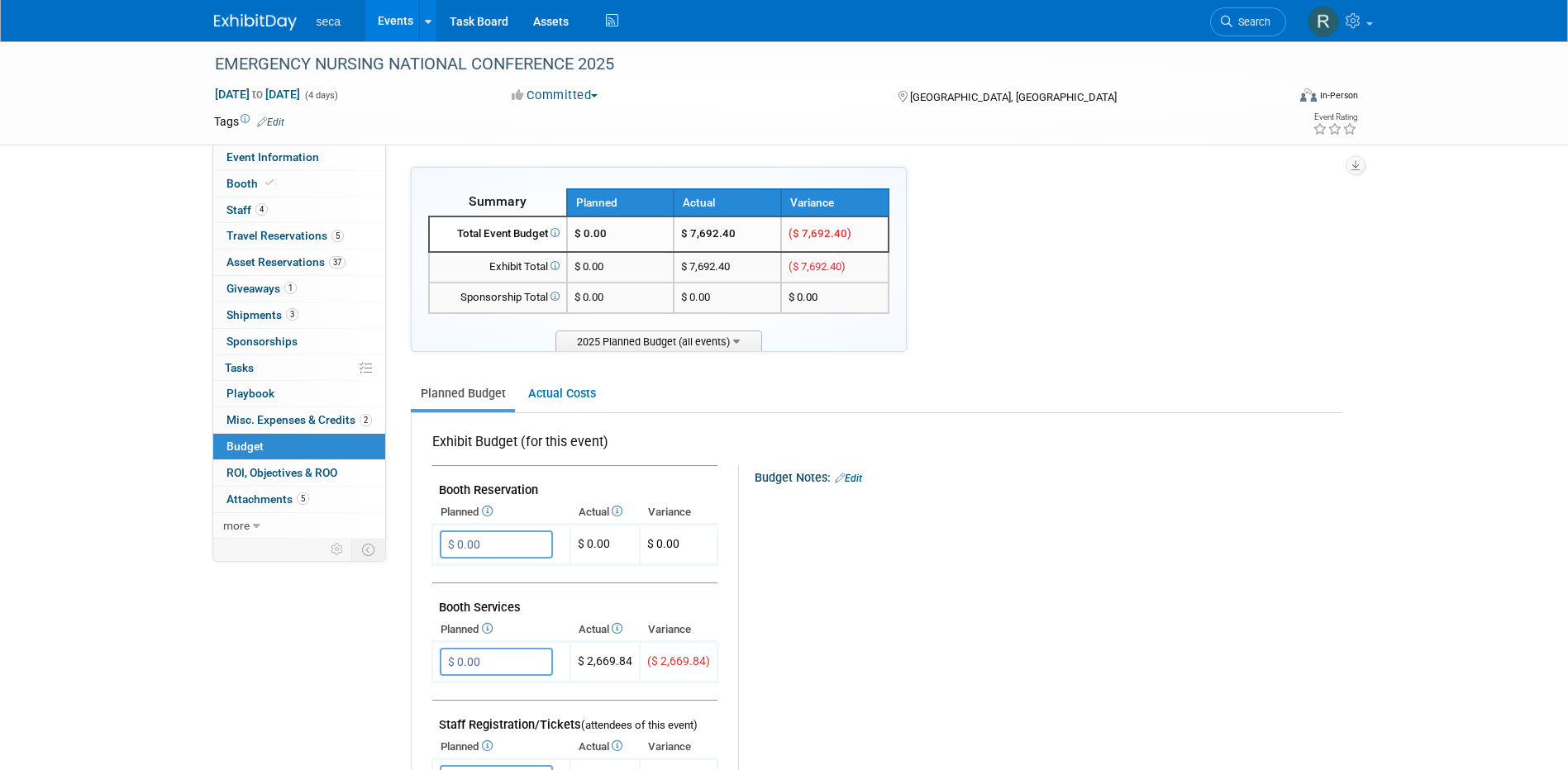
click at [404, 25] on link "Events" at bounding box center [395, 21] width 61 height 42
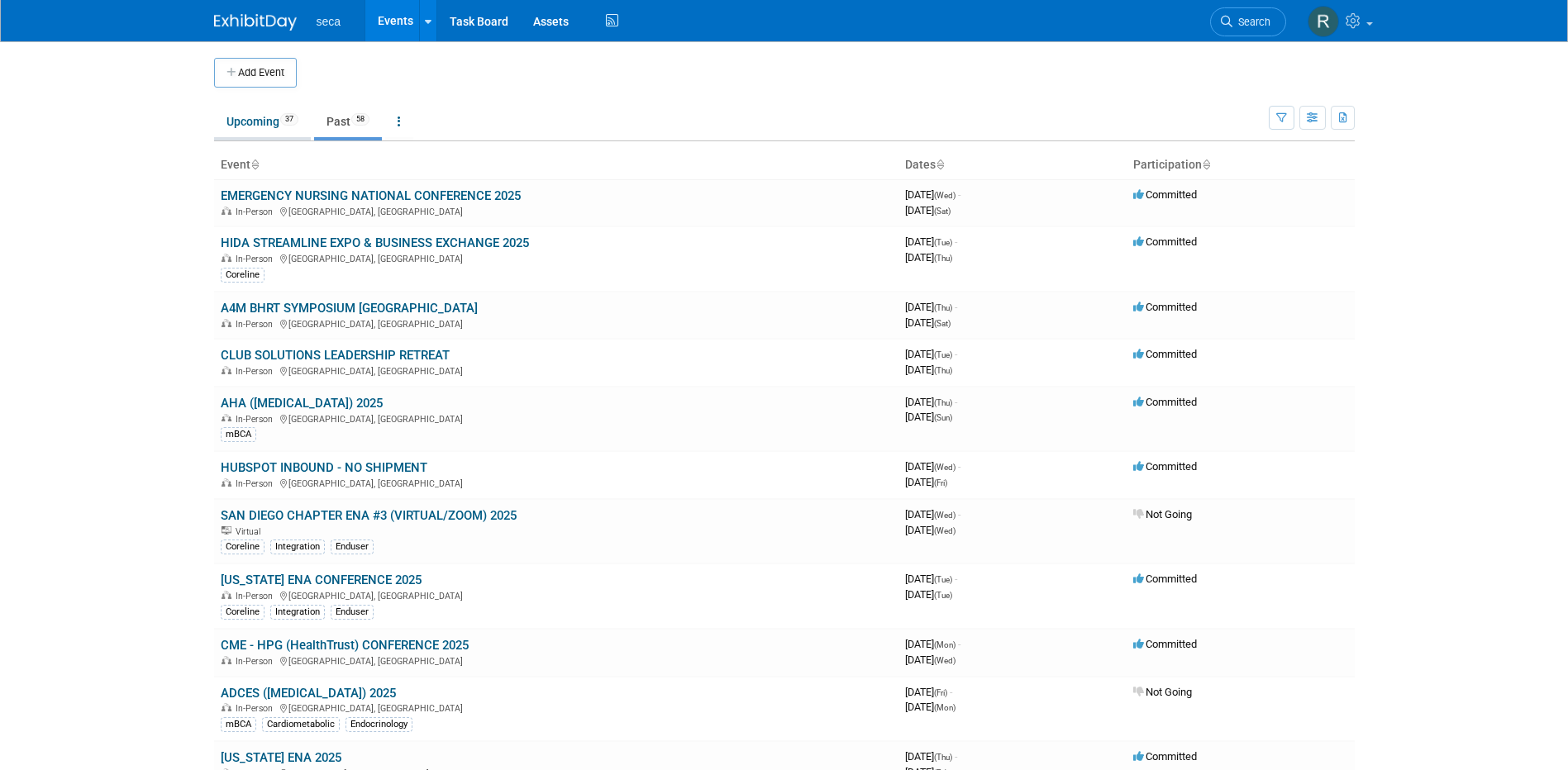
click at [251, 116] on link "Upcoming 37" at bounding box center [263, 121] width 97 height 31
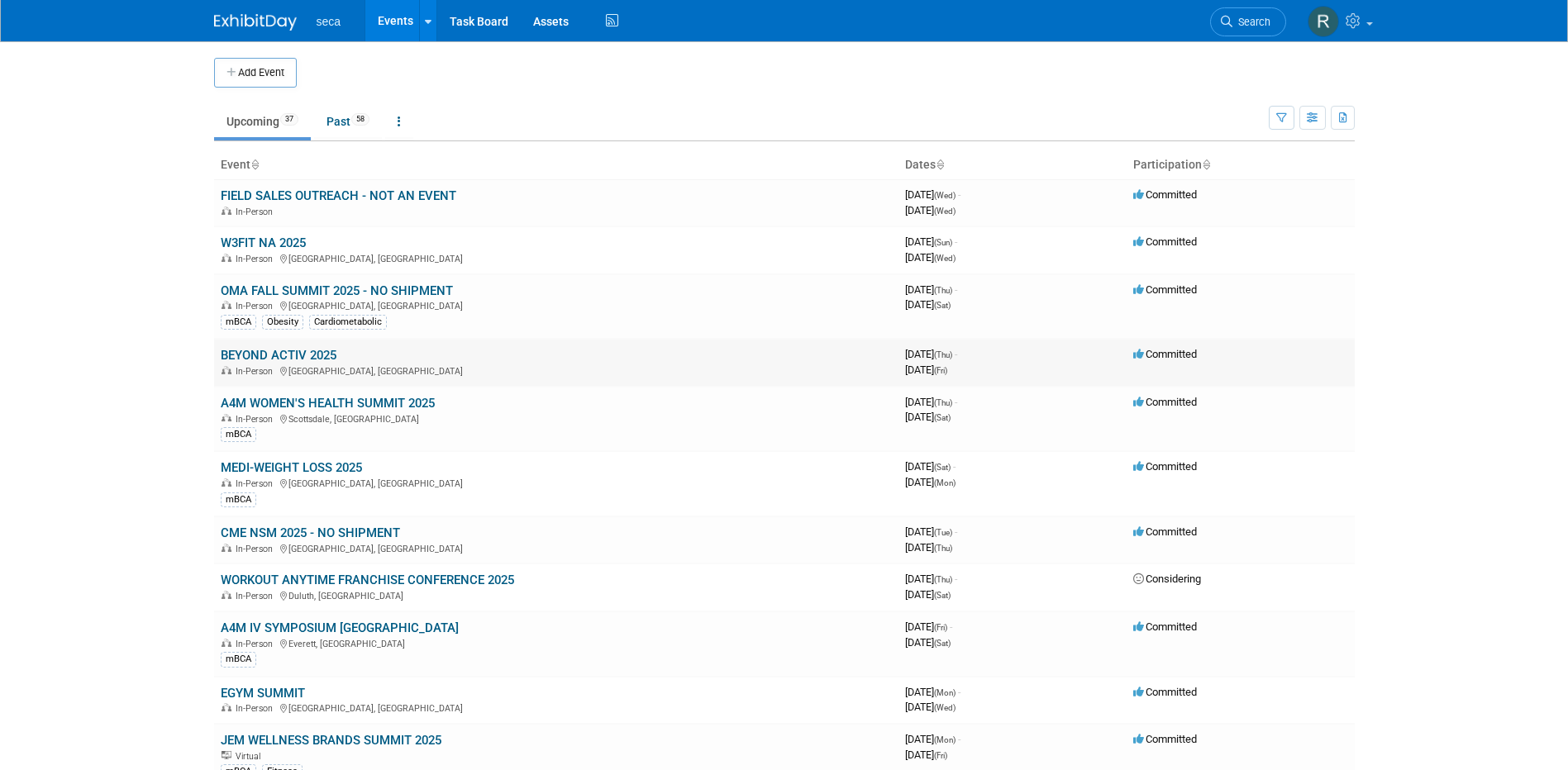
click at [304, 358] on link "BEYOND ACTIV 2025" at bounding box center [278, 355] width 115 height 15
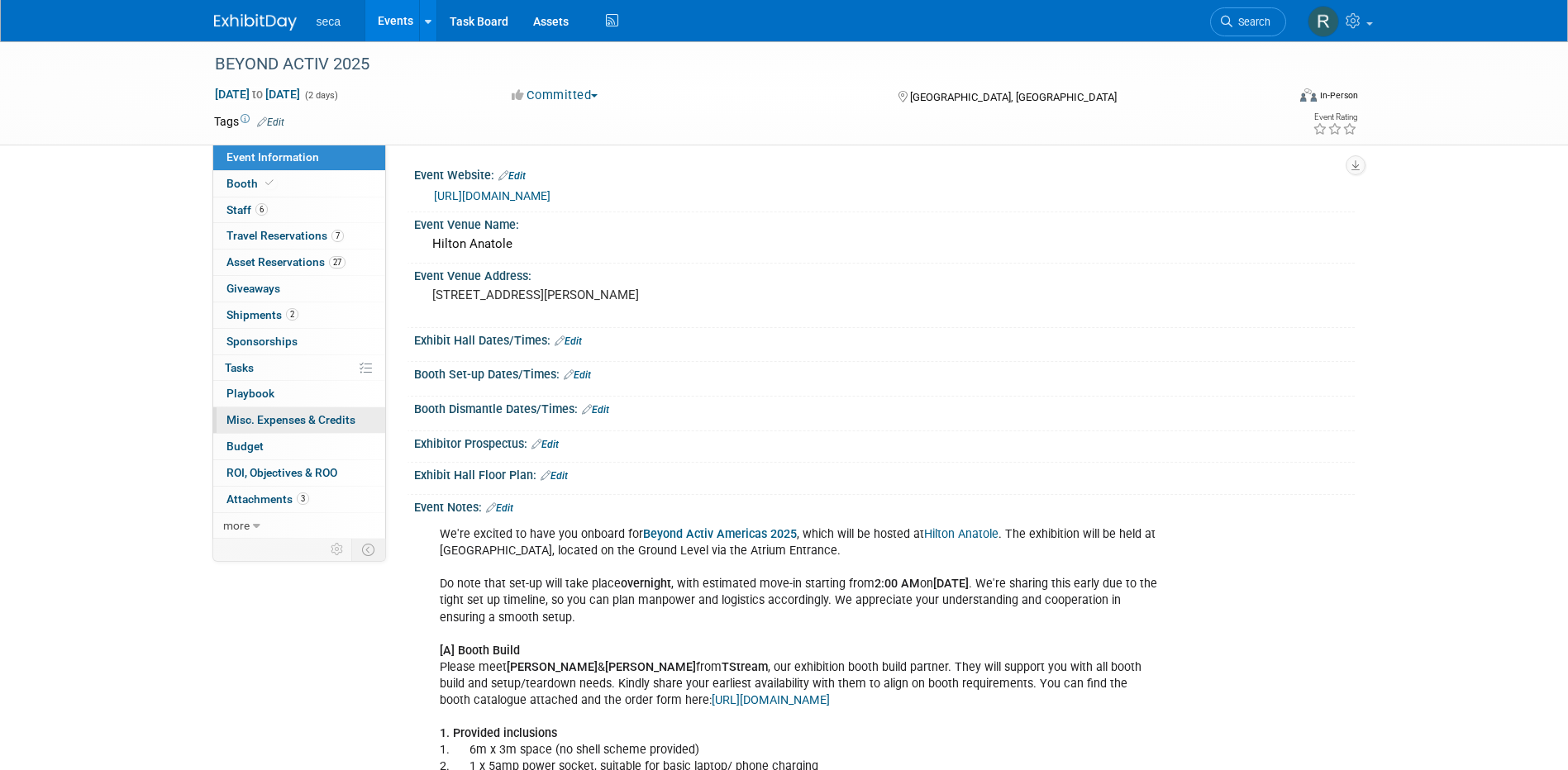
click at [291, 424] on span "Misc. Expenses & Credits 0" at bounding box center [291, 420] width 129 height 13
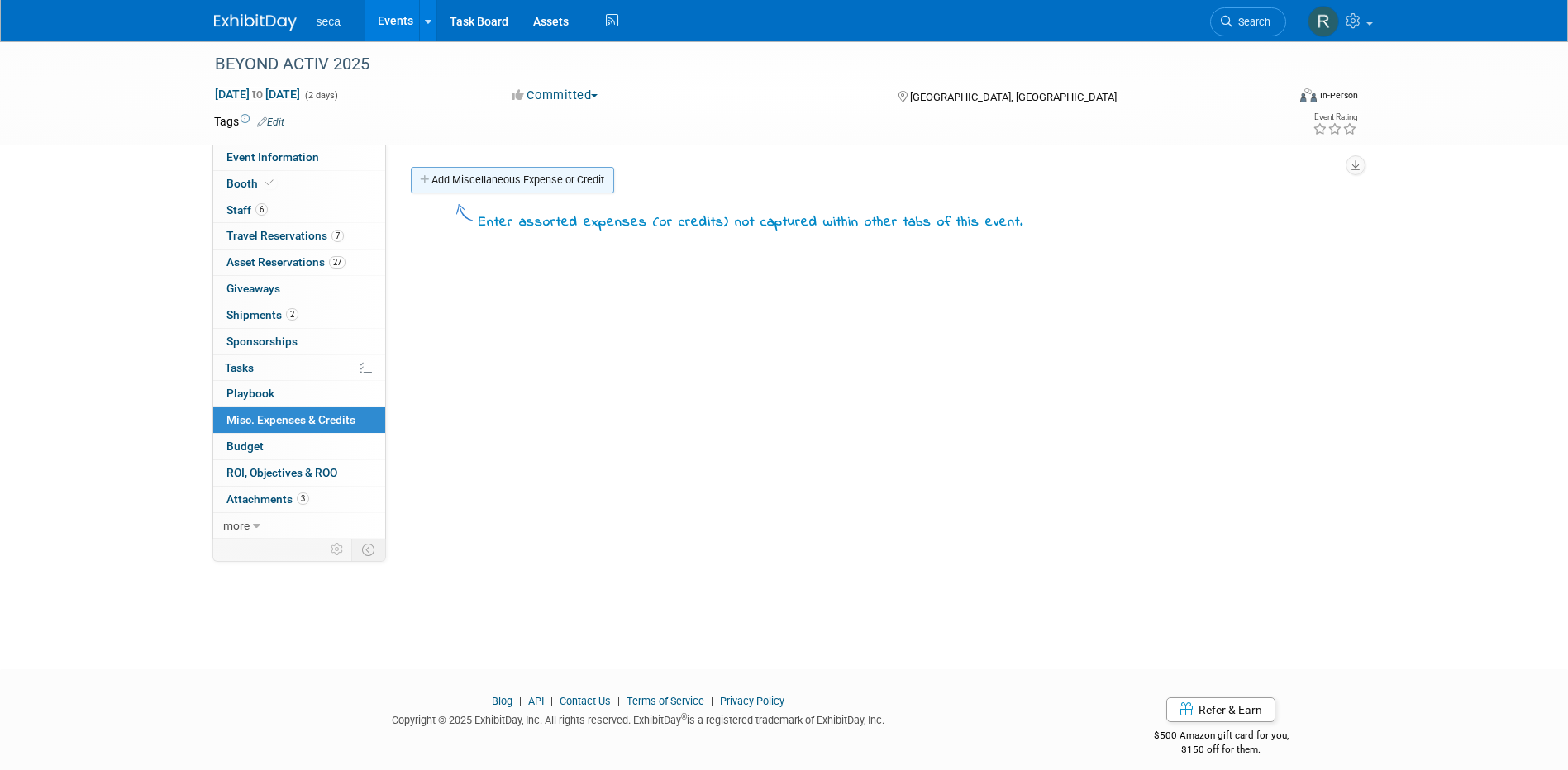
click at [505, 172] on link "Add Miscellaneous Expense or Credit" at bounding box center [513, 180] width 203 height 26
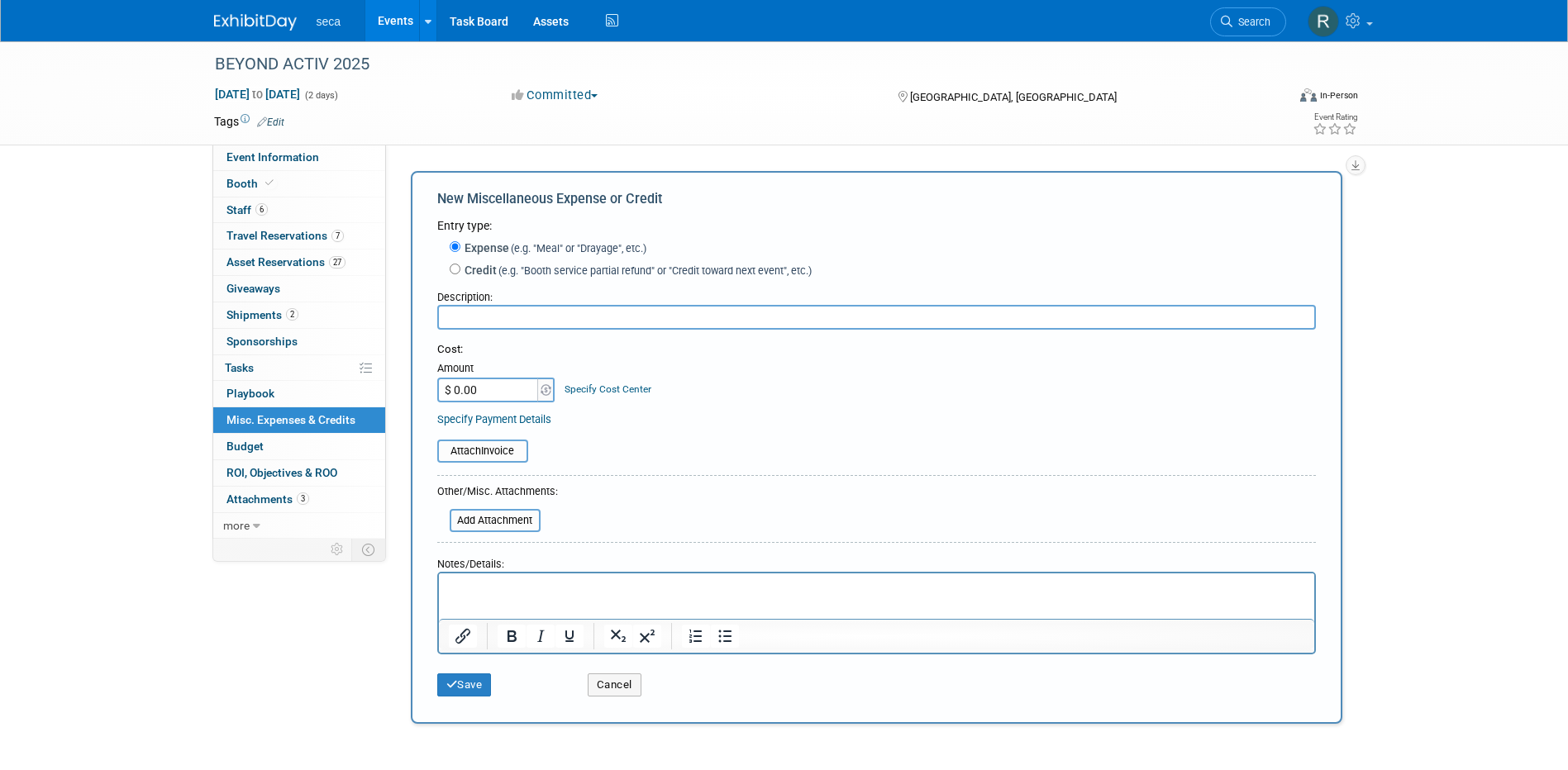
type input "R"
type input "Fitness Rollup Banner"
click at [512, 395] on input "$ 0.00" at bounding box center [488, 390] width 103 height 25
type input "$ 135.00"
click at [396, 23] on link "Events" at bounding box center [395, 21] width 61 height 42
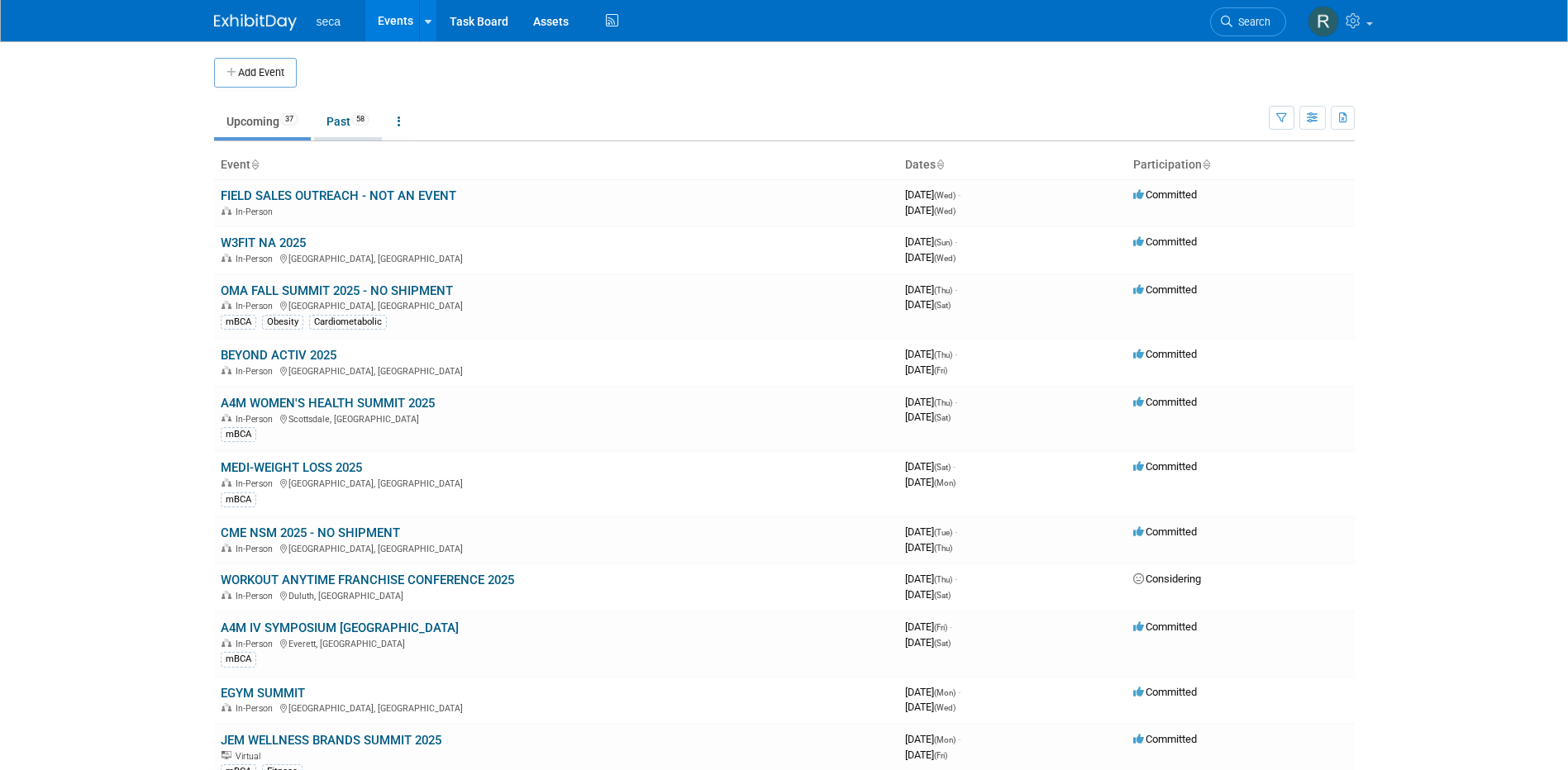
click at [356, 118] on span "58" at bounding box center [360, 120] width 18 height 12
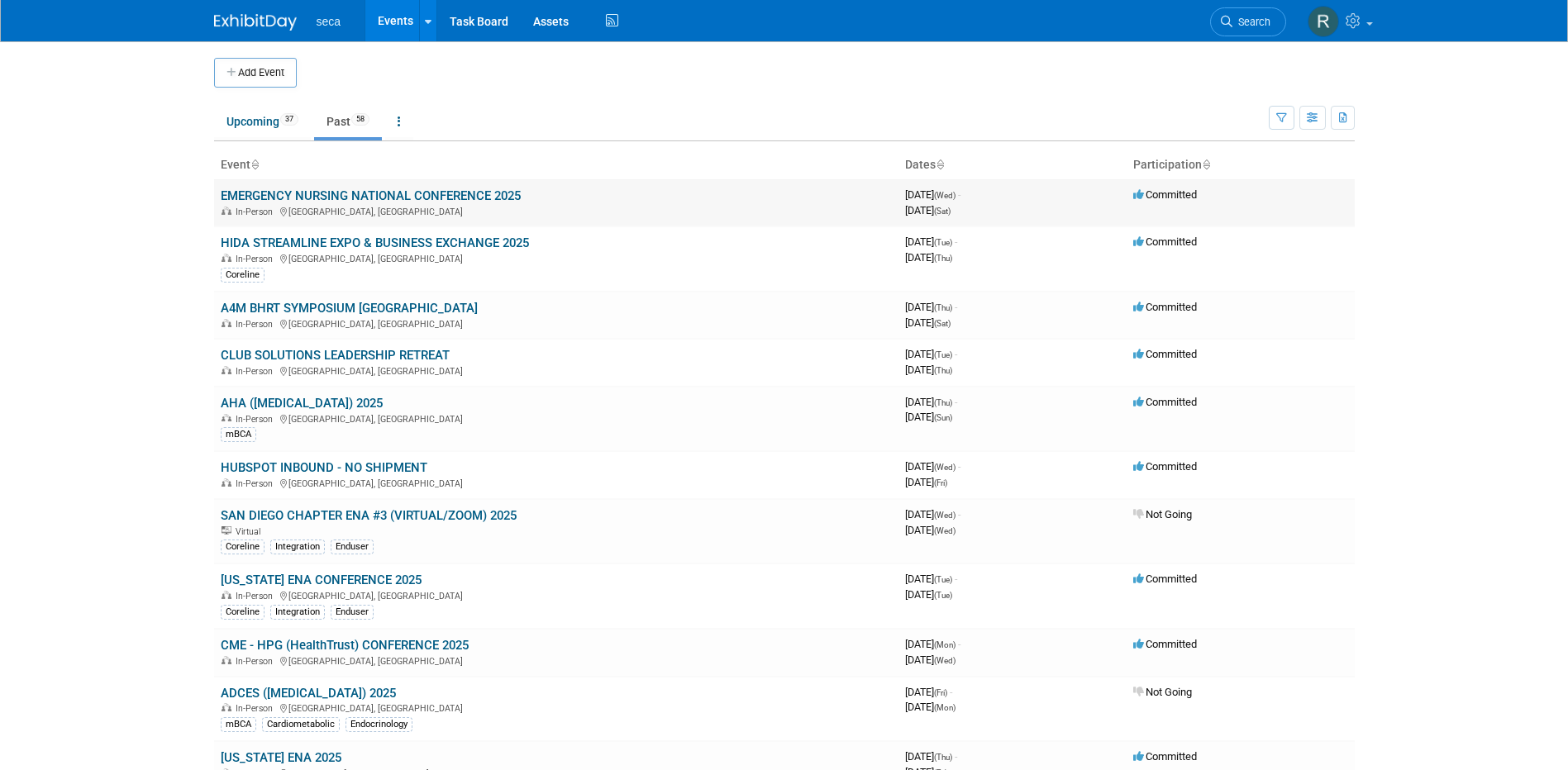
click at [316, 194] on link "EMERGENCY NURSING NATIONAL CONFERENCE 2025" at bounding box center [370, 195] width 300 height 15
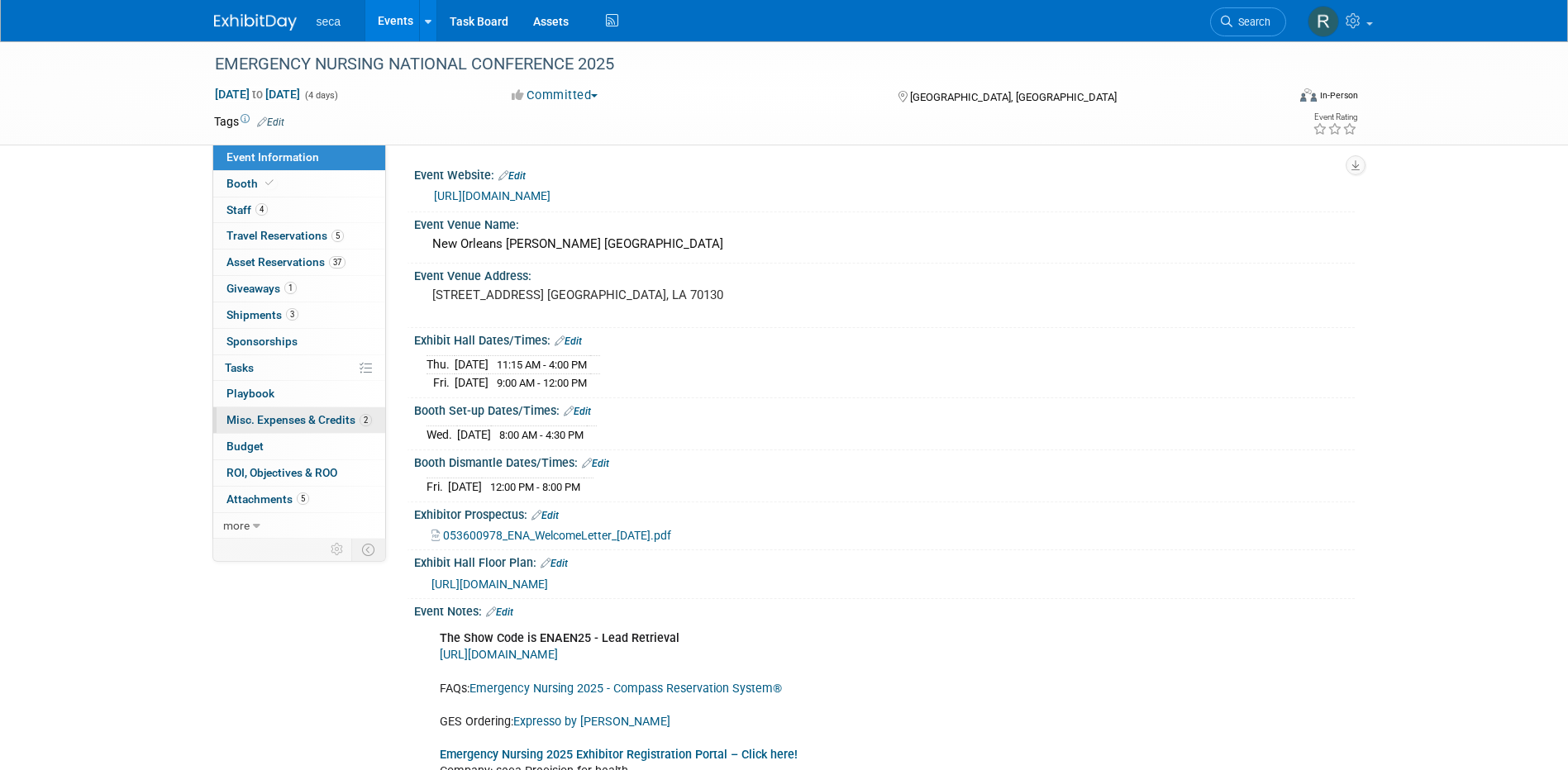
click at [271, 418] on span "Misc. Expenses & Credits 2" at bounding box center [299, 420] width 146 height 13
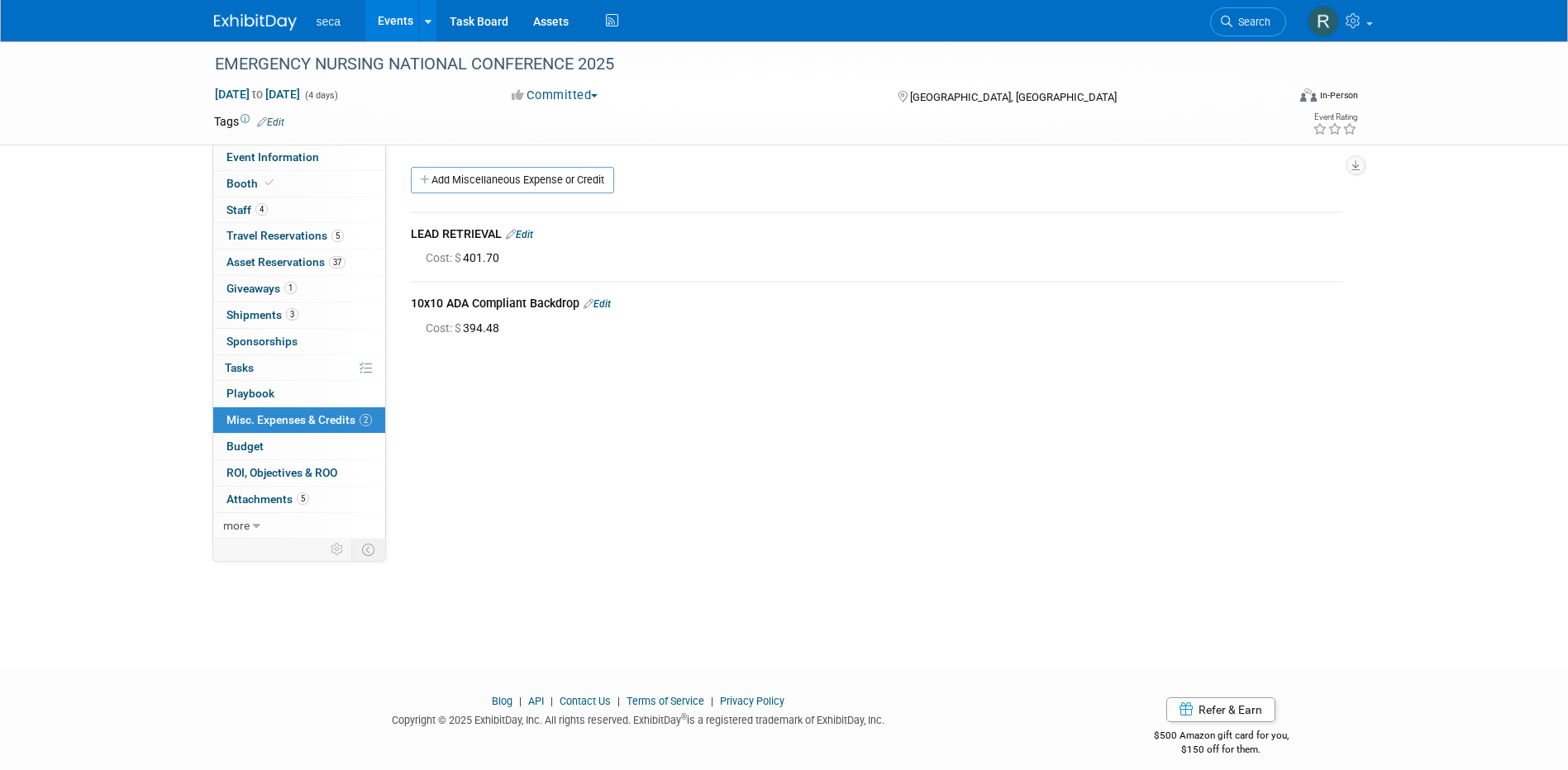
click at [608, 302] on link "Edit" at bounding box center [597, 303] width 27 height 11
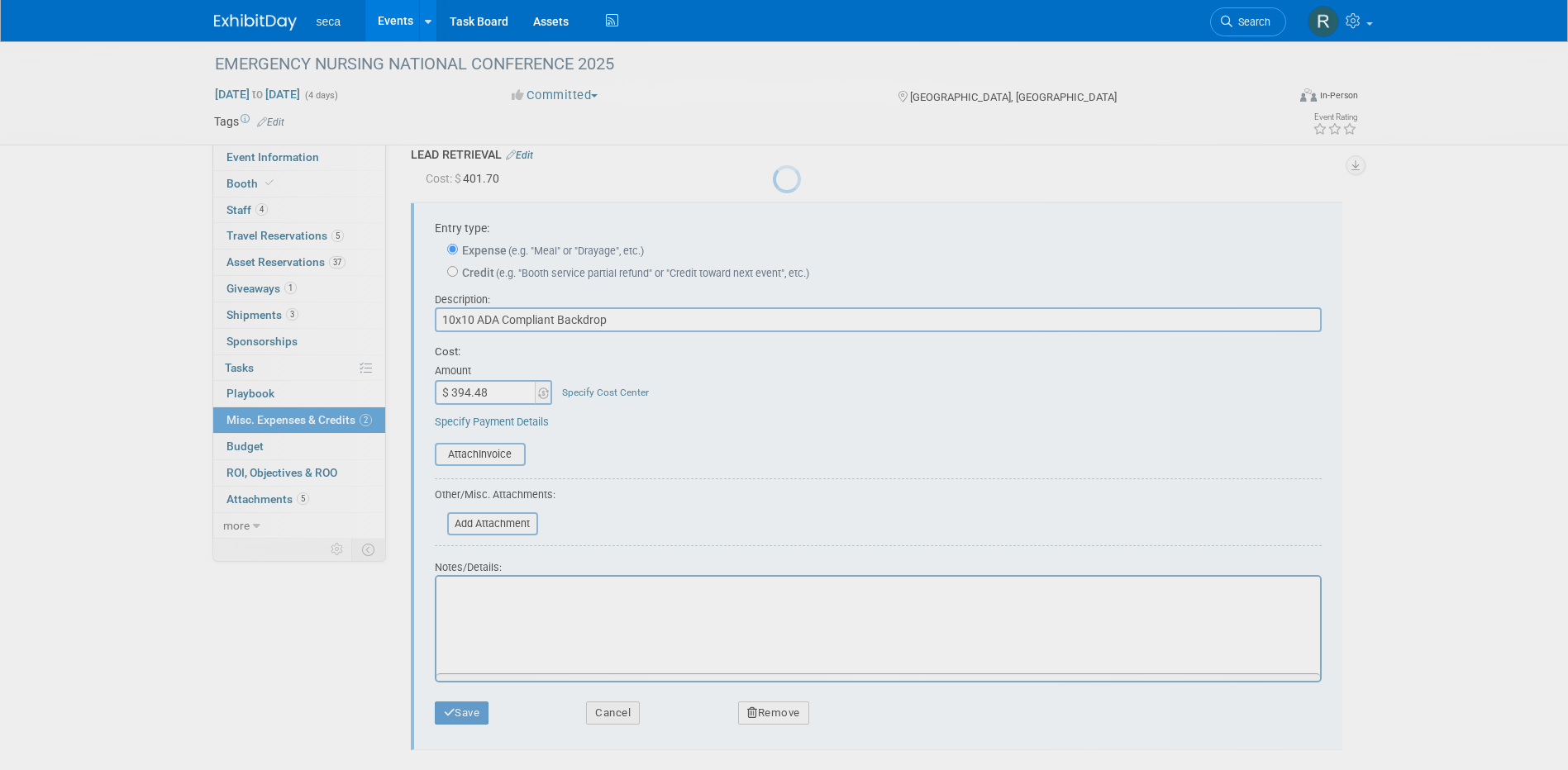
scroll to position [95, 0]
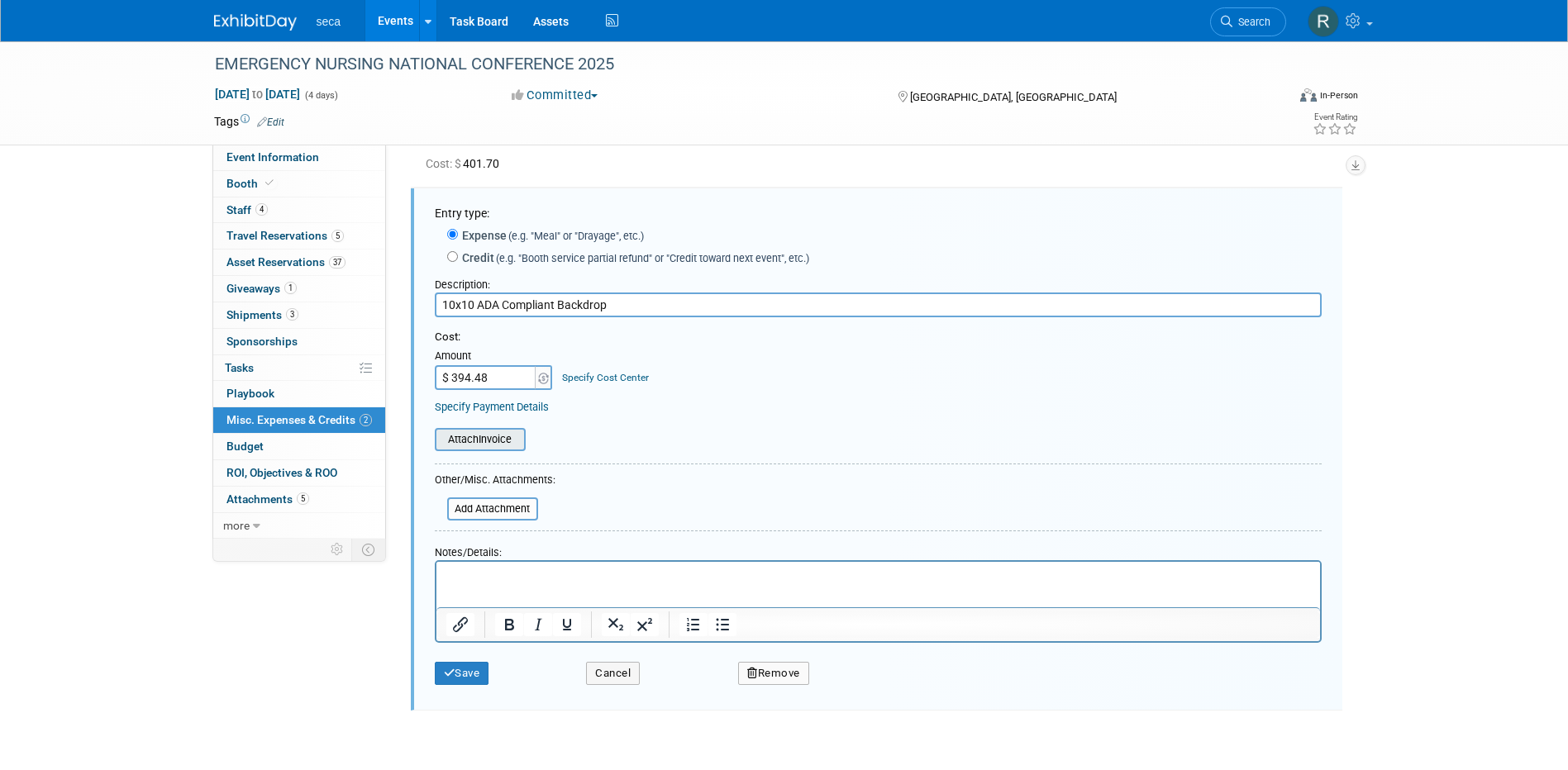
click at [496, 442] on input "file" at bounding box center [425, 440] width 197 height 20
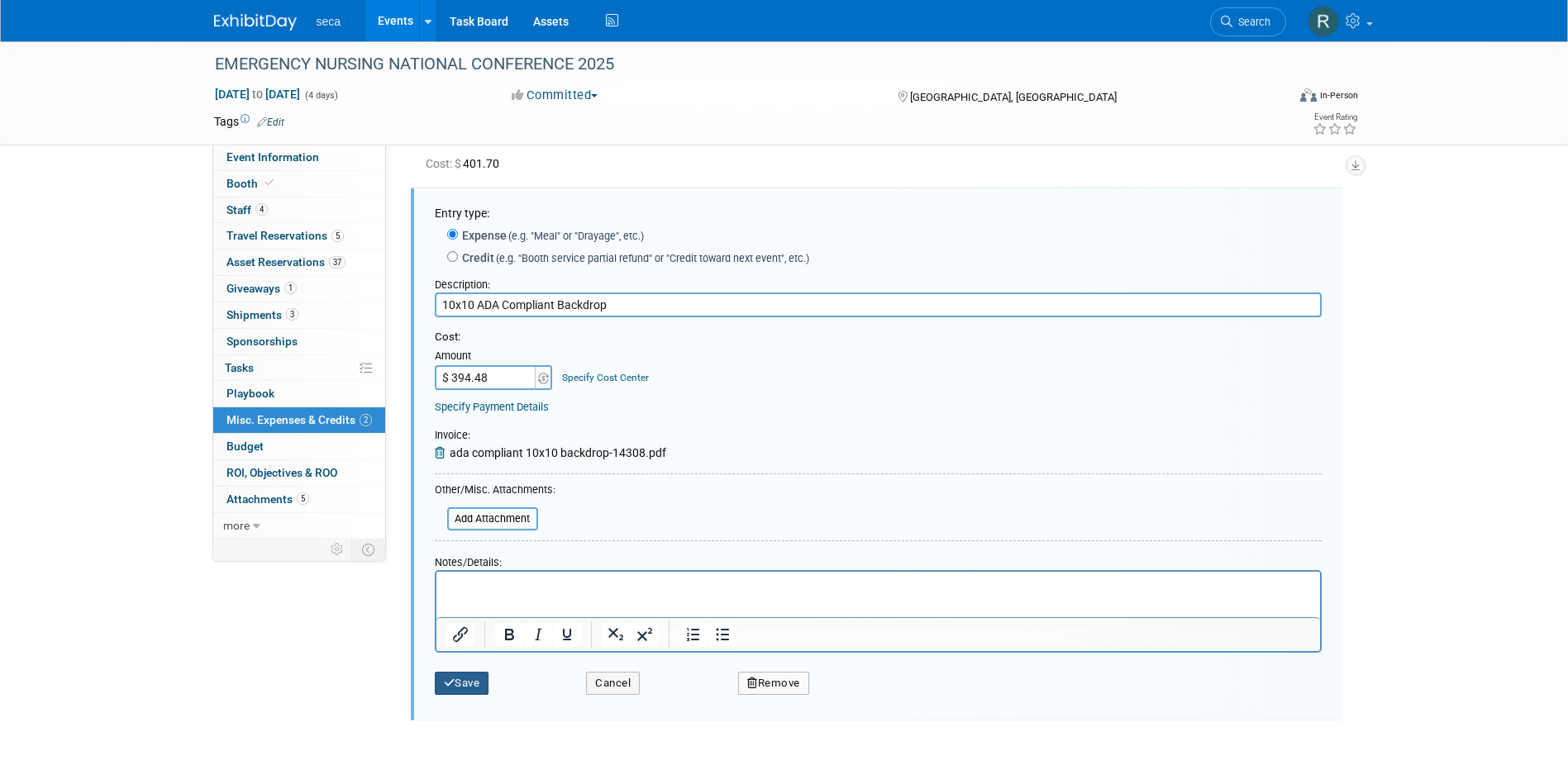
click at [449, 678] on icon "submit" at bounding box center [449, 683] width 11 height 10
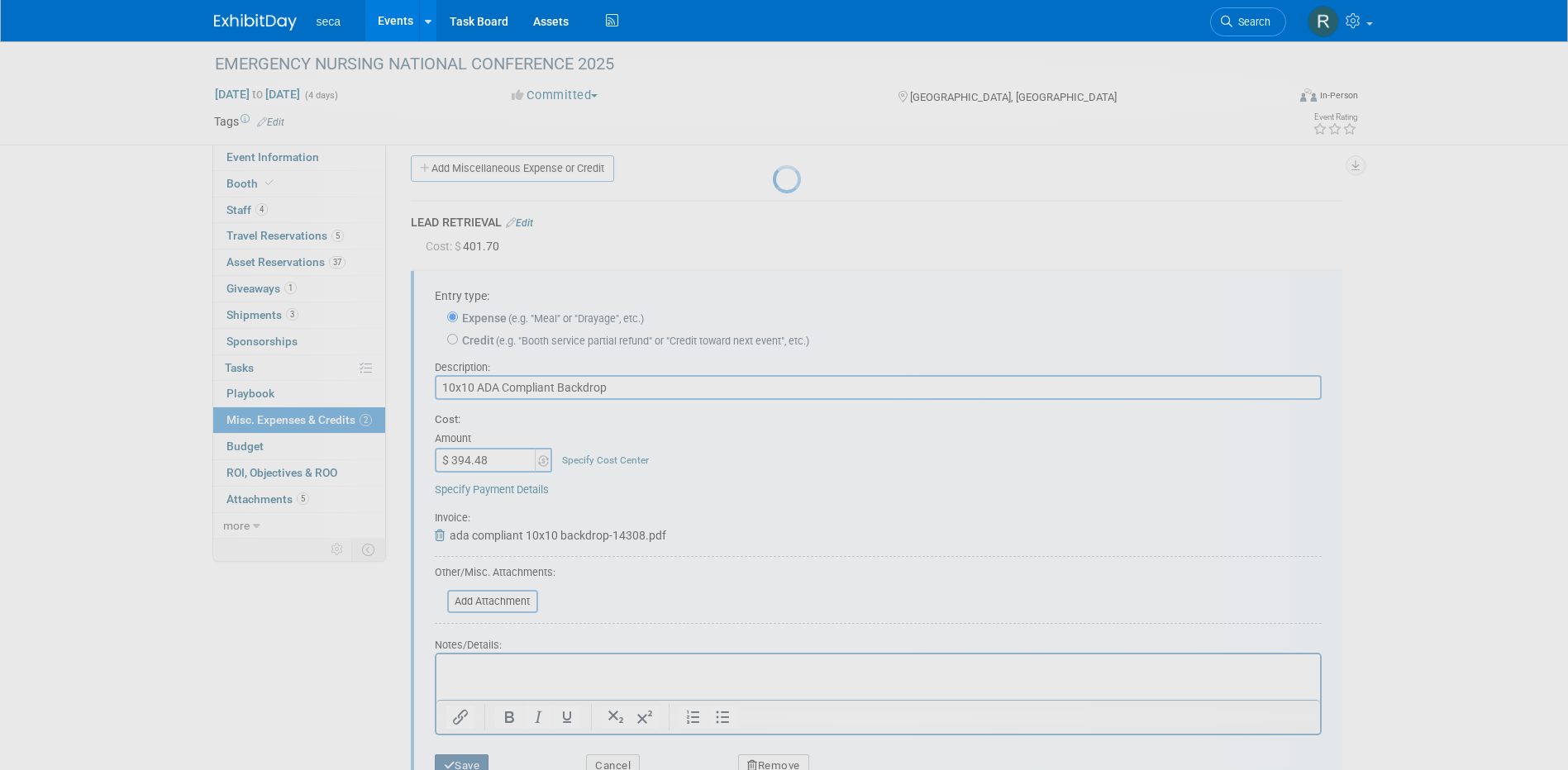
scroll to position [15, 0]
